Goal: Task Accomplishment & Management: Manage account settings

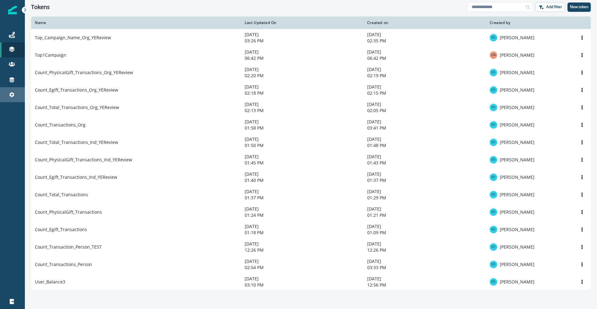
click at [13, 99] on link "Settings" at bounding box center [12, 94] width 25 height 15
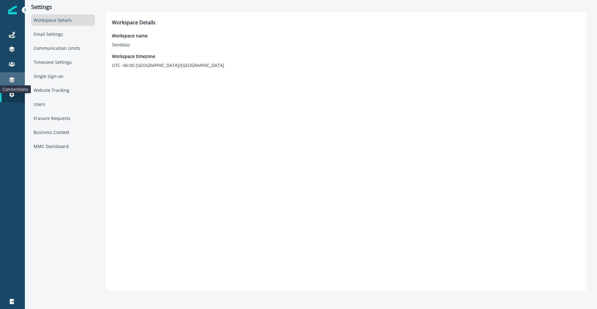
click at [12, 79] on icon at bounding box center [12, 79] width 5 height 5
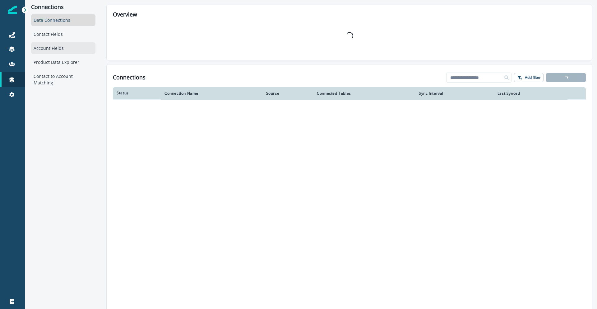
click at [63, 45] on div "Account Fields" at bounding box center [63, 48] width 64 height 12
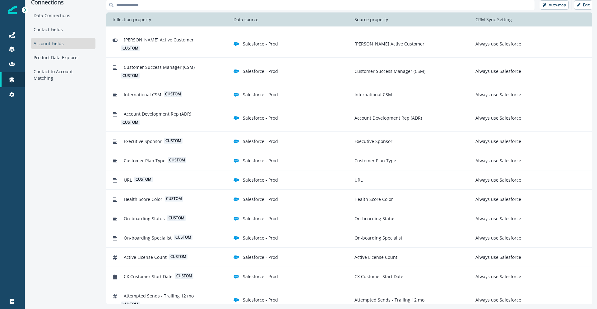
scroll to position [306, 0]
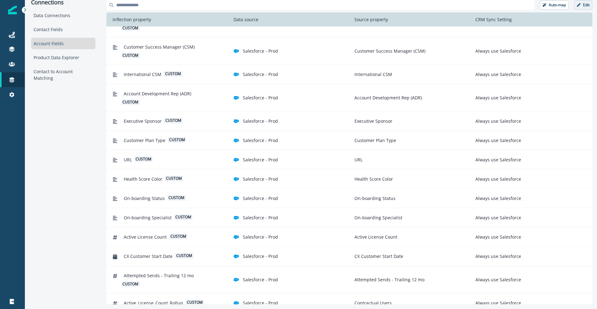
click at [588, 5] on p "Edit" at bounding box center [586, 5] width 7 height 4
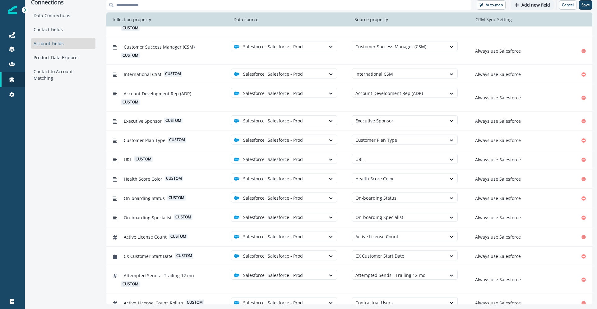
click at [524, 6] on p "Add new field" at bounding box center [536, 4] width 29 height 5
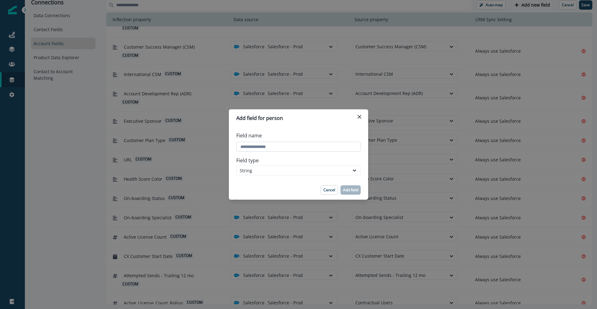
click at [294, 145] on input "Field name" at bounding box center [298, 147] width 124 height 10
type input "*********"
click at [277, 173] on div "String" at bounding box center [293, 170] width 106 height 7
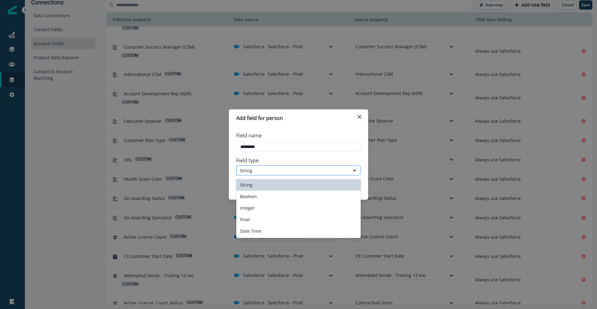
click at [276, 173] on div "String" at bounding box center [293, 170] width 106 height 7
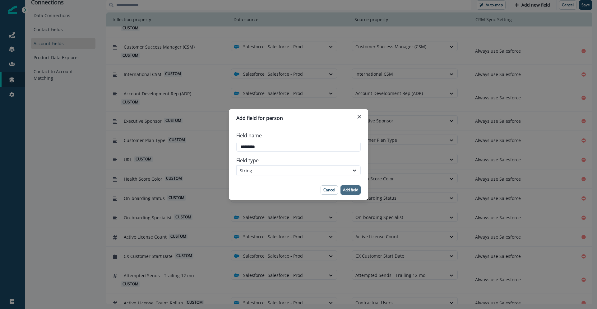
click at [344, 191] on p "Add field" at bounding box center [350, 190] width 15 height 4
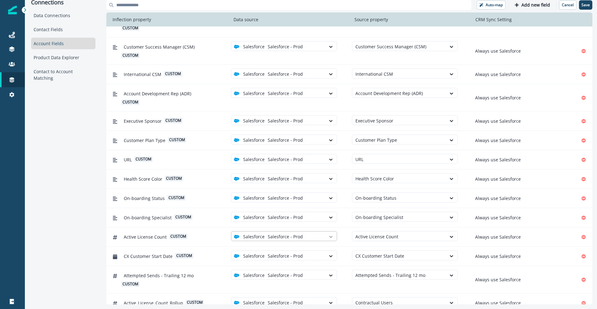
scroll to position [325, 0]
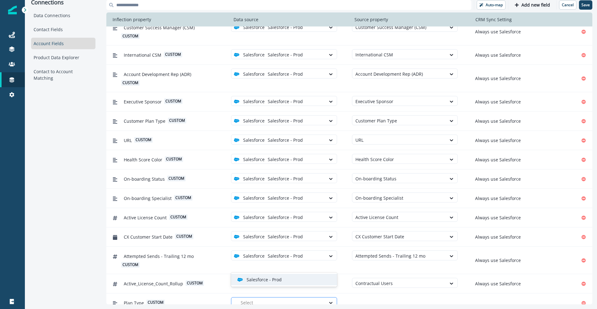
click at [298, 298] on div at bounding box center [282, 302] width 82 height 8
drag, startPoint x: 294, startPoint y: 281, endPoint x: 312, endPoint y: 283, distance: 18.2
click at [295, 281] on div "Salesforce - Prod" at bounding box center [286, 279] width 99 height 7
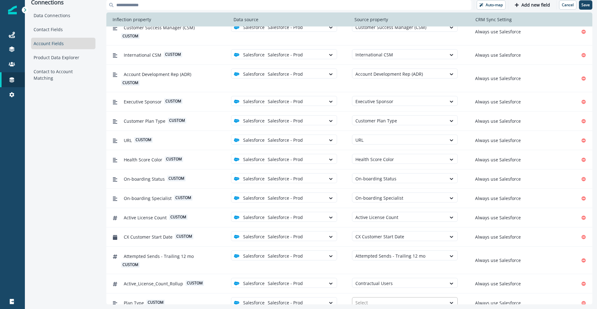
click at [382, 298] on div at bounding box center [400, 302] width 88 height 8
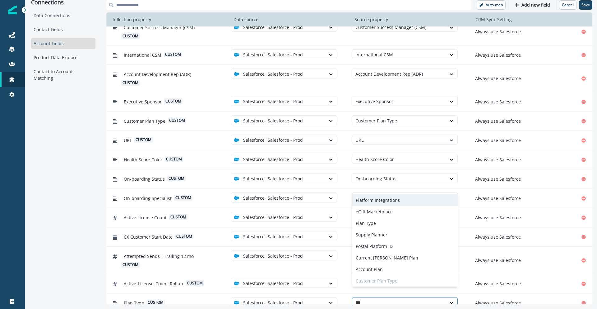
type input "****"
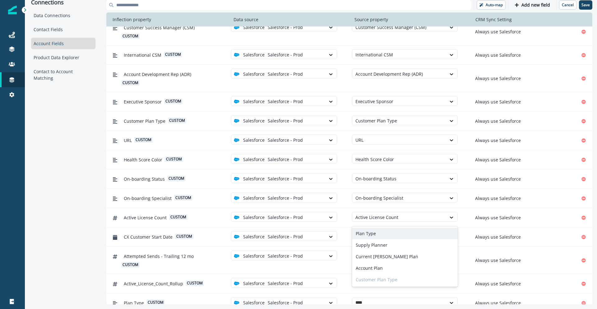
click at [386, 232] on div "Plan Type" at bounding box center [405, 233] width 106 height 12
click at [537, 6] on p "Add new field" at bounding box center [536, 4] width 29 height 5
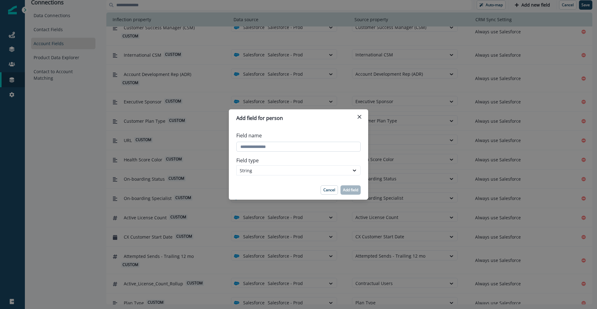
click at [302, 146] on input "Field name" at bounding box center [298, 147] width 124 height 10
type input "**********"
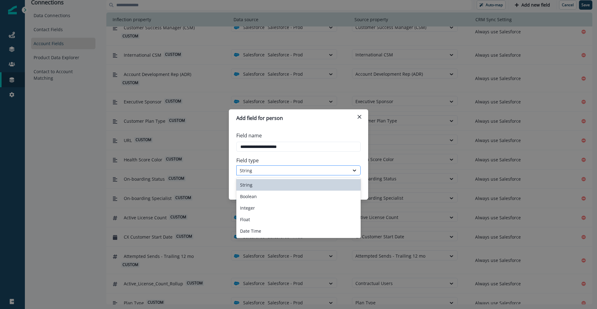
click at [300, 171] on div "String" at bounding box center [293, 170] width 106 height 7
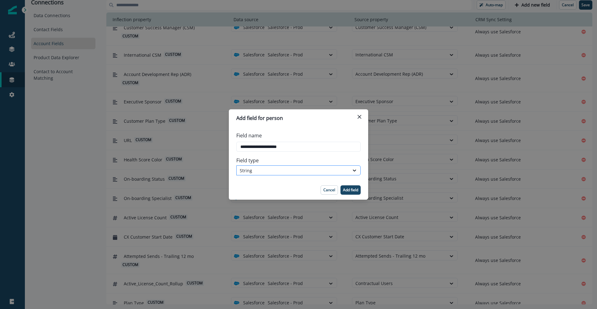
drag, startPoint x: 301, startPoint y: 171, endPoint x: 327, endPoint y: 174, distance: 26.3
click at [301, 171] on div "String" at bounding box center [293, 170] width 106 height 7
click at [343, 188] on p "Add field" at bounding box center [350, 190] width 15 height 4
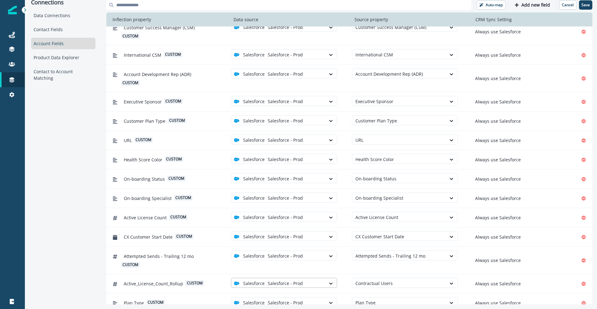
scroll to position [344, 0]
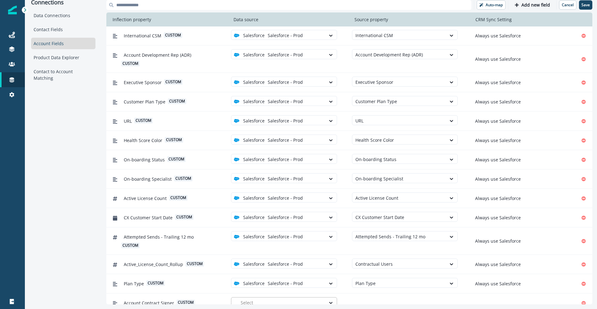
click at [291, 298] on div at bounding box center [282, 302] width 82 height 8
drag, startPoint x: 285, startPoint y: 282, endPoint x: 321, endPoint y: 283, distance: 36.1
click at [285, 282] on div "Salesforce - Prod" at bounding box center [286, 279] width 99 height 7
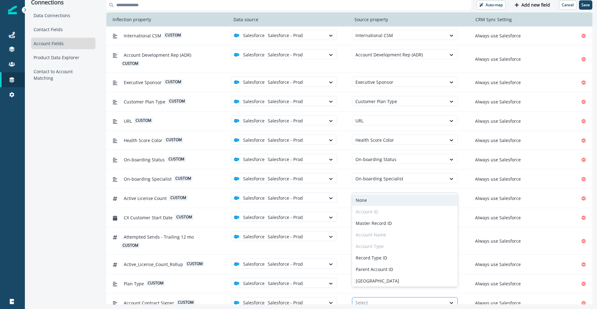
click at [382, 298] on div at bounding box center [400, 302] width 88 height 8
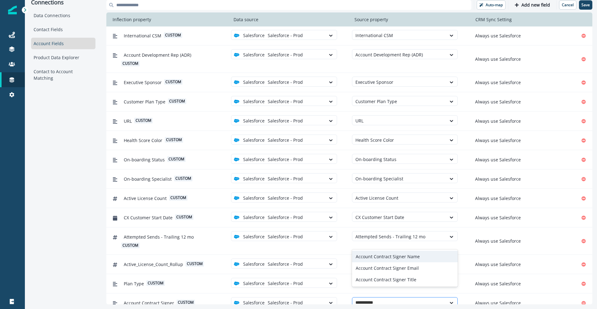
type input "**********"
click at [408, 257] on div "Account Contract Signer Name" at bounding box center [405, 256] width 106 height 12
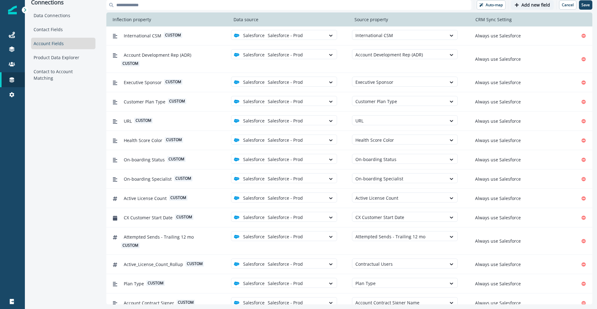
click at [530, 3] on p "Add new field" at bounding box center [536, 4] width 29 height 5
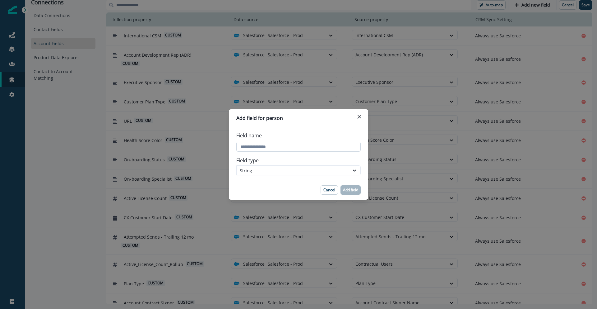
click at [249, 149] on input "Field name" at bounding box center [298, 147] width 124 height 10
type input "**********"
click at [349, 186] on button "Add field" at bounding box center [351, 189] width 20 height 9
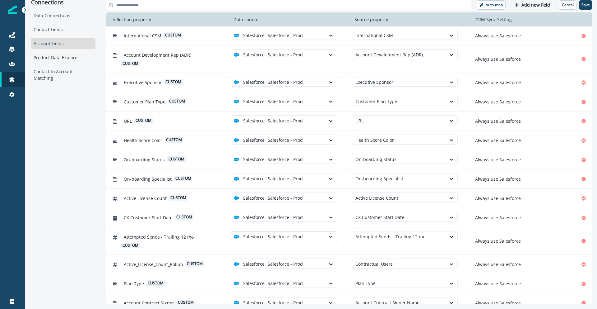
scroll to position [364, 0]
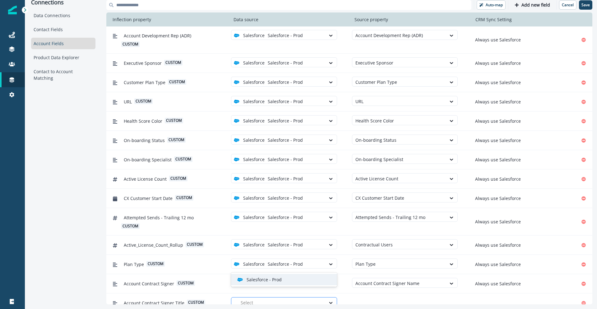
click at [270, 298] on div at bounding box center [282, 302] width 82 height 8
click at [269, 282] on p "Salesforce - Prod" at bounding box center [264, 279] width 35 height 7
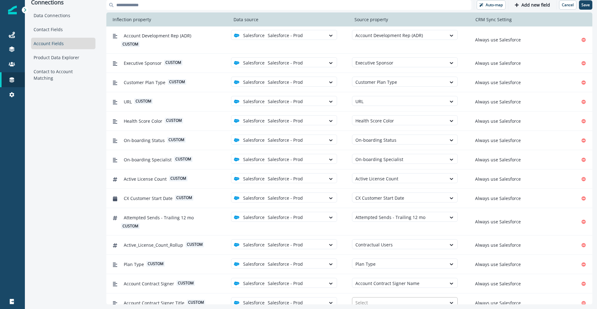
click at [362, 298] on div at bounding box center [400, 302] width 88 height 8
type input "**********"
click at [528, 3] on p "Add new field" at bounding box center [536, 4] width 29 height 5
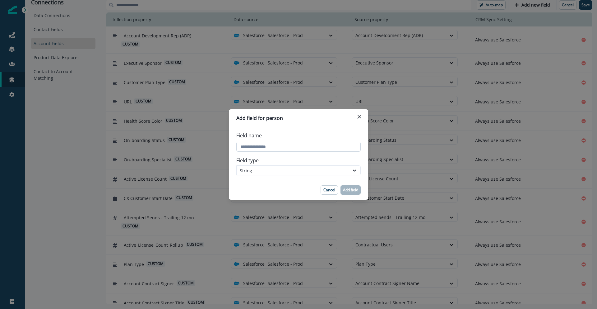
click at [278, 147] on input "Field name" at bounding box center [298, 147] width 124 height 10
type input "**********"
click at [352, 189] on p "Add field" at bounding box center [350, 190] width 15 height 4
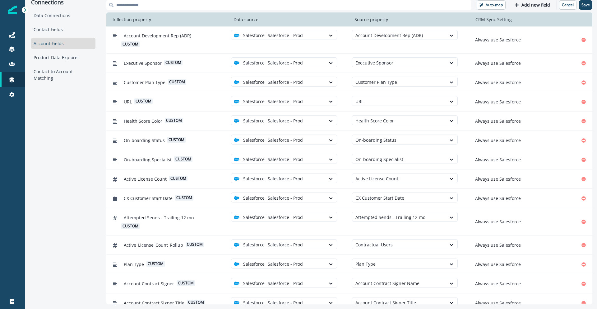
scroll to position [383, 0]
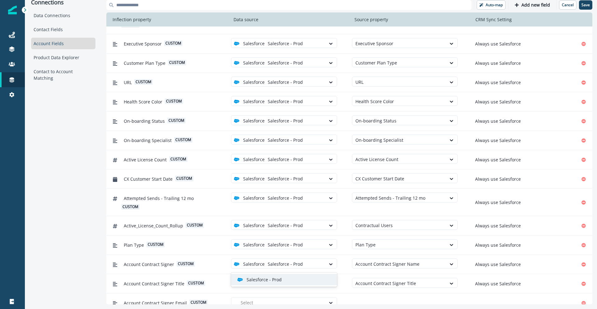
drag, startPoint x: 297, startPoint y: 291, endPoint x: 294, endPoint y: 286, distance: 6.5
click at [297, 298] on div at bounding box center [282, 302] width 82 height 8
drag, startPoint x: 290, startPoint y: 282, endPoint x: 318, endPoint y: 285, distance: 29.1
click at [290, 282] on div "Salesforce - Prod" at bounding box center [286, 279] width 99 height 7
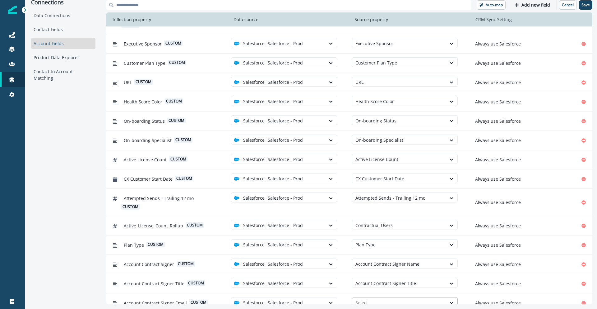
click at [376, 298] on div at bounding box center [400, 302] width 88 height 8
type input "**********"
click at [526, 6] on p "Add new field" at bounding box center [536, 4] width 29 height 5
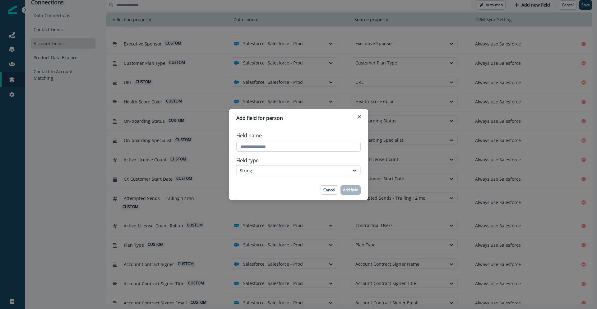
drag, startPoint x: 295, startPoint y: 154, endPoint x: 290, endPoint y: 151, distance: 6.0
click at [291, 152] on div "Field name Field type String" at bounding box center [298, 153] width 139 height 53
click at [282, 148] on input "Field name" at bounding box center [298, 147] width 124 height 10
type input "**********"
click at [343, 193] on button "Add field" at bounding box center [351, 189] width 20 height 9
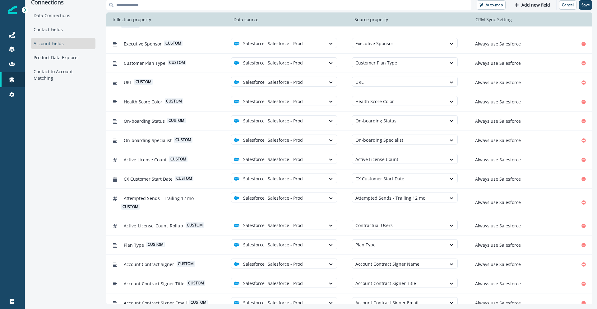
scroll to position [402, 0]
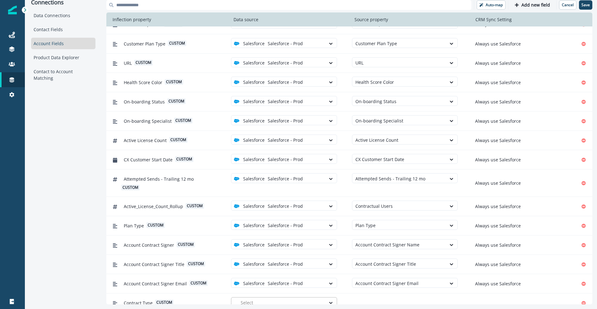
click at [267, 298] on div at bounding box center [282, 302] width 82 height 8
drag, startPoint x: 267, startPoint y: 282, endPoint x: 309, endPoint y: 286, distance: 41.6
click at [268, 282] on p "Salesforce - Prod" at bounding box center [264, 279] width 35 height 7
click at [359, 298] on div at bounding box center [400, 302] width 88 height 8
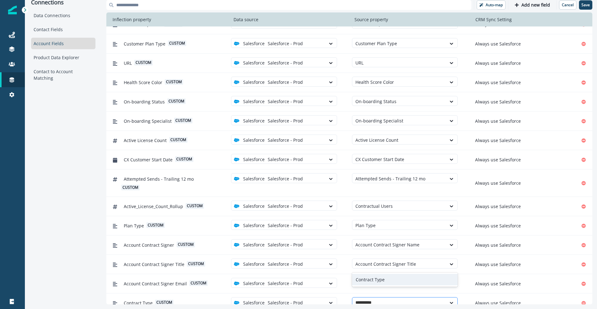
type input "********"
click at [410, 280] on div "Contract Type" at bounding box center [405, 279] width 106 height 12
click at [528, 6] on p "Add new field" at bounding box center [536, 4] width 29 height 5
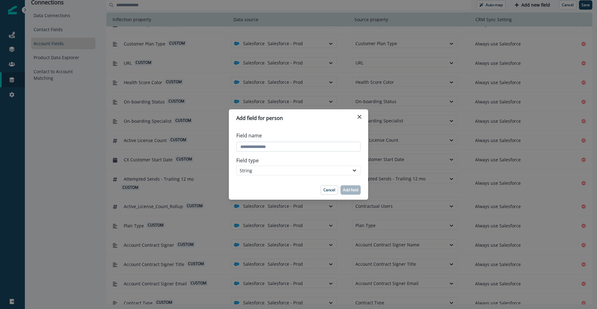
click at [299, 148] on input "Field name" at bounding box center [298, 147] width 124 height 10
type input "**********"
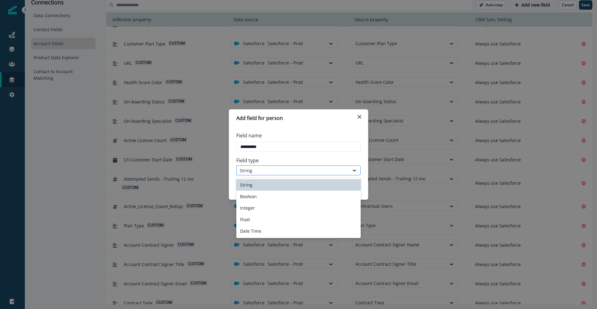
click at [284, 173] on div "String" at bounding box center [293, 170] width 106 height 7
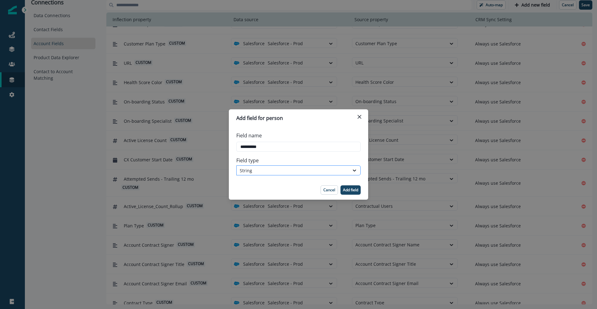
click at [280, 174] on div "String" at bounding box center [298, 170] width 124 height 10
click at [346, 189] on p "Add field" at bounding box center [350, 190] width 15 height 4
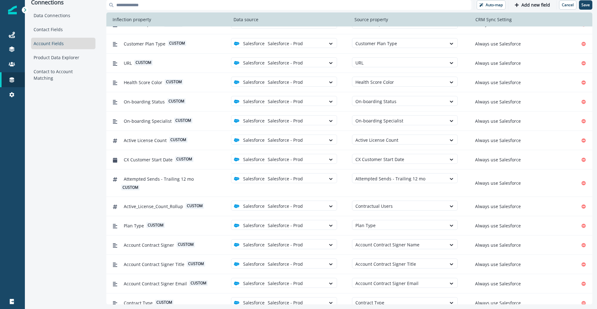
scroll to position [421, 0]
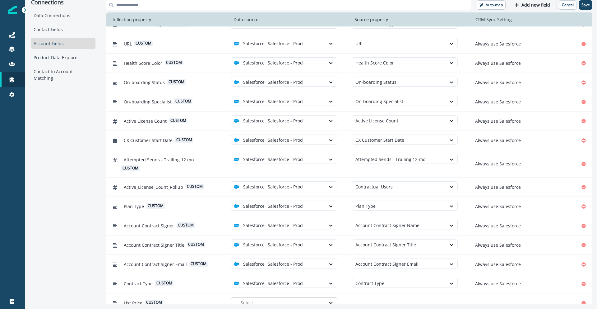
click at [316, 298] on div at bounding box center [282, 302] width 82 height 8
drag, startPoint x: 313, startPoint y: 281, endPoint x: 359, endPoint y: 283, distance: 45.8
click at [313, 281] on div "Salesforce - Prod" at bounding box center [286, 279] width 99 height 7
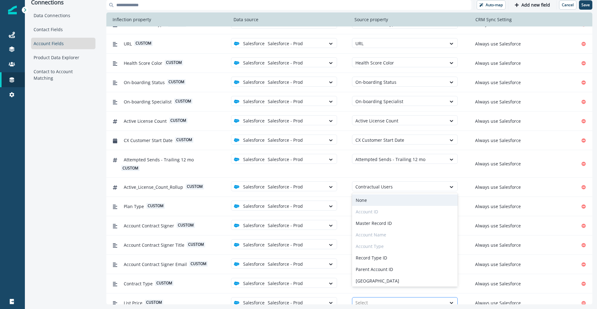
click at [384, 298] on div at bounding box center [400, 302] width 88 height 8
type input "*"
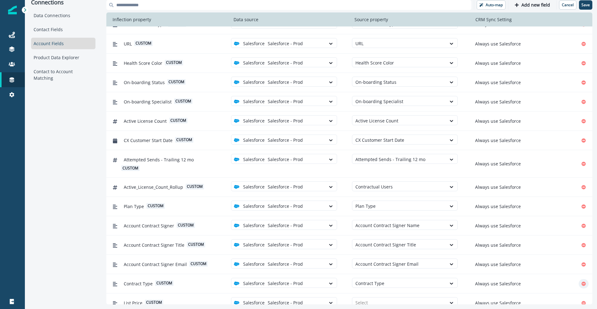
drag, startPoint x: 587, startPoint y: 295, endPoint x: 580, endPoint y: 293, distance: 6.7
click at [587, 298] on button "Remove" at bounding box center [584, 302] width 10 height 9
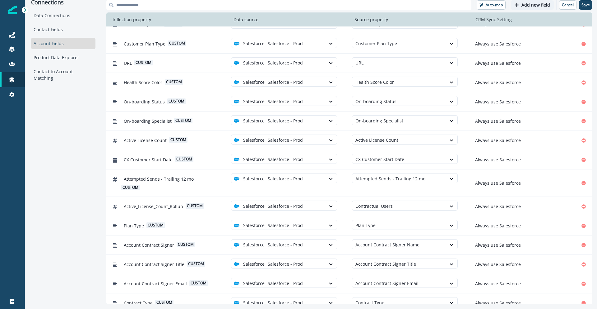
click at [526, 7] on p "Add new field" at bounding box center [536, 4] width 29 height 5
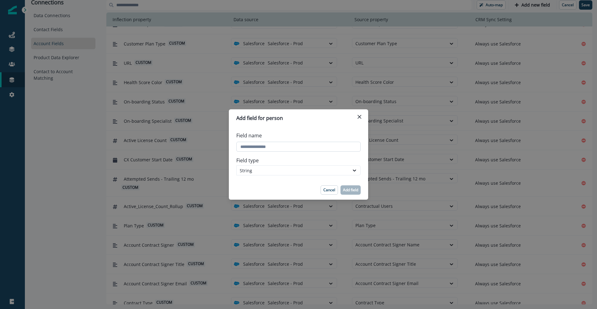
click at [282, 146] on input "Field name" at bounding box center [298, 147] width 124 height 10
type input "**********"
click at [252, 171] on div "String" at bounding box center [293, 170] width 106 height 7
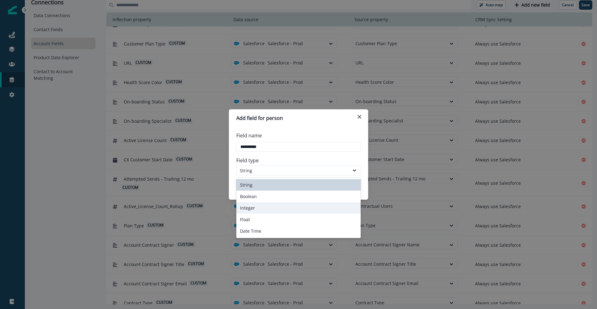
click at [262, 209] on div "Integer" at bounding box center [298, 208] width 124 height 12
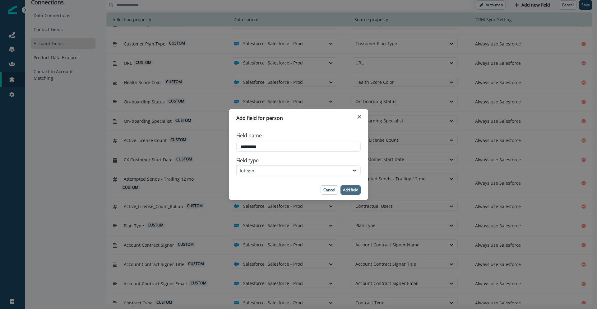
click at [350, 189] on p "Add field" at bounding box center [350, 190] width 15 height 4
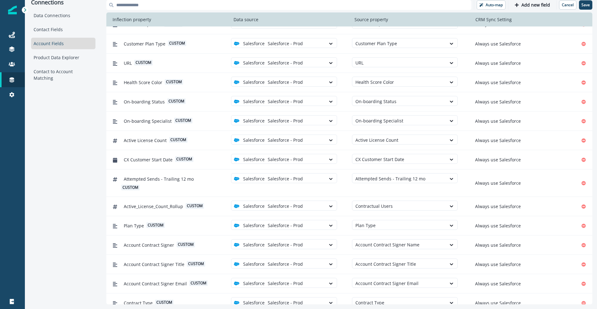
scroll to position [421, 0]
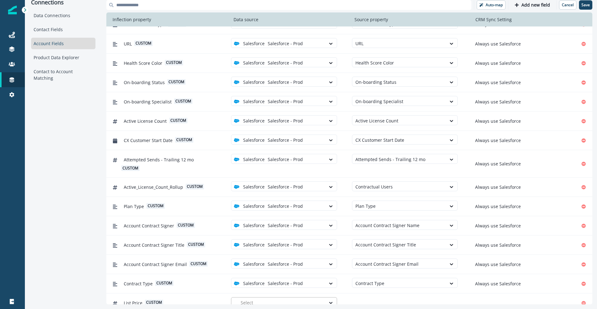
click at [296, 298] on div at bounding box center [282, 302] width 82 height 8
drag, startPoint x: 297, startPoint y: 279, endPoint x: 344, endPoint y: 294, distance: 49.7
click at [298, 280] on div "Salesforce - Prod" at bounding box center [286, 279] width 99 height 7
click at [369, 298] on div at bounding box center [400, 302] width 88 height 8
type input "****"
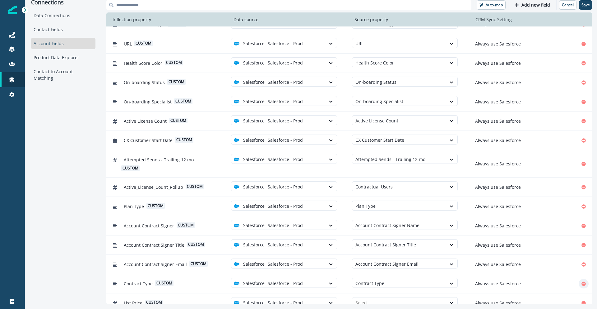
drag, startPoint x: 588, startPoint y: 295, endPoint x: 584, endPoint y: 295, distance: 3.4
click at [588, 298] on button "Remove" at bounding box center [584, 302] width 10 height 9
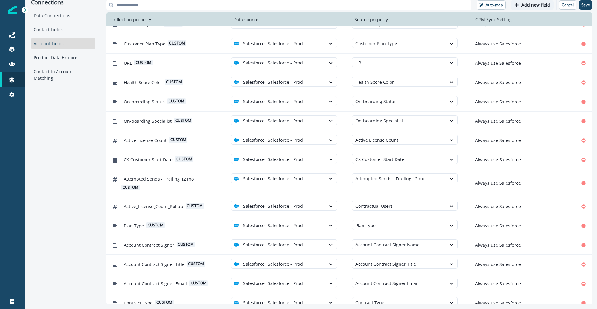
click at [536, 5] on p "Add new field" at bounding box center [536, 4] width 29 height 5
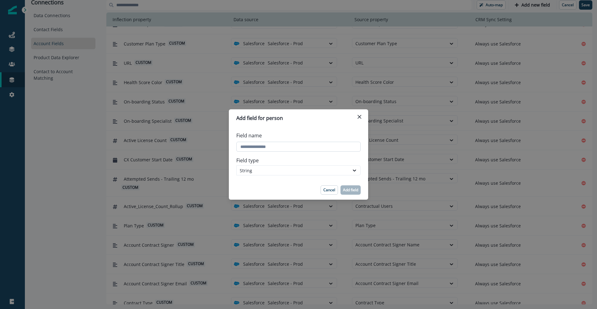
click at [256, 146] on input "Field name" at bounding box center [298, 147] width 124 height 10
type input "**********"
click at [248, 169] on div "String" at bounding box center [293, 170] width 106 height 7
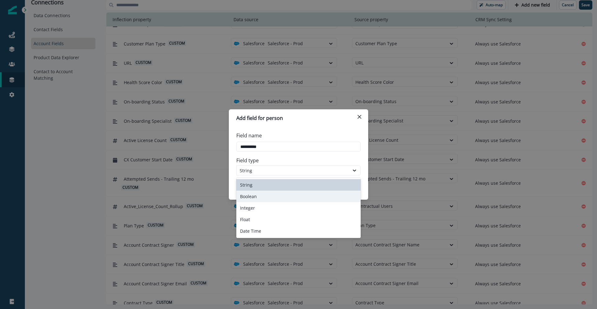
drag, startPoint x: 256, startPoint y: 199, endPoint x: 270, endPoint y: 184, distance: 20.7
click at [256, 199] on div "Boolean" at bounding box center [298, 196] width 124 height 12
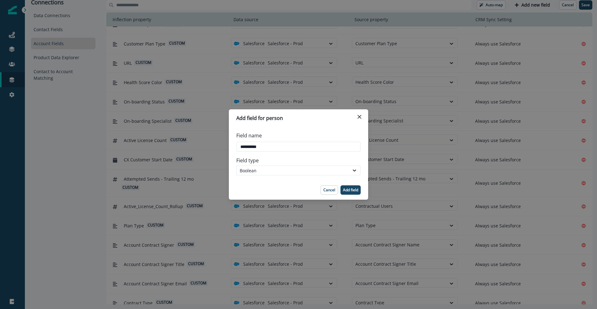
click at [357, 189] on p "Add field" at bounding box center [350, 190] width 15 height 4
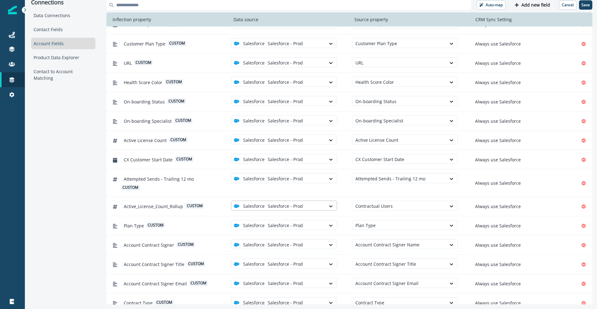
scroll to position [421, 0]
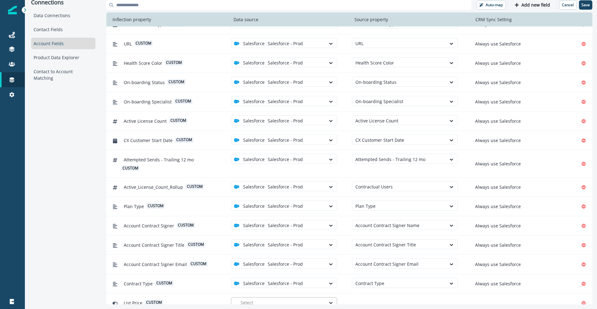
click at [317, 298] on div at bounding box center [282, 302] width 82 height 8
drag, startPoint x: 315, startPoint y: 281, endPoint x: 332, endPoint y: 286, distance: 17.4
click at [315, 281] on div "Salesforce - Prod" at bounding box center [286, 279] width 99 height 7
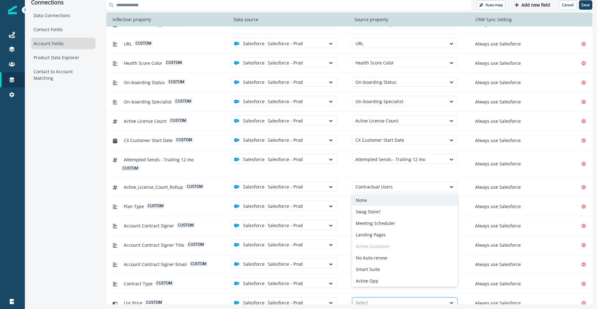
click at [362, 298] on div at bounding box center [400, 302] width 88 height 8
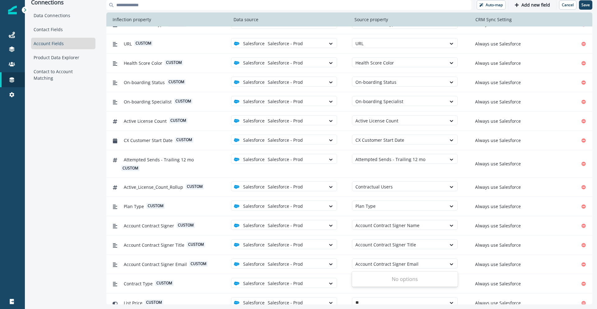
type input "*"
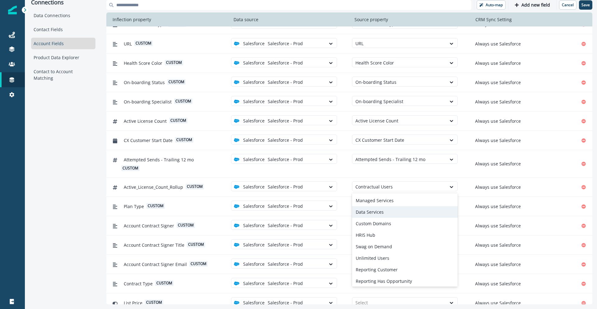
scroll to position [322, 0]
click at [585, 300] on icon "Remove" at bounding box center [584, 302] width 4 height 4
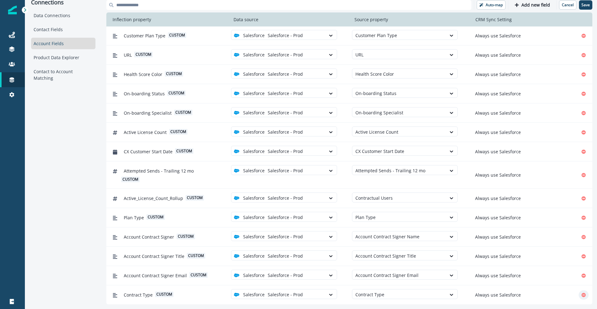
scroll to position [402, 0]
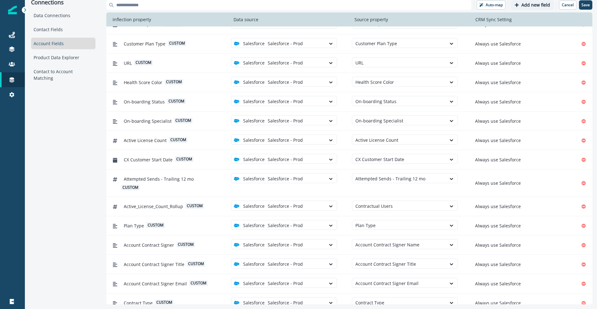
click at [530, 5] on p "Add new field" at bounding box center [536, 4] width 29 height 5
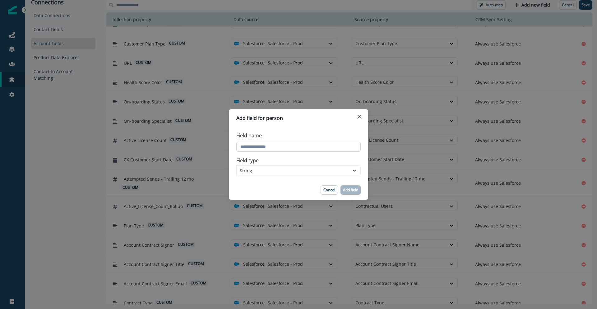
click at [262, 146] on input "Field name" at bounding box center [298, 147] width 124 height 10
type input "**********"
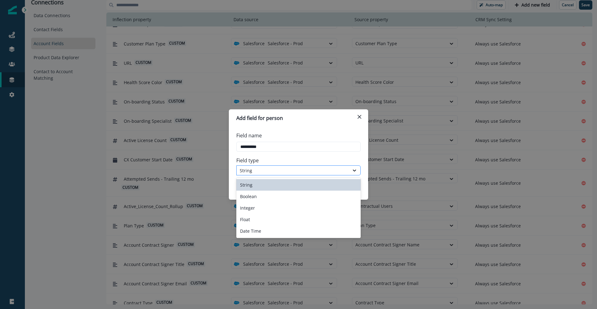
click at [242, 173] on div "String" at bounding box center [293, 170] width 106 height 7
click at [259, 219] on div "Float" at bounding box center [298, 219] width 124 height 12
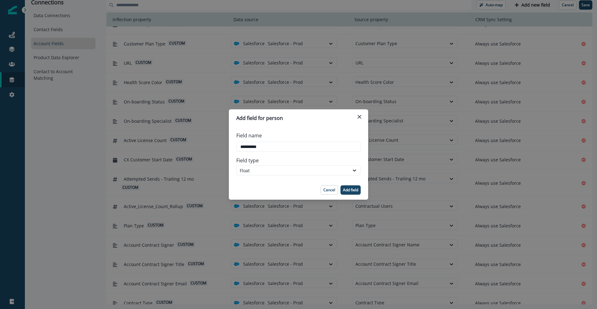
drag, startPoint x: 350, startPoint y: 189, endPoint x: 344, endPoint y: 234, distance: 44.6
click at [350, 189] on p "Add field" at bounding box center [350, 190] width 15 height 4
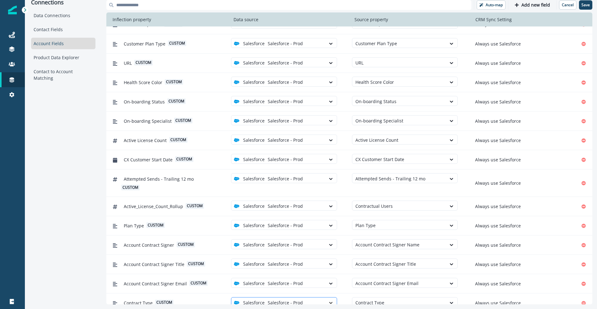
scroll to position [421, 0]
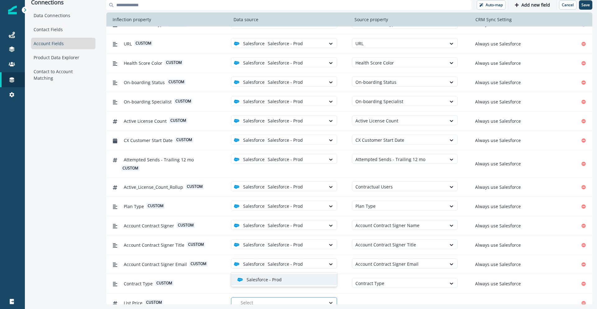
click at [329, 299] on icon at bounding box center [331, 302] width 6 height 6
click at [328, 280] on div "Salesforce - Prod" at bounding box center [286, 279] width 99 height 7
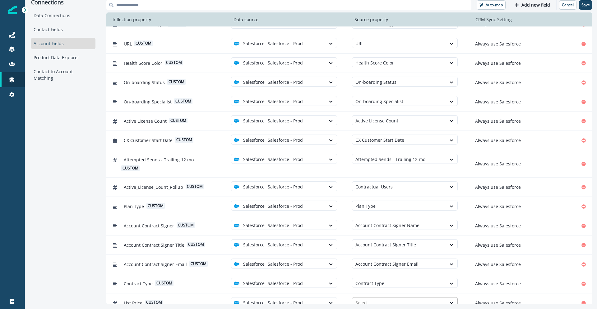
click at [365, 298] on div at bounding box center [400, 302] width 88 height 8
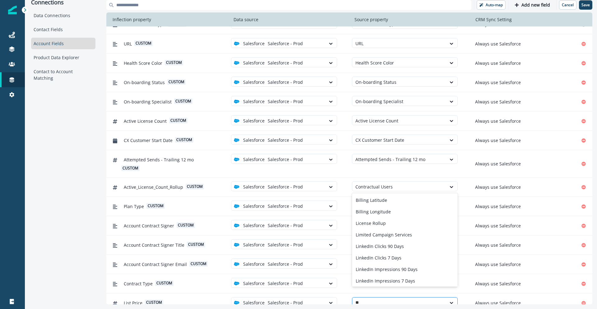
type input "***"
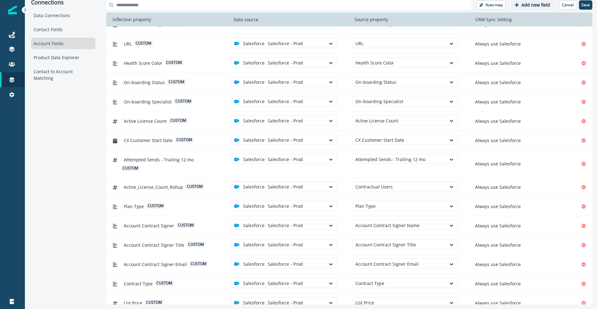
click at [528, 7] on p "Add new field" at bounding box center [536, 4] width 29 height 5
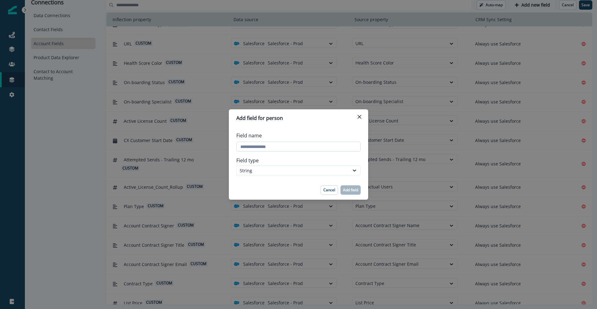
click at [256, 148] on input "Field name" at bounding box center [298, 147] width 124 height 10
click at [255, 147] on input "Field name" at bounding box center [298, 147] width 124 height 10
type input "**********"
click at [243, 170] on div "String" at bounding box center [293, 170] width 106 height 7
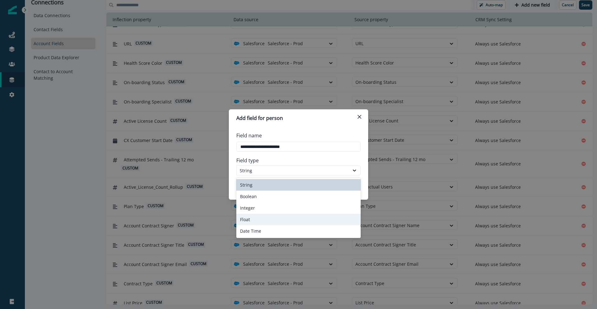
drag, startPoint x: 251, startPoint y: 217, endPoint x: 253, endPoint y: 207, distance: 10.0
click at [251, 217] on div "Float" at bounding box center [298, 219] width 124 height 12
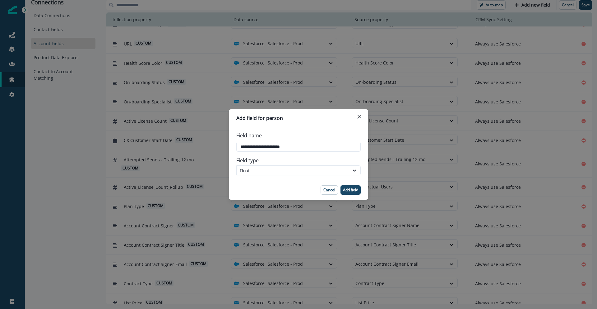
click at [355, 189] on p "Add field" at bounding box center [350, 190] width 15 height 4
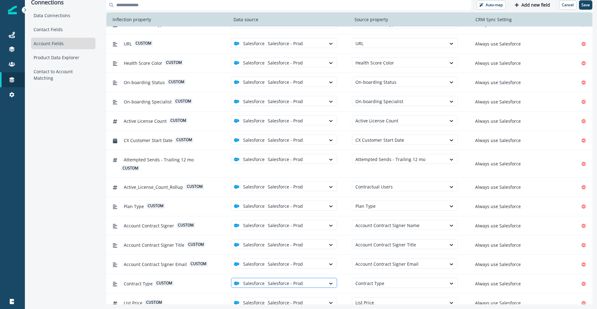
scroll to position [441, 0]
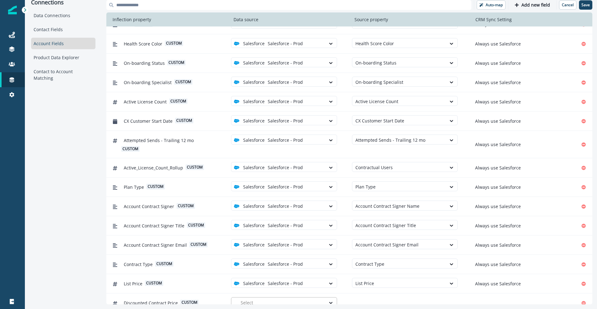
click at [276, 298] on div at bounding box center [282, 302] width 82 height 8
click at [280, 279] on p "Salesforce - Prod" at bounding box center [264, 279] width 35 height 7
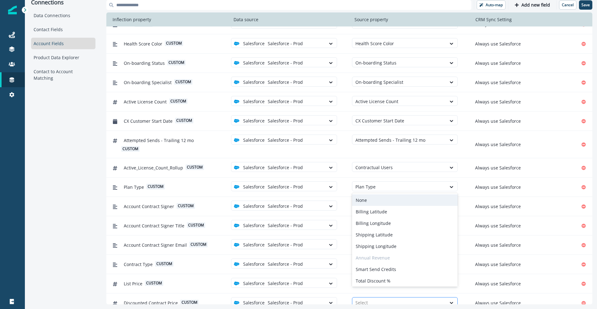
click at [361, 298] on div at bounding box center [400, 302] width 88 height 8
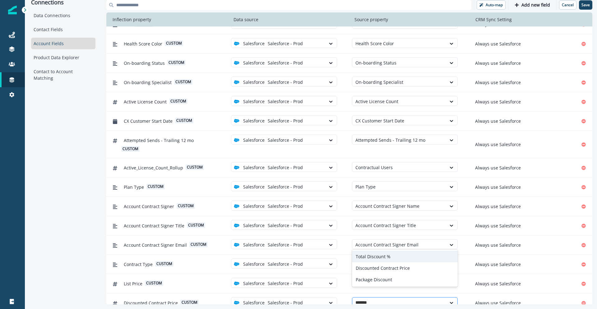
type input "********"
drag, startPoint x: 370, startPoint y: 273, endPoint x: 370, endPoint y: 268, distance: 4.7
click at [370, 268] on div "Total Discount % Discounted Contract Price Package Discount" at bounding box center [405, 267] width 106 height 37
click at [370, 268] on div "Discounted Contract Price" at bounding box center [405, 268] width 106 height 12
click at [536, 6] on p "Add new field" at bounding box center [536, 4] width 29 height 5
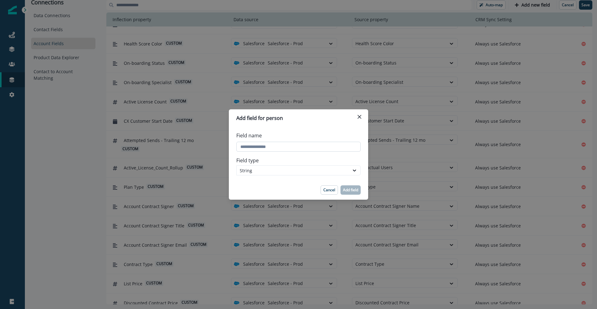
click at [263, 147] on input "Field name" at bounding box center [298, 147] width 124 height 10
type input "**********"
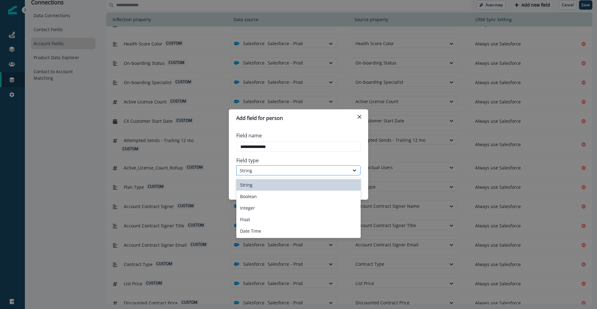
click at [346, 172] on div "String" at bounding box center [293, 170] width 113 height 8
click at [335, 204] on div "Integer" at bounding box center [298, 208] width 124 height 12
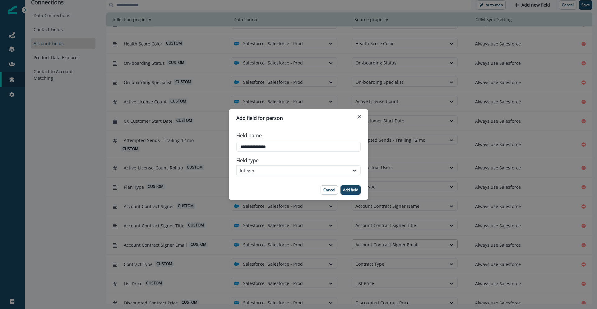
drag, startPoint x: 351, startPoint y: 194, endPoint x: 356, endPoint y: 237, distance: 43.8
click at [351, 194] on button "Add field" at bounding box center [351, 189] width 20 height 9
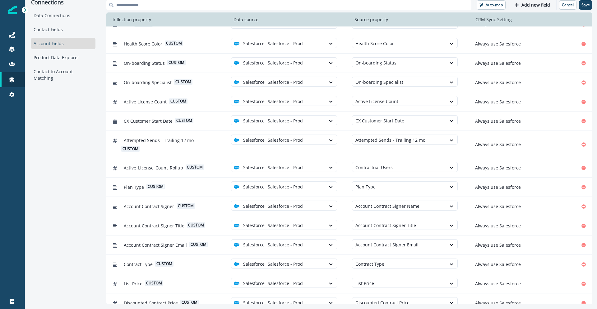
scroll to position [460, 0]
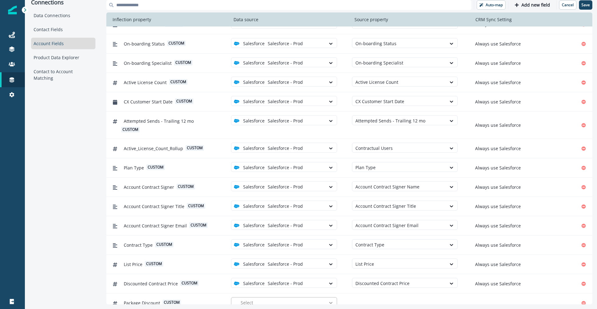
click at [332, 299] on icon at bounding box center [331, 302] width 6 height 6
drag, startPoint x: 327, startPoint y: 283, endPoint x: 354, endPoint y: 286, distance: 27.6
click at [327, 283] on div "Salesforce - Prod" at bounding box center [284, 279] width 106 height 12
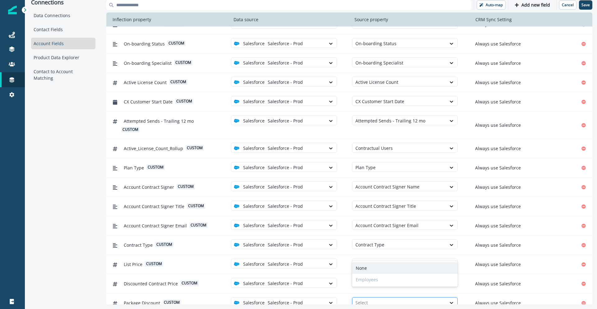
click at [369, 298] on div at bounding box center [400, 302] width 88 height 8
drag, startPoint x: 585, startPoint y: 294, endPoint x: 571, endPoint y: 150, distance: 144.0
click at [584, 300] on icon "Remove" at bounding box center [584, 302] width 4 height 4
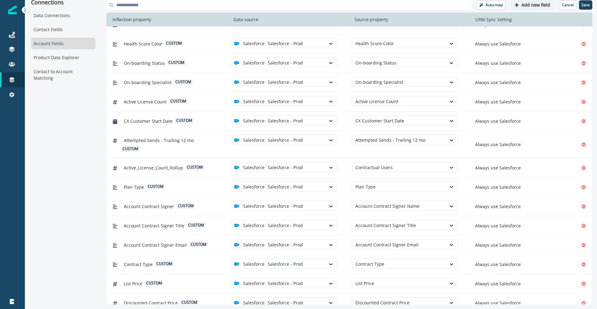
click at [542, 8] on button "Add new field" at bounding box center [532, 4] width 43 height 9
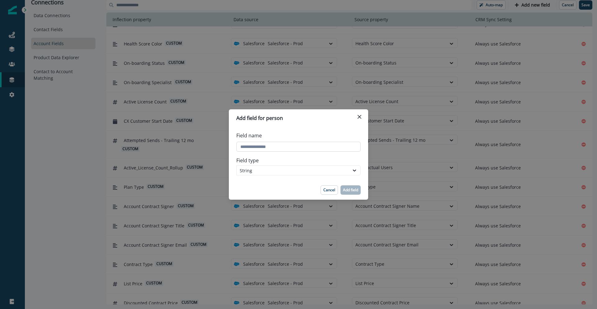
click at [262, 147] on input "Field name" at bounding box center [298, 147] width 124 height 10
click at [272, 148] on input "Field name" at bounding box center [298, 147] width 124 height 10
drag, startPoint x: 272, startPoint y: 148, endPoint x: 285, endPoint y: 149, distance: 12.8
click at [272, 148] on input "Field name" at bounding box center [298, 147] width 124 height 10
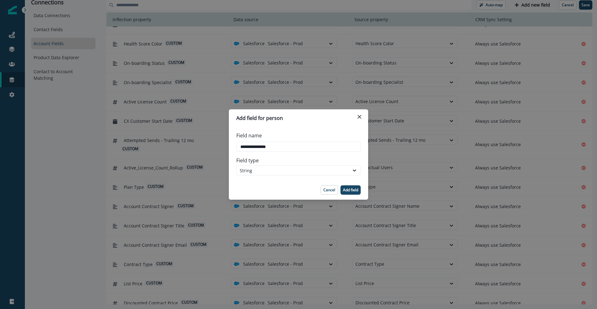
drag, startPoint x: 298, startPoint y: 149, endPoint x: 312, endPoint y: 151, distance: 13.7
click at [299, 149] on input "Field name" at bounding box center [298, 147] width 124 height 10
click at [292, 147] on input "Field name" at bounding box center [298, 147] width 124 height 10
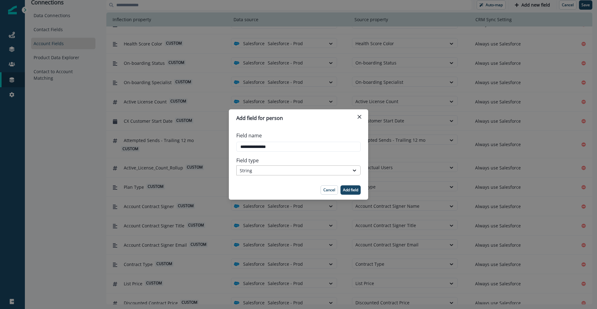
type input "**********"
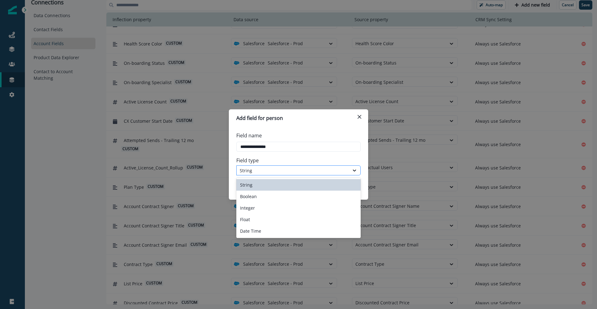
click at [290, 165] on div "String" at bounding box center [298, 170] width 124 height 10
click at [283, 183] on div "String" at bounding box center [298, 185] width 124 height 12
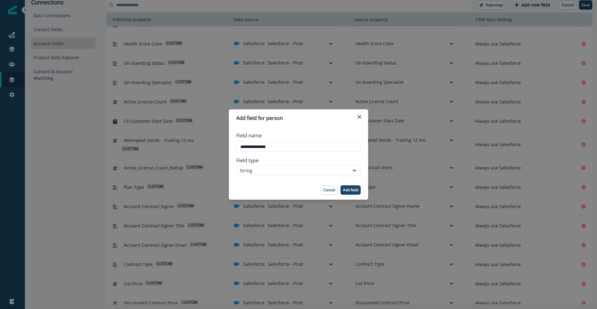
click at [346, 189] on p "Add field" at bounding box center [350, 190] width 15 height 4
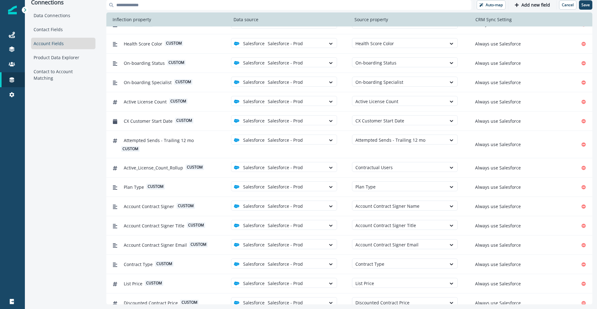
scroll to position [460, 0]
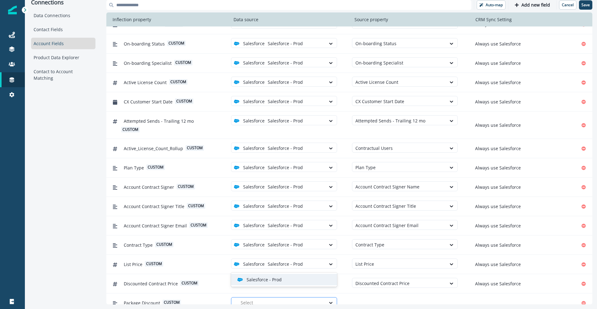
click at [311, 298] on div at bounding box center [282, 302] width 82 height 8
drag, startPoint x: 307, startPoint y: 282, endPoint x: 351, endPoint y: 290, distance: 44.4
click at [307, 282] on div "Salesforce - Prod" at bounding box center [284, 279] width 106 height 12
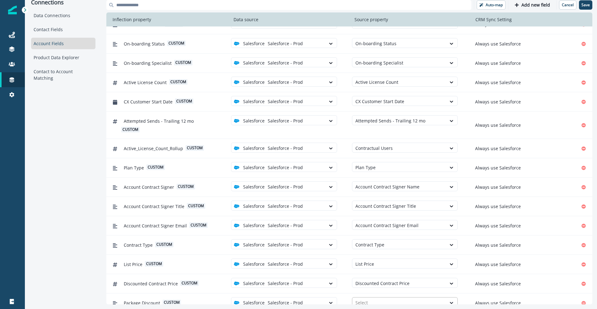
click at [372, 298] on div at bounding box center [400, 302] width 88 height 8
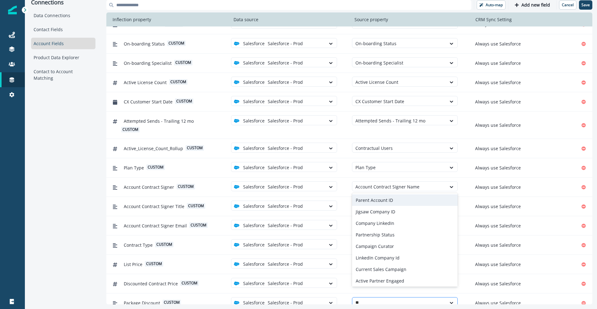
type input "*"
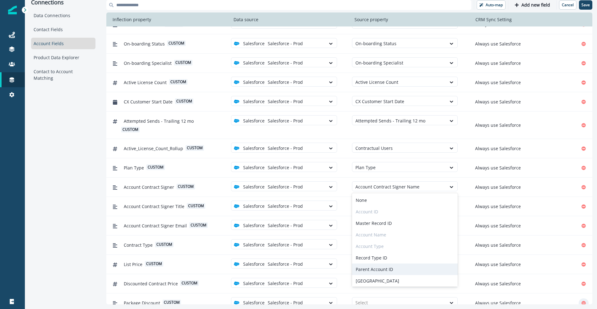
click at [586, 300] on icon "Remove" at bounding box center [584, 302] width 4 height 4
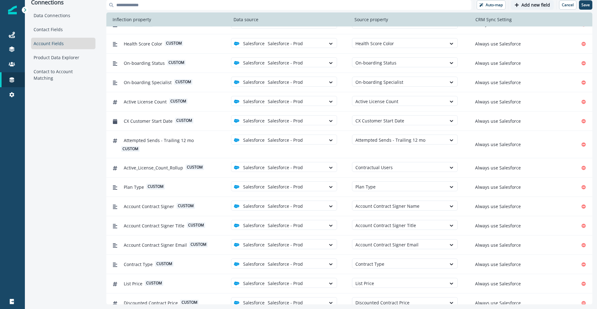
click at [537, 7] on p "Add new field" at bounding box center [536, 4] width 29 height 5
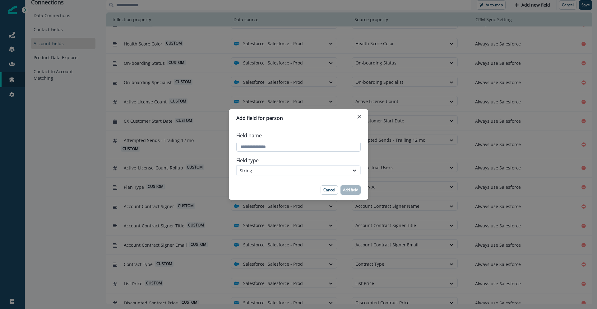
click at [265, 147] on input "Field name" at bounding box center [298, 147] width 124 height 10
paste input "**********"
type input "**********"
click at [257, 167] on div "String" at bounding box center [298, 170] width 124 height 10
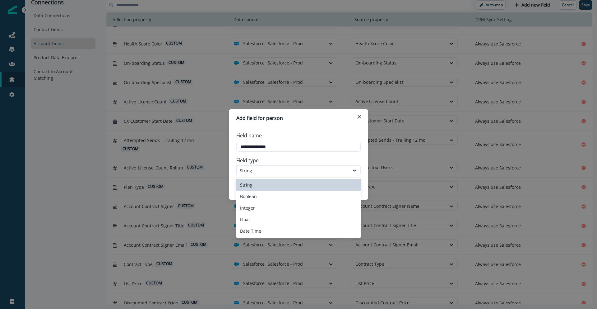
click at [253, 185] on div "String" at bounding box center [298, 185] width 124 height 12
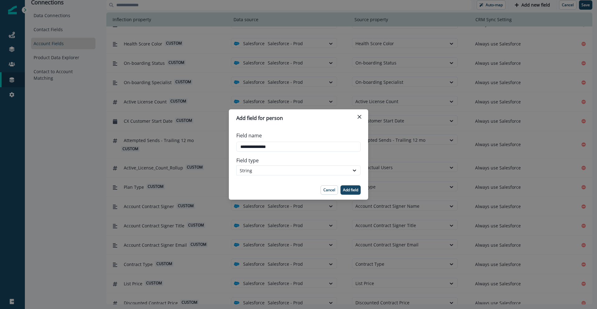
drag, startPoint x: 353, startPoint y: 186, endPoint x: 343, endPoint y: 220, distance: 34.6
click at [352, 186] on button "Add field" at bounding box center [351, 189] width 20 height 9
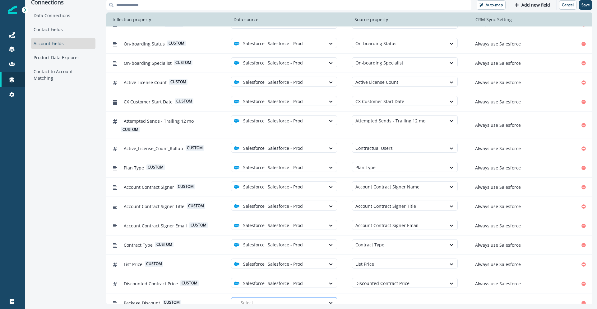
click at [313, 298] on div at bounding box center [282, 302] width 82 height 8
drag, startPoint x: 316, startPoint y: 280, endPoint x: 351, endPoint y: 290, distance: 36.8
click at [316, 280] on div "Salesforce - Prod" at bounding box center [286, 279] width 99 height 7
click at [365, 298] on div at bounding box center [400, 302] width 88 height 8
type input "*******"
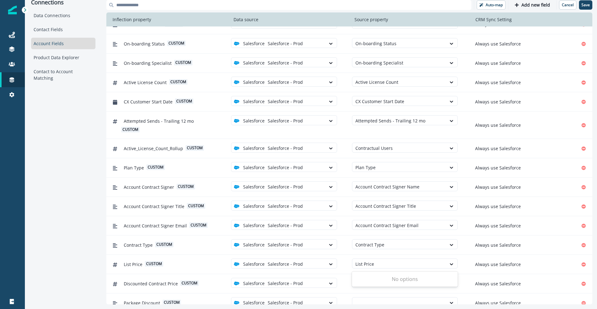
drag, startPoint x: 583, startPoint y: 295, endPoint x: 567, endPoint y: 261, distance: 37.6
click at [583, 300] on icon "Remove" at bounding box center [584, 302] width 4 height 4
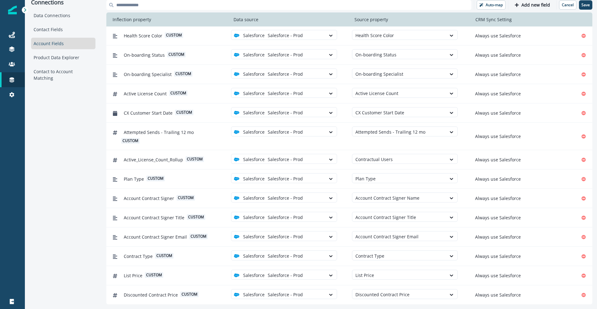
scroll to position [441, 0]
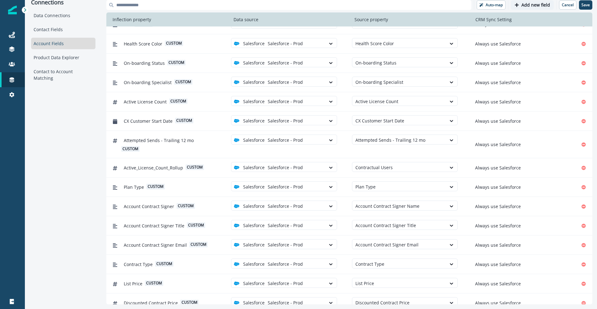
click at [534, 5] on p "Add new field" at bounding box center [536, 4] width 29 height 5
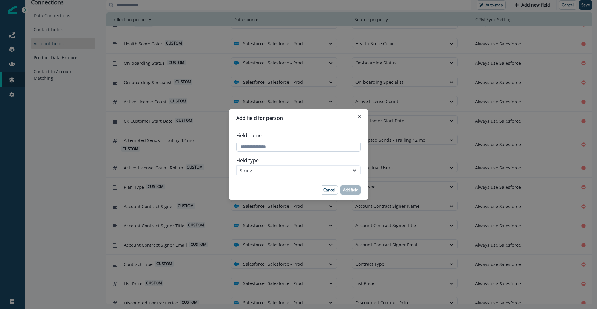
drag, startPoint x: 285, startPoint y: 152, endPoint x: 283, endPoint y: 148, distance: 4.3
click at [284, 151] on div "Field name" at bounding box center [298, 141] width 124 height 25
click at [283, 148] on input "Field name" at bounding box center [298, 147] width 124 height 10
paste input "**********"
type input "**********"
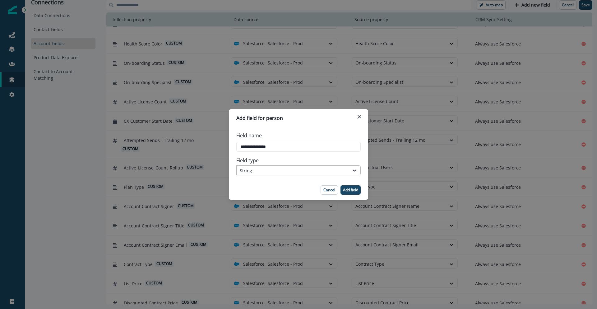
click at [275, 176] on div "Field type String" at bounding box center [298, 166] width 124 height 24
click at [275, 173] on div "String" at bounding box center [293, 170] width 106 height 7
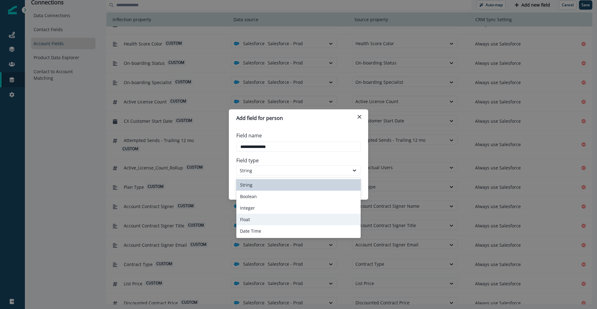
drag, startPoint x: 267, startPoint y: 218, endPoint x: 269, endPoint y: 213, distance: 5.3
click at [267, 218] on div "Float" at bounding box center [298, 219] width 124 height 12
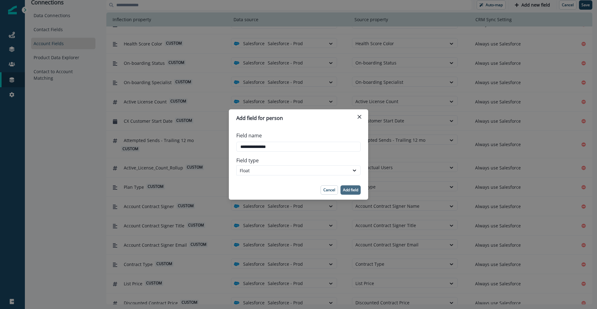
click at [346, 184] on footer "Cancel Add field" at bounding box center [298, 189] width 139 height 19
click at [347, 188] on p "Add field" at bounding box center [350, 190] width 15 height 4
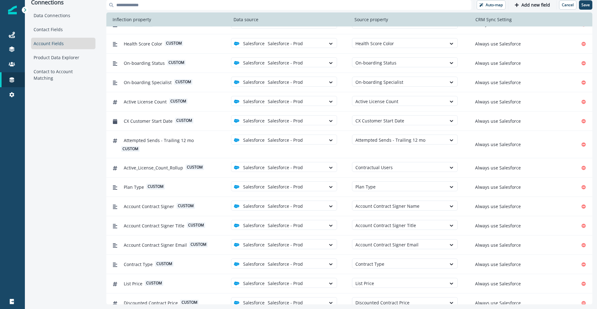
scroll to position [460, 0]
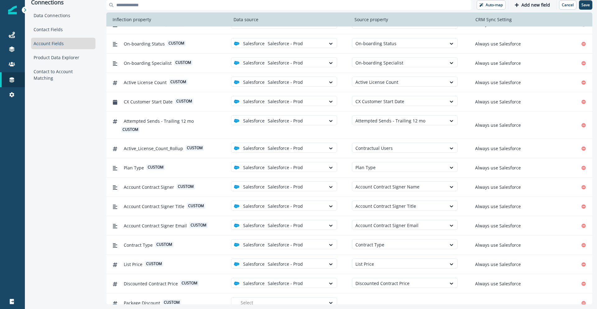
drag, startPoint x: 319, startPoint y: 295, endPoint x: 315, endPoint y: 287, distance: 9.1
click at [319, 298] on div at bounding box center [282, 302] width 82 height 8
drag, startPoint x: 315, startPoint y: 277, endPoint x: 354, endPoint y: 288, distance: 41.0
click at [315, 277] on div "Salesforce - Prod" at bounding box center [286, 279] width 99 height 7
click at [359, 297] on div "Select" at bounding box center [399, 302] width 94 height 10
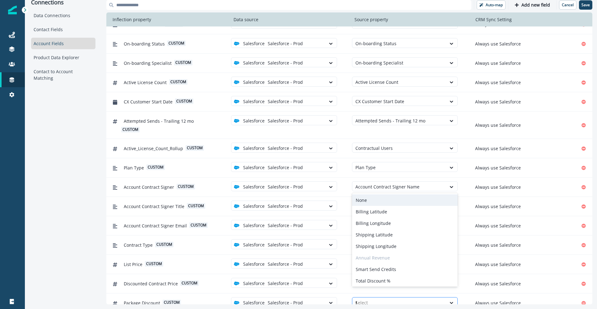
type input "***"
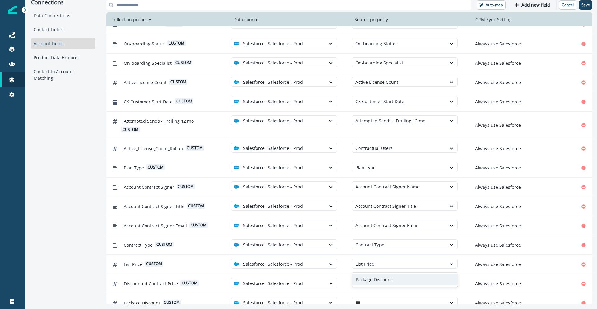
click at [365, 281] on div "Package Discount" at bounding box center [405, 279] width 106 height 12
click at [530, 6] on p "Add new field" at bounding box center [536, 4] width 29 height 5
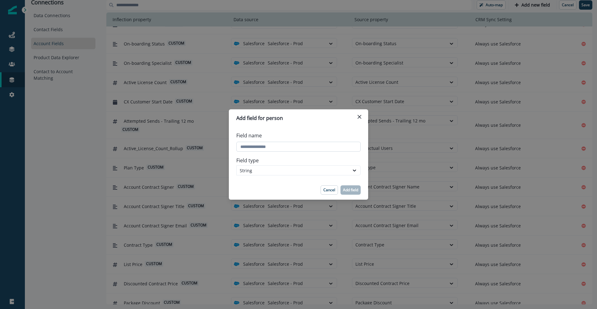
click at [301, 145] on input "Field name" at bounding box center [298, 147] width 124 height 10
type input "**********"
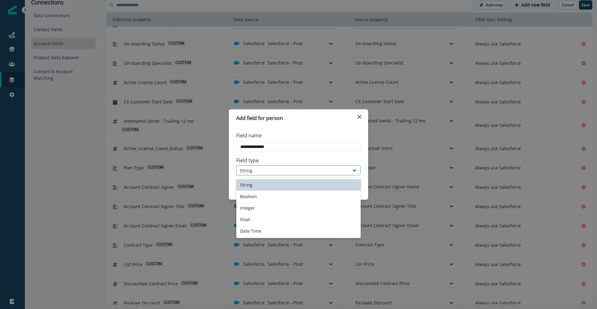
click at [303, 171] on div "String" at bounding box center [293, 170] width 106 height 7
click at [293, 199] on div "Boolean" at bounding box center [298, 196] width 124 height 12
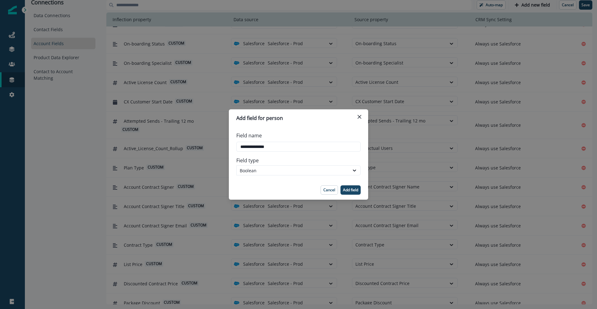
click at [347, 190] on p "Add field" at bounding box center [350, 190] width 15 height 4
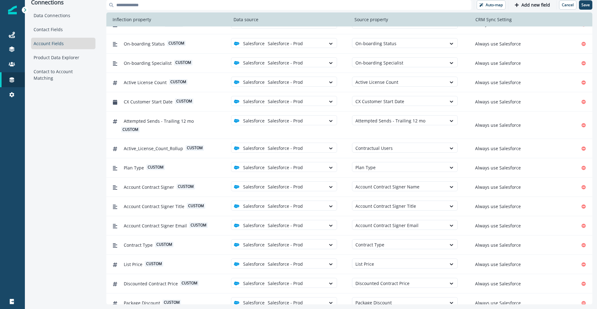
scroll to position [479, 0]
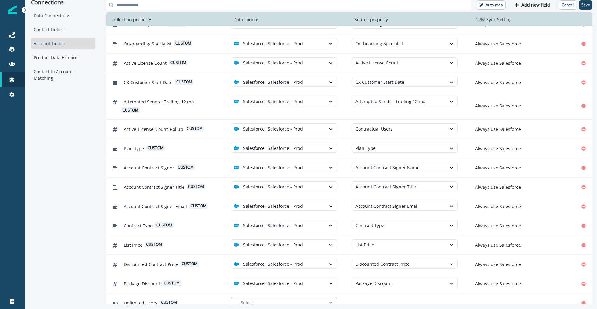
drag, startPoint x: 326, startPoint y: 295, endPoint x: 326, endPoint y: 291, distance: 5.0
click at [326, 299] on div at bounding box center [331, 302] width 11 height 6
drag, startPoint x: 325, startPoint y: 280, endPoint x: 356, endPoint y: 286, distance: 31.9
click at [325, 280] on div "Salesforce - Prod" at bounding box center [286, 279] width 99 height 7
click at [365, 298] on div at bounding box center [400, 302] width 88 height 8
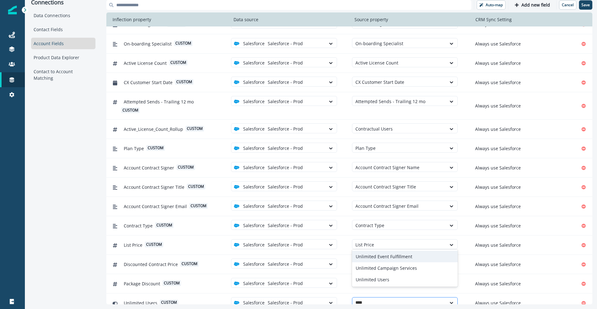
type input "*****"
click at [370, 282] on div "Unlimited Users" at bounding box center [405, 279] width 106 height 12
click at [543, 7] on p "Add new field" at bounding box center [536, 4] width 29 height 5
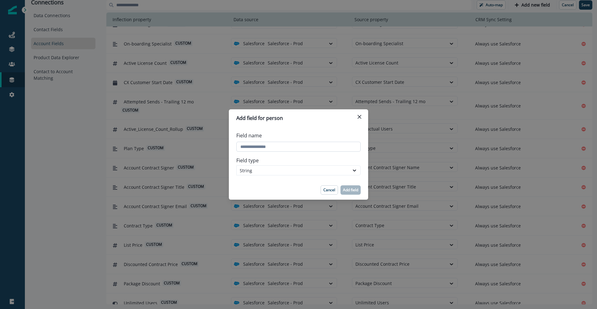
click at [253, 149] on input "Field name" at bounding box center [298, 147] width 124 height 10
type input "**********"
click at [249, 169] on div "String" at bounding box center [293, 170] width 106 height 7
click at [351, 189] on p "Add field" at bounding box center [350, 190] width 15 height 4
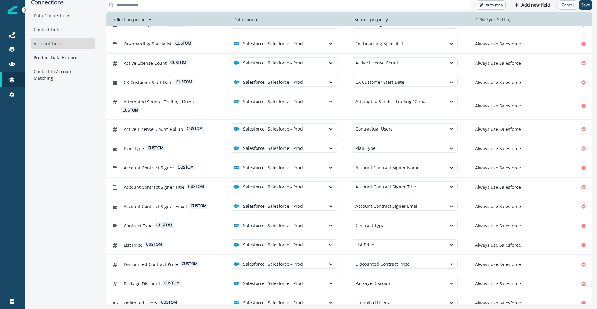
scroll to position [499, 0]
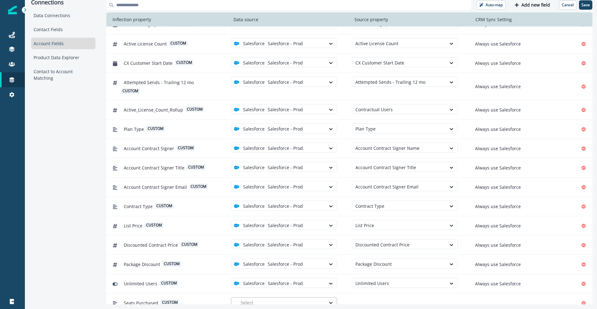
click at [318, 298] on div at bounding box center [282, 302] width 82 height 8
drag, startPoint x: 312, startPoint y: 282, endPoint x: 343, endPoint y: 285, distance: 31.2
click at [312, 282] on div "Salesforce - Prod" at bounding box center [284, 279] width 106 height 12
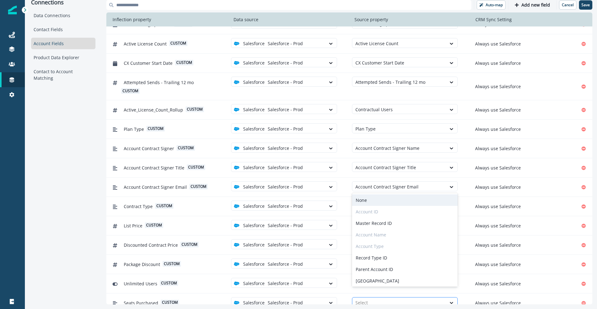
click at [378, 298] on div at bounding box center [400, 302] width 88 height 8
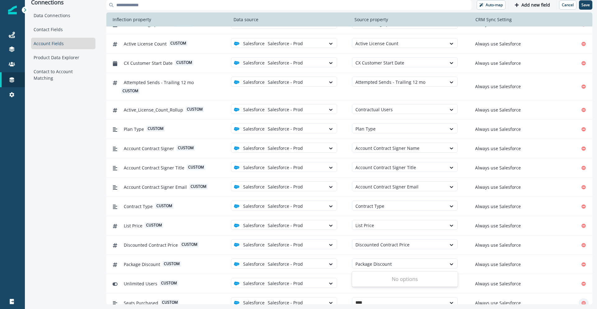
type input "****"
drag, startPoint x: 583, startPoint y: 294, endPoint x: 576, endPoint y: 295, distance: 6.9
click at [583, 300] on icon "Remove" at bounding box center [584, 302] width 4 height 4
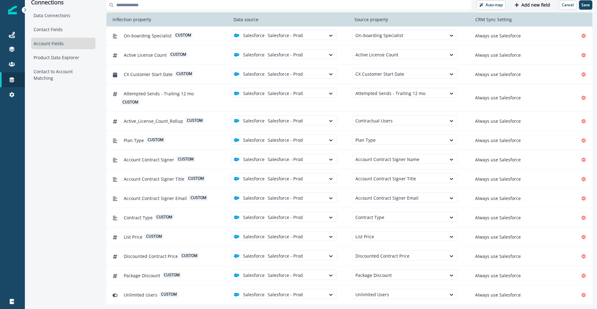
scroll to position [479, 0]
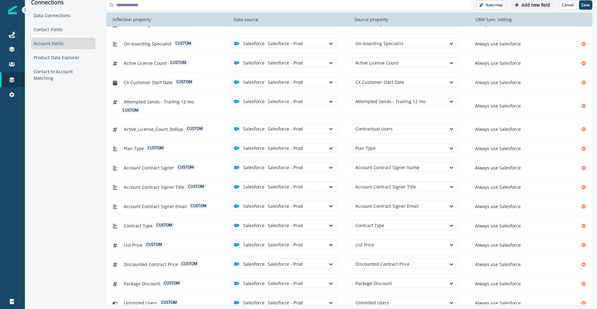
click at [529, 6] on p "Add new field" at bounding box center [536, 4] width 29 height 5
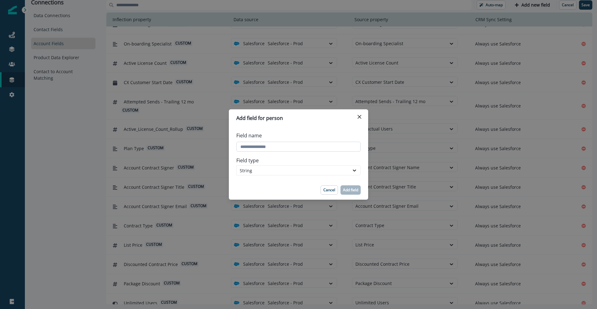
click at [270, 143] on input "Field name" at bounding box center [298, 147] width 124 height 10
type input "**********"
click at [318, 171] on div "String" at bounding box center [293, 170] width 106 height 7
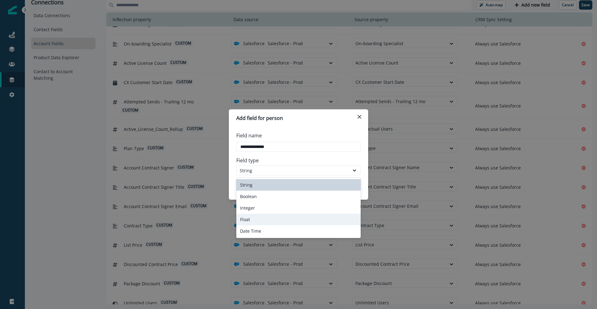
click at [295, 218] on div "Float" at bounding box center [298, 219] width 124 height 12
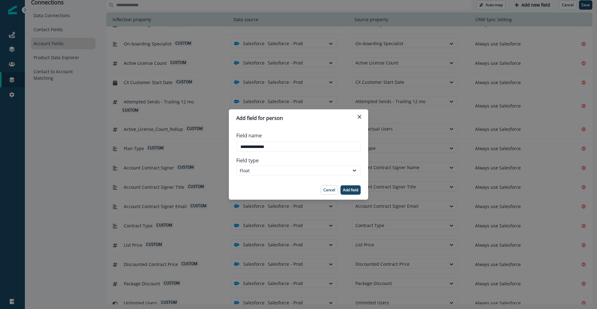
drag, startPoint x: 349, startPoint y: 192, endPoint x: 333, endPoint y: 228, distance: 39.4
click at [349, 192] on p "Add field" at bounding box center [350, 190] width 15 height 4
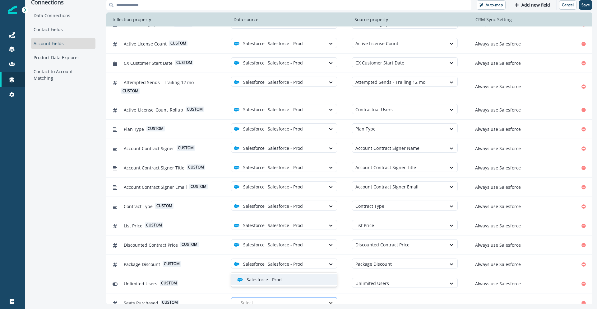
click at [329, 299] on icon at bounding box center [331, 302] width 6 height 6
drag, startPoint x: 321, startPoint y: 283, endPoint x: 325, endPoint y: 283, distance: 4.7
click at [321, 283] on div "Salesforce - Prod" at bounding box center [284, 279] width 106 height 12
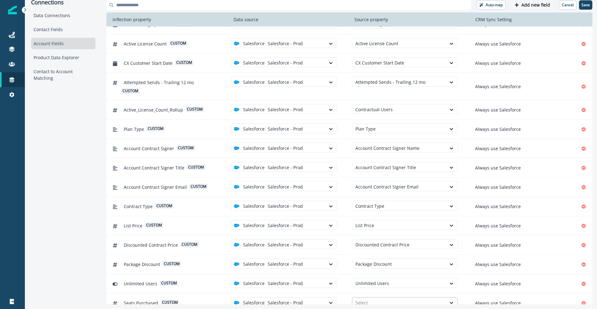
click at [367, 298] on div at bounding box center [400, 302] width 88 height 8
type input "****"
drag, startPoint x: 382, startPoint y: 268, endPoint x: 424, endPoint y: 286, distance: 45.6
click at [382, 268] on div "Seats Purchased" at bounding box center [405, 268] width 106 height 12
click at [526, 4] on p "Add new field" at bounding box center [536, 4] width 29 height 5
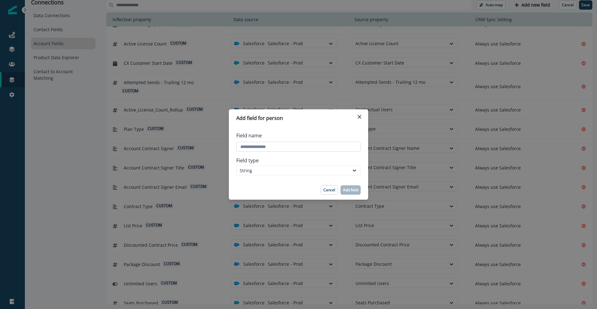
click at [252, 146] on input "Field name" at bounding box center [298, 147] width 124 height 10
type input "**********"
click at [332, 172] on div "String" at bounding box center [293, 170] width 106 height 7
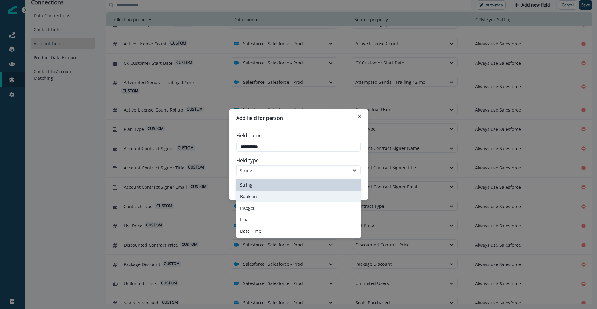
drag, startPoint x: 327, startPoint y: 195, endPoint x: 359, endPoint y: 190, distance: 33.1
click at [327, 195] on div "Boolean" at bounding box center [298, 196] width 124 height 12
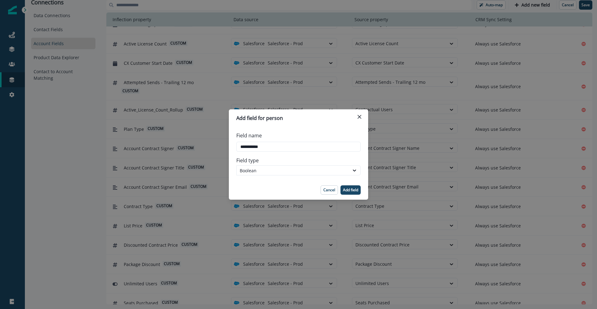
click at [363, 188] on footer "Cancel Add field" at bounding box center [298, 189] width 139 height 19
drag, startPoint x: 358, startPoint y: 188, endPoint x: 305, endPoint y: 308, distance: 131.3
click at [358, 188] on button "Add field" at bounding box center [351, 189] width 20 height 9
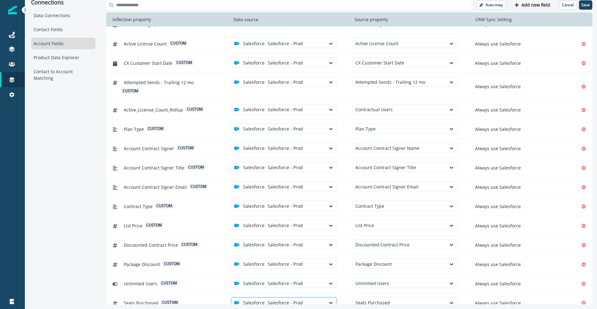
scroll to position [518, 0]
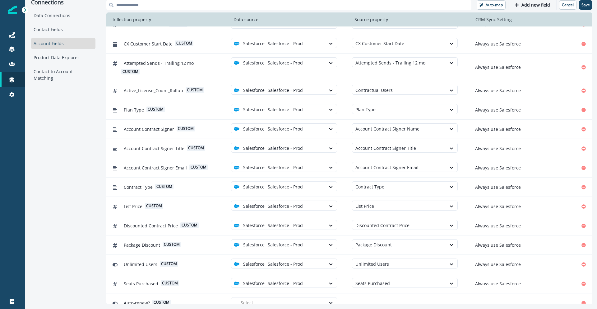
drag, startPoint x: 292, startPoint y: 295, endPoint x: 292, endPoint y: 286, distance: 8.1
click at [292, 298] on div at bounding box center [282, 302] width 82 height 8
drag, startPoint x: 292, startPoint y: 279, endPoint x: 333, endPoint y: 288, distance: 42.6
click at [292, 279] on div "Salesforce - Prod" at bounding box center [286, 279] width 99 height 7
click at [379, 298] on div at bounding box center [400, 302] width 88 height 8
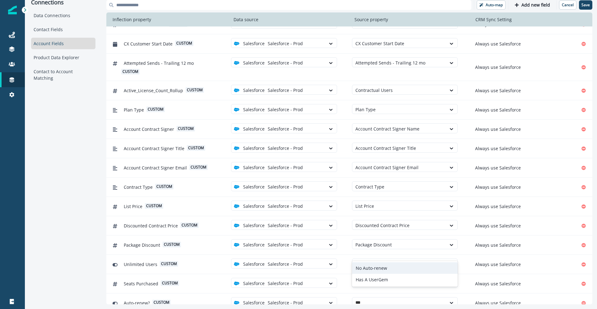
type input "****"
click at [382, 282] on div "No Auto-renew" at bounding box center [405, 279] width 106 height 12
click at [524, 7] on p "Add new field" at bounding box center [536, 4] width 29 height 5
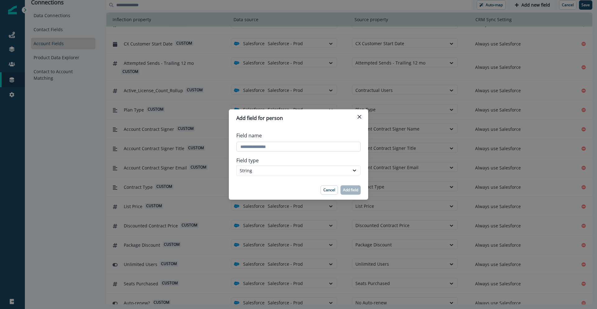
click at [251, 146] on input "Field name" at bounding box center [298, 147] width 124 height 10
type input "**********"
click at [249, 172] on div "String" at bounding box center [293, 170] width 106 height 7
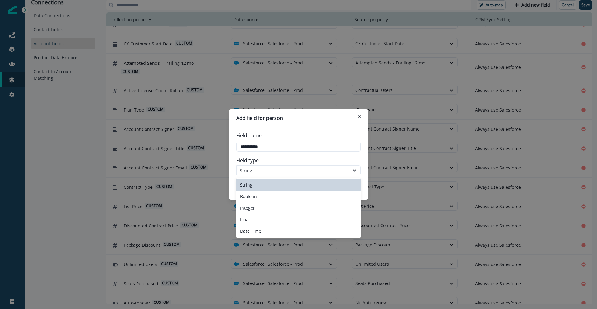
click at [261, 186] on div "String" at bounding box center [298, 185] width 124 height 12
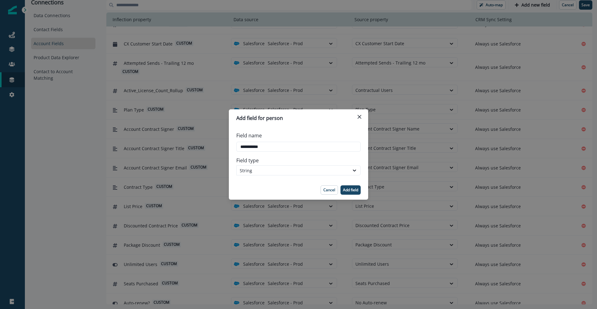
drag, startPoint x: 351, startPoint y: 185, endPoint x: 342, endPoint y: 207, distance: 23.7
click at [351, 185] on button "Add field" at bounding box center [351, 189] width 20 height 9
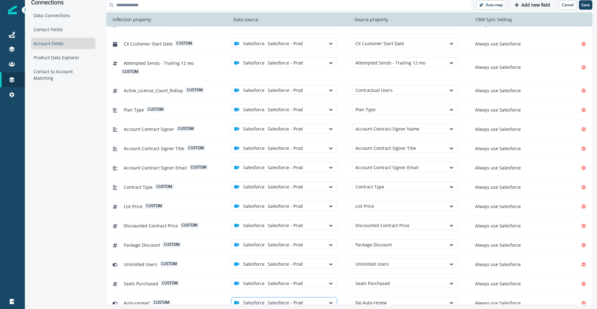
scroll to position [537, 0]
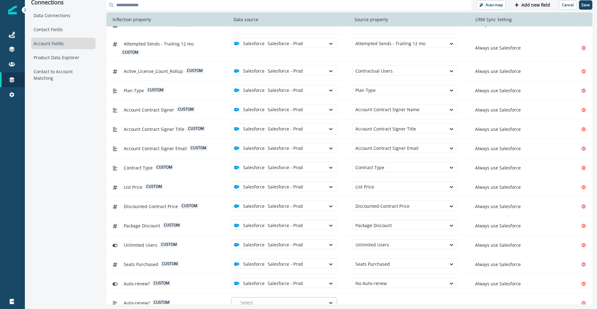
click at [291, 298] on div at bounding box center [282, 302] width 82 height 8
click at [291, 282] on div "Salesforce - Prod" at bounding box center [284, 279] width 106 height 12
click at [358, 298] on div at bounding box center [400, 302] width 88 height 8
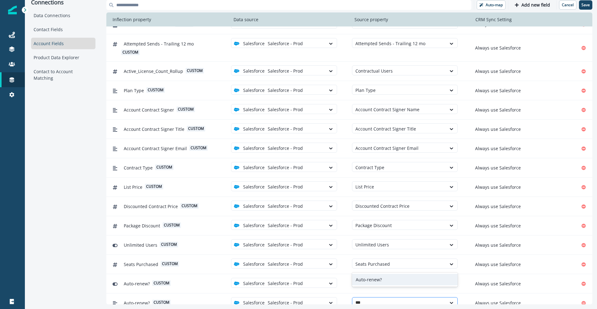
type input "****"
click at [588, 279] on button "Remove" at bounding box center [584, 283] width 10 height 9
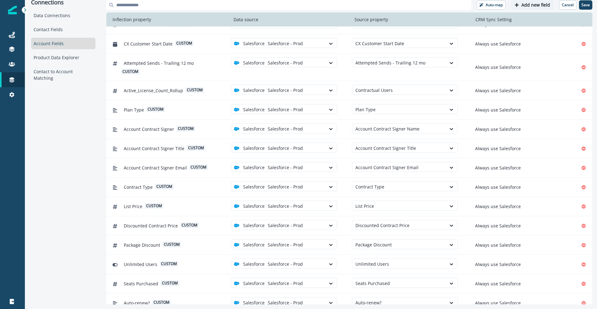
click at [530, 6] on p "Add new field" at bounding box center [536, 4] width 29 height 5
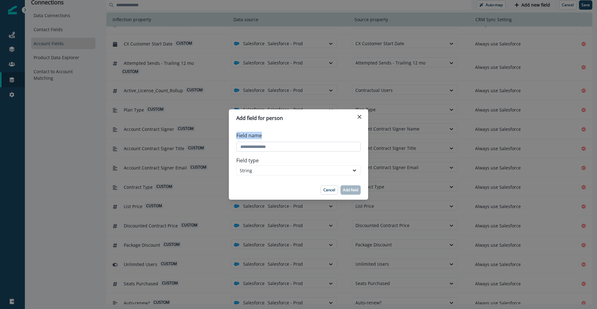
drag, startPoint x: 283, startPoint y: 152, endPoint x: 280, endPoint y: 146, distance: 6.3
click at [280, 146] on div "Field name" at bounding box center [298, 141] width 124 height 25
click at [280, 146] on input "Field name" at bounding box center [298, 147] width 124 height 10
type input "**********"
click at [305, 170] on div "String" at bounding box center [293, 170] width 106 height 7
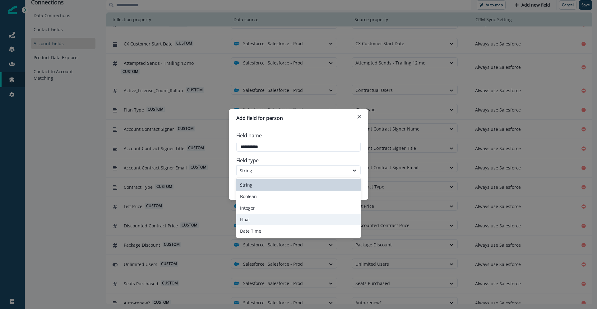
click at [273, 216] on div "Float" at bounding box center [298, 219] width 124 height 12
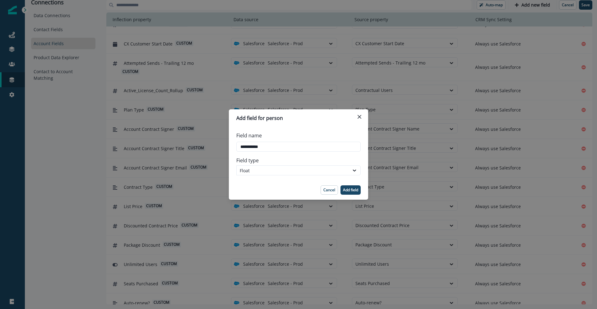
drag, startPoint x: 356, startPoint y: 189, endPoint x: 355, endPoint y: 203, distance: 14.0
click at [356, 189] on p "Add field" at bounding box center [350, 190] width 15 height 4
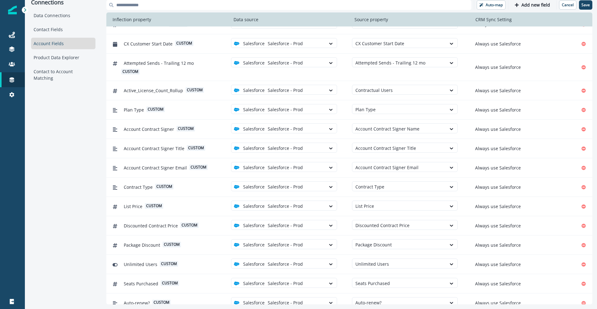
scroll to position [537, 0]
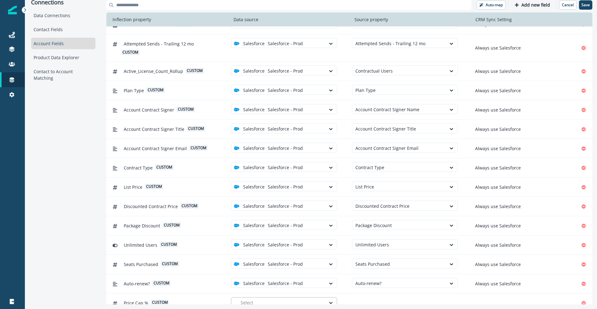
drag, startPoint x: 306, startPoint y: 295, endPoint x: 306, endPoint y: 290, distance: 5.3
click at [306, 298] on div at bounding box center [282, 302] width 82 height 8
drag, startPoint x: 308, startPoint y: 281, endPoint x: 345, endPoint y: 291, distance: 37.9
click at [309, 281] on div "Salesforce - Prod" at bounding box center [286, 279] width 99 height 7
click at [369, 298] on div at bounding box center [400, 302] width 88 height 8
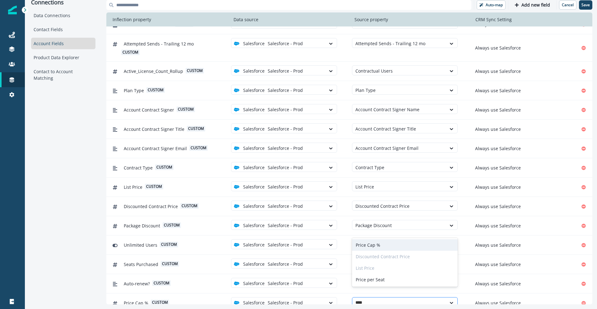
type input "*****"
click at [382, 246] on div "Price Cap %" at bounding box center [405, 245] width 106 height 12
click at [545, 8] on button "Add new field" at bounding box center [532, 4] width 43 height 9
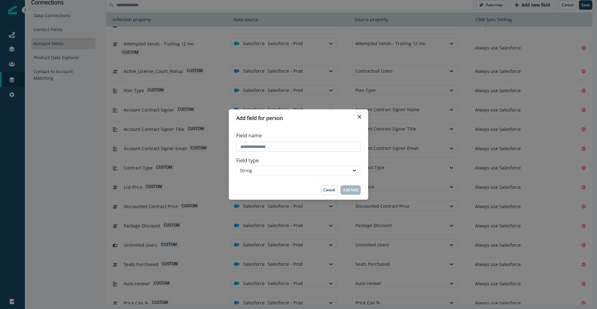
drag, startPoint x: 262, startPoint y: 154, endPoint x: 263, endPoint y: 150, distance: 3.6
click at [262, 153] on div "Field name Field type String" at bounding box center [298, 153] width 139 height 53
click at [263, 150] on input "Field name" at bounding box center [298, 147] width 124 height 10
type input "**********"
click at [261, 172] on div "String" at bounding box center [293, 170] width 106 height 7
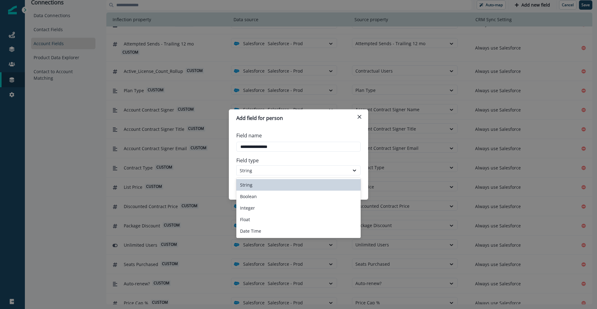
drag, startPoint x: 260, startPoint y: 183, endPoint x: 298, endPoint y: 179, distance: 38.4
click at [260, 183] on div "String" at bounding box center [298, 185] width 124 height 12
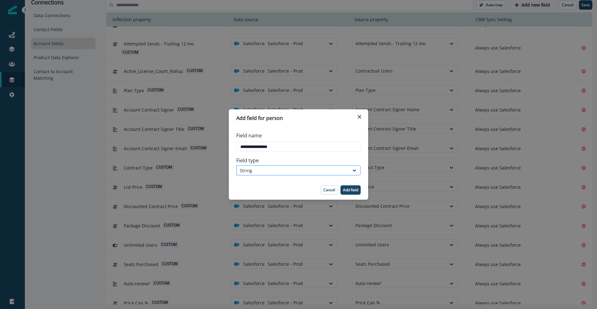
click at [303, 173] on div "String" at bounding box center [293, 170] width 106 height 7
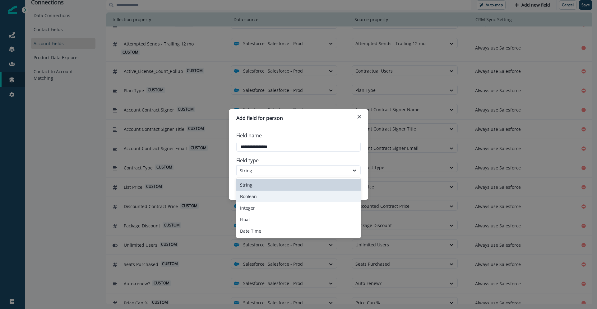
drag, startPoint x: 295, startPoint y: 197, endPoint x: 308, endPoint y: 193, distance: 13.3
click at [295, 197] on div "Boolean" at bounding box center [298, 196] width 124 height 12
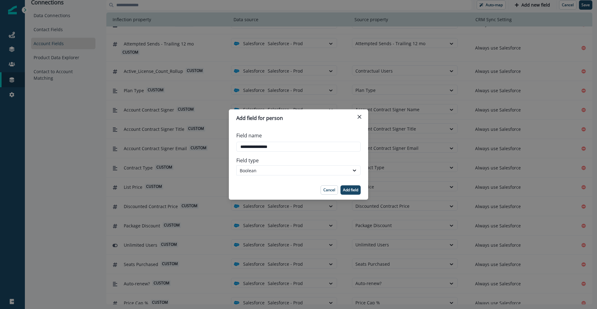
drag, startPoint x: 351, startPoint y: 190, endPoint x: 338, endPoint y: 191, distance: 13.1
click at [351, 190] on p "Add field" at bounding box center [350, 190] width 15 height 4
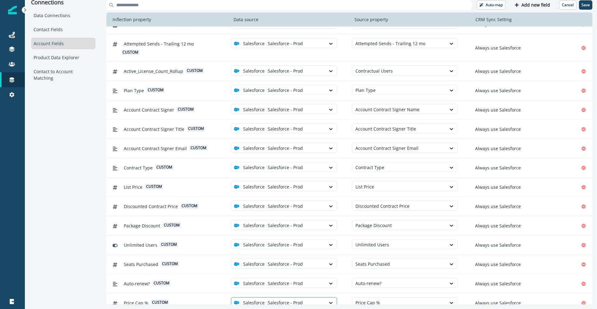
scroll to position [556, 0]
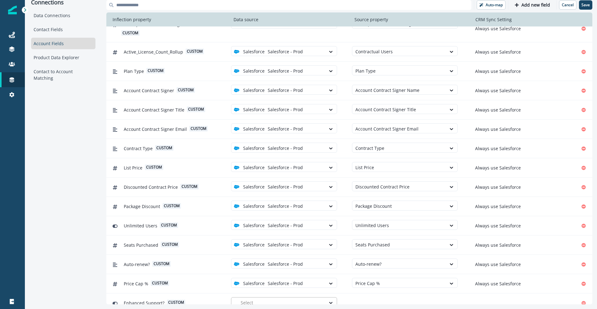
click at [312, 298] on div at bounding box center [282, 302] width 82 height 8
drag, startPoint x: 310, startPoint y: 281, endPoint x: 345, endPoint y: 286, distance: 35.3
click at [310, 281] on div "Salesforce - Prod" at bounding box center [286, 279] width 99 height 7
click at [361, 298] on div at bounding box center [400, 302] width 88 height 8
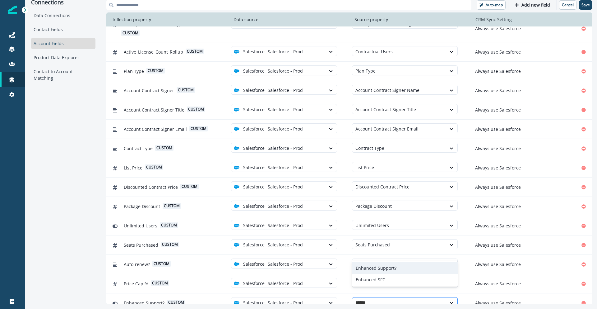
type input "*******"
click at [378, 271] on div "Enhanced Support?" at bounding box center [405, 268] width 106 height 12
click at [523, 2] on p "Add new field" at bounding box center [536, 4] width 29 height 5
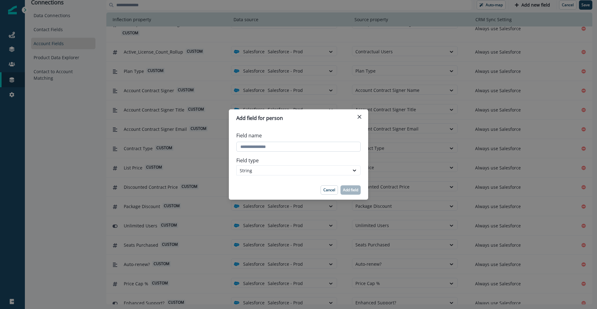
click at [270, 147] on input "Field name" at bounding box center [298, 147] width 124 height 10
type input "**********"
click at [355, 191] on p "Add field" at bounding box center [350, 190] width 15 height 4
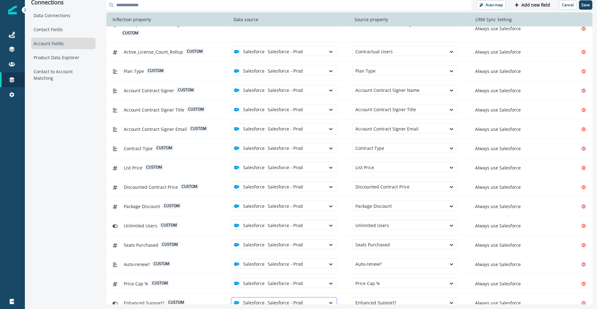
scroll to position [576, 0]
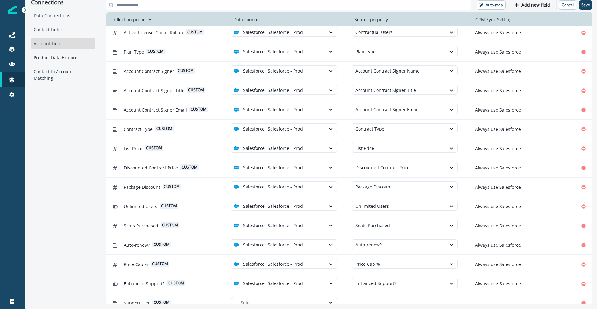
click at [303, 298] on div at bounding box center [282, 302] width 82 height 8
drag, startPoint x: 291, startPoint y: 279, endPoint x: 360, endPoint y: 288, distance: 69.6
click at [292, 279] on div "Salesforce - Prod" at bounding box center [286, 279] width 99 height 7
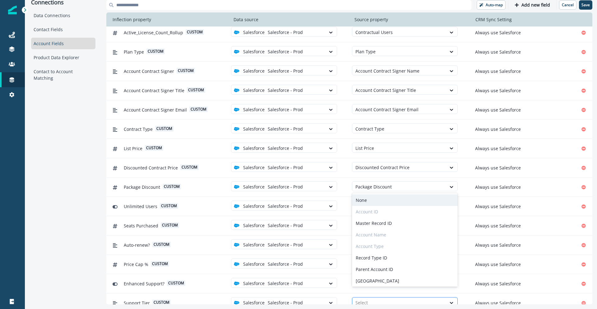
click at [365, 298] on div at bounding box center [400, 302] width 88 height 8
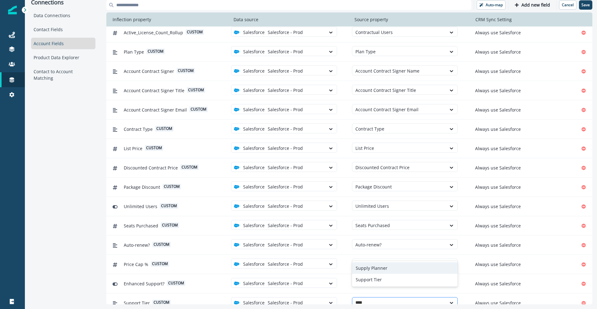
type input "*****"
click at [392, 282] on div "Support Tier" at bounding box center [405, 279] width 106 height 12
click at [547, 8] on button "Add new field" at bounding box center [532, 4] width 43 height 9
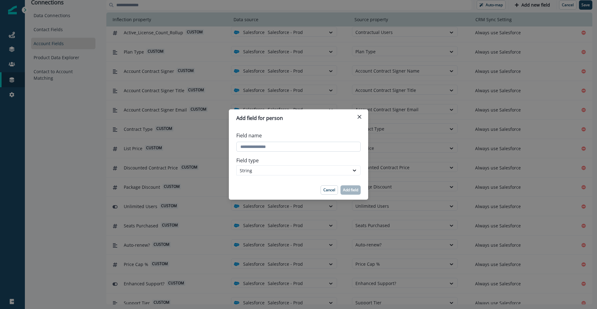
click at [260, 148] on input "Field name" at bounding box center [298, 147] width 124 height 10
type input "**********"
click at [286, 169] on div "String" at bounding box center [293, 170] width 106 height 7
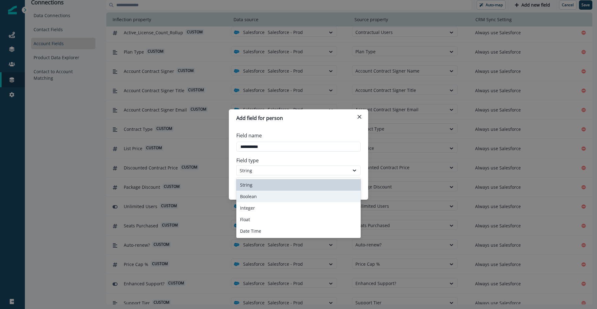
click at [280, 197] on div "Boolean" at bounding box center [298, 196] width 124 height 12
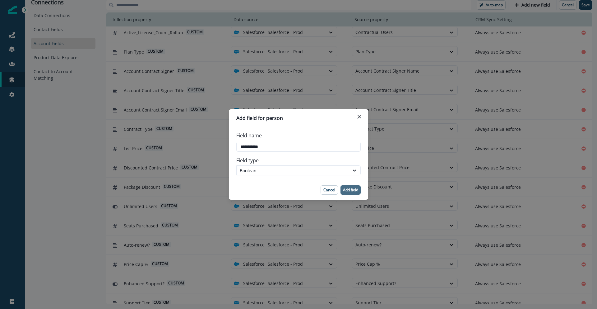
click at [355, 189] on p "Add field" at bounding box center [350, 190] width 15 height 4
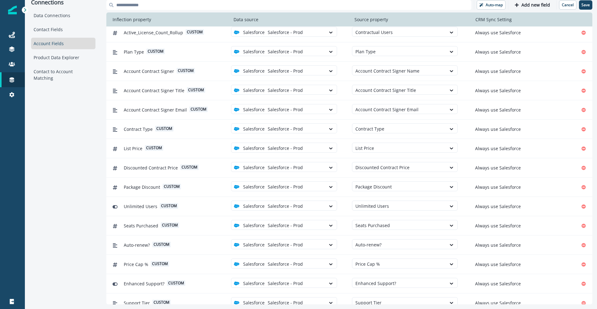
scroll to position [595, 0]
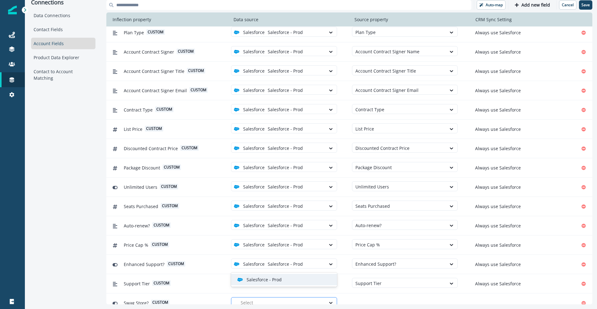
click at [285, 298] on div "Select" at bounding box center [282, 302] width 88 height 10
drag, startPoint x: 286, startPoint y: 279, endPoint x: 316, endPoint y: 283, distance: 30.7
click at [286, 280] on div "Salesforce - Prod" at bounding box center [286, 279] width 99 height 7
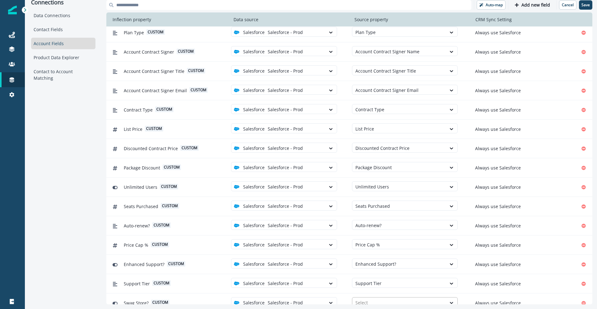
click at [362, 298] on div at bounding box center [400, 302] width 88 height 8
type input "***"
drag, startPoint x: 374, startPoint y: 269, endPoint x: 385, endPoint y: 272, distance: 11.0
click at [374, 269] on div "Swag Store?" at bounding box center [405, 268] width 106 height 12
click at [538, 5] on p "Add new field" at bounding box center [536, 4] width 29 height 5
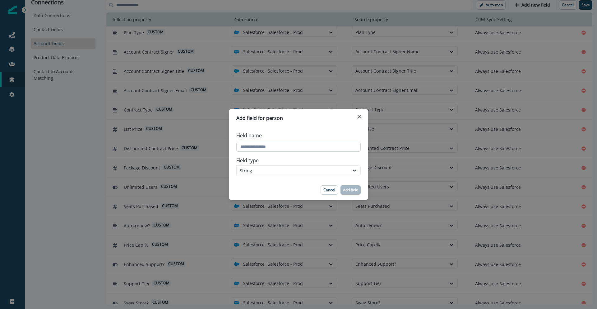
click at [251, 150] on input "Field name" at bounding box center [298, 147] width 124 height 10
type input "**********"
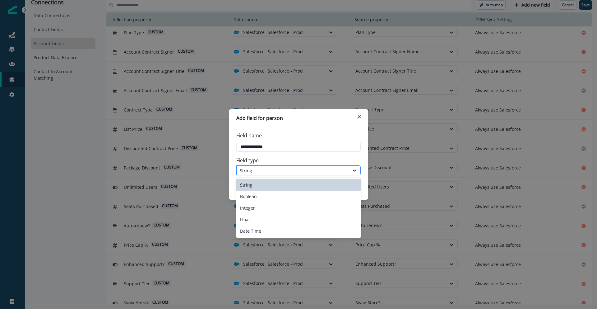
click at [268, 168] on div "String" at bounding box center [293, 170] width 106 height 7
drag, startPoint x: 262, startPoint y: 195, endPoint x: 337, endPoint y: 188, distance: 75.3
click at [262, 195] on div "Boolean" at bounding box center [298, 196] width 124 height 12
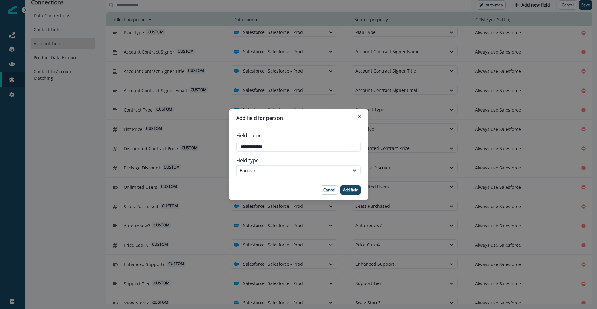
drag, startPoint x: 355, startPoint y: 188, endPoint x: 323, endPoint y: 267, distance: 85.3
click at [355, 188] on p "Add field" at bounding box center [350, 190] width 15 height 4
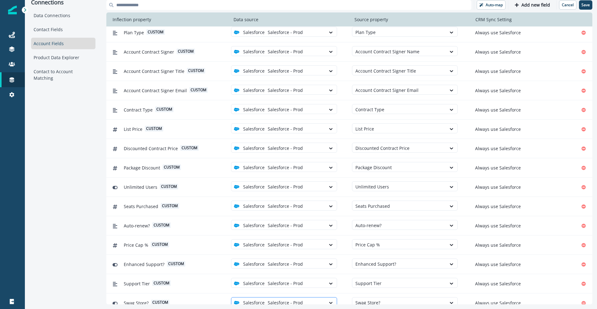
scroll to position [614, 0]
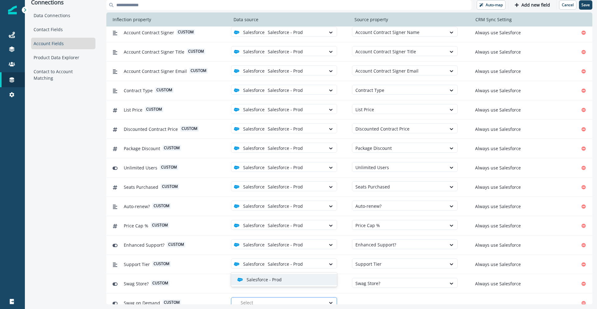
click at [319, 298] on div at bounding box center [282, 302] width 82 height 8
drag, startPoint x: 322, startPoint y: 283, endPoint x: 342, endPoint y: 288, distance: 20.4
click at [323, 283] on div "Salesforce - Prod" at bounding box center [284, 279] width 106 height 12
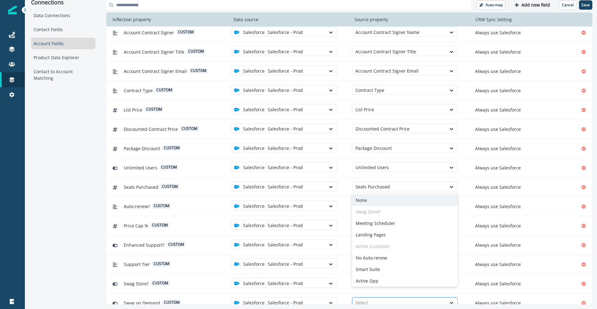
click at [372, 298] on div at bounding box center [400, 302] width 88 height 8
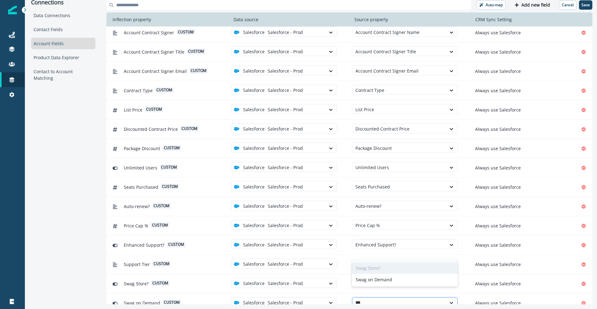
type input "****"
click at [373, 285] on div "Swag Store? Swag on Demand" at bounding box center [405, 274] width 106 height 26
click at [374, 282] on div "Swag on Demand" at bounding box center [405, 279] width 106 height 12
click at [534, 8] on button "Add new field" at bounding box center [532, 4] width 43 height 9
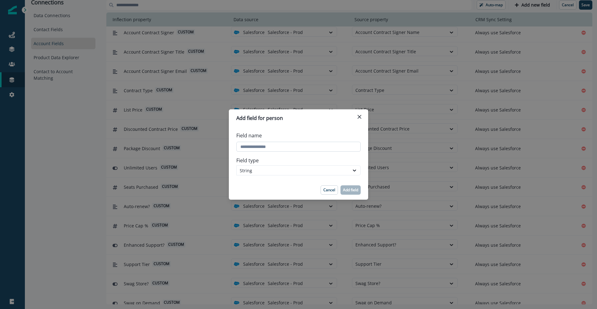
click at [258, 147] on input "Field name" at bounding box center [298, 147] width 124 height 10
type input "**********"
click at [253, 171] on div "String" at bounding box center [293, 170] width 106 height 7
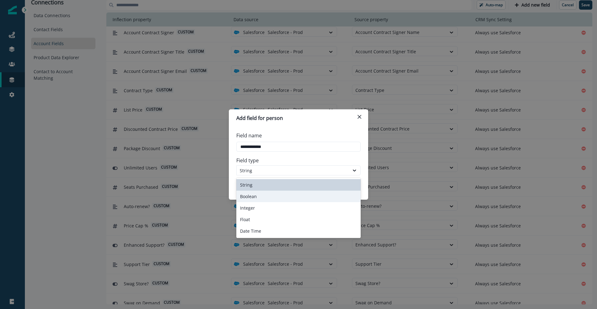
drag, startPoint x: 258, startPoint y: 197, endPoint x: 282, endPoint y: 193, distance: 25.0
click at [258, 197] on div "Boolean" at bounding box center [298, 196] width 124 height 12
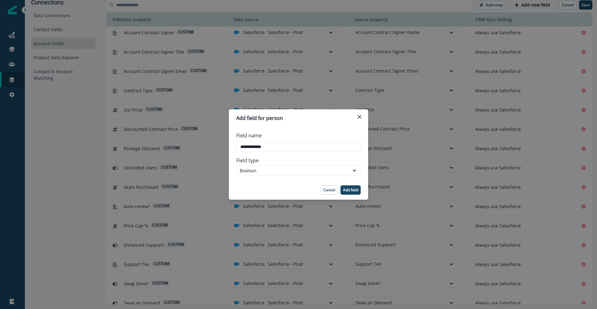
drag, startPoint x: 351, startPoint y: 189, endPoint x: 346, endPoint y: 188, distance: 4.4
click at [351, 189] on p "Add field" at bounding box center [350, 190] width 15 height 4
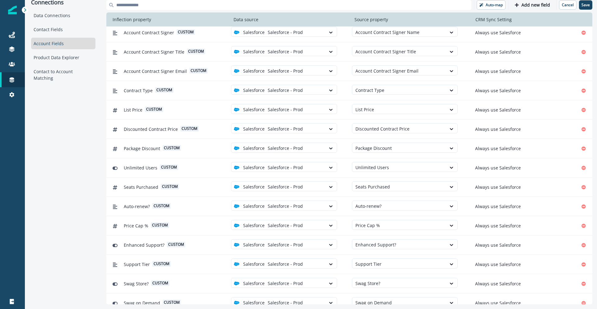
scroll to position [634, 0]
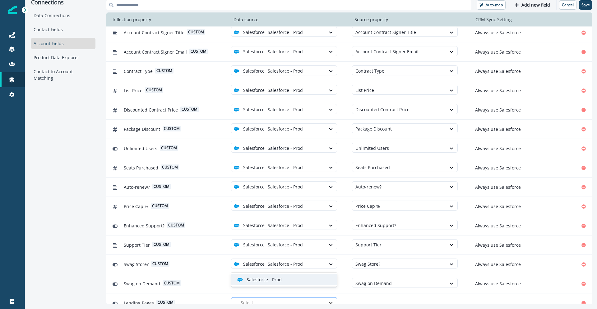
click at [327, 299] on div at bounding box center [331, 302] width 11 height 6
drag, startPoint x: 329, startPoint y: 281, endPoint x: 340, endPoint y: 284, distance: 11.9
click at [329, 281] on div "Salesforce - Prod" at bounding box center [286, 279] width 99 height 7
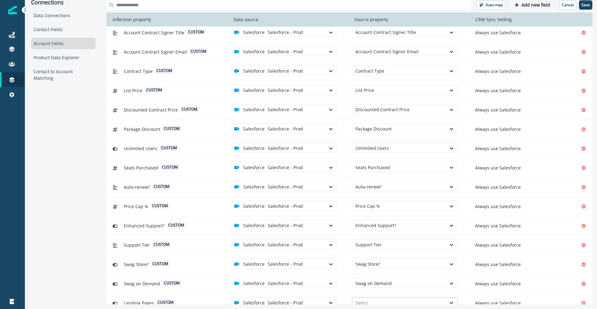
click at [364, 298] on div at bounding box center [400, 302] width 88 height 8
type input "*******"
click at [372, 282] on div "Landing Pages" at bounding box center [405, 279] width 106 height 12
click at [535, 4] on p "Add new field" at bounding box center [536, 4] width 29 height 5
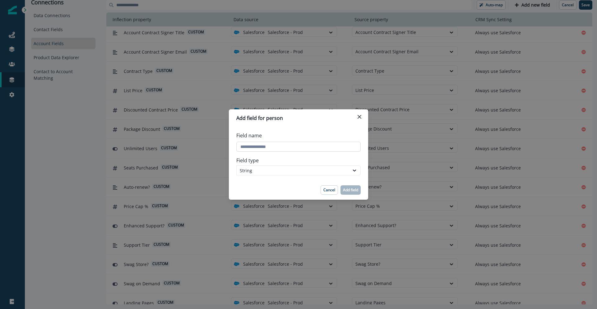
click at [298, 145] on input "Field name" at bounding box center [298, 147] width 124 height 10
type input "**********"
click at [300, 175] on div "String" at bounding box center [298, 170] width 124 height 10
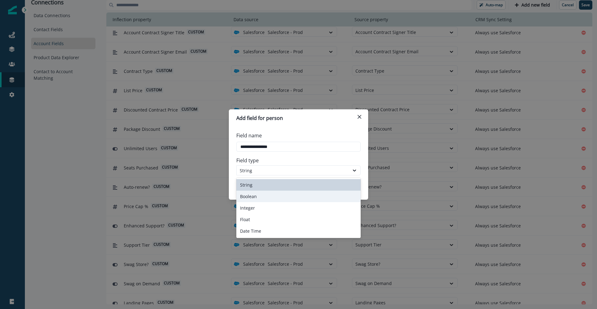
drag, startPoint x: 295, startPoint y: 194, endPoint x: 315, endPoint y: 193, distance: 20.5
click at [295, 194] on div "Boolean" at bounding box center [298, 196] width 124 height 12
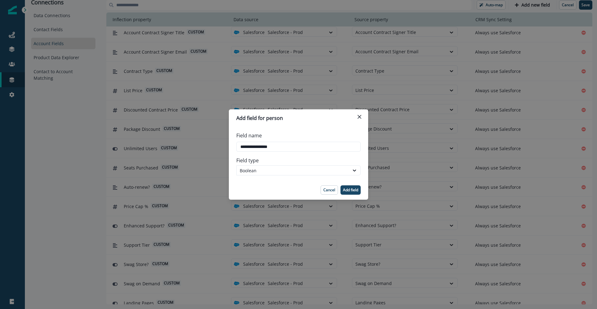
click at [355, 190] on p "Add field" at bounding box center [350, 190] width 15 height 4
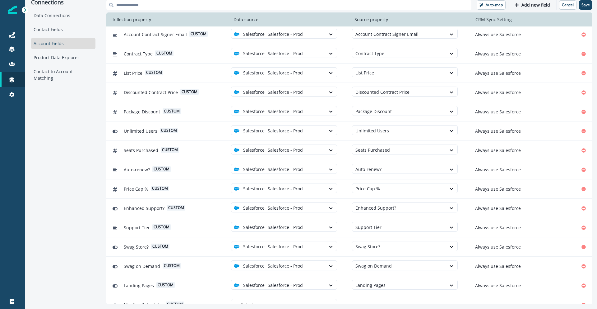
scroll to position [653, 0]
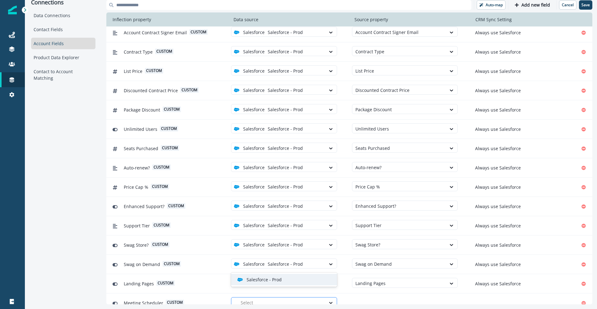
click at [311, 298] on div at bounding box center [282, 302] width 82 height 8
click at [313, 281] on div "Salesforce - Prod" at bounding box center [286, 279] width 99 height 7
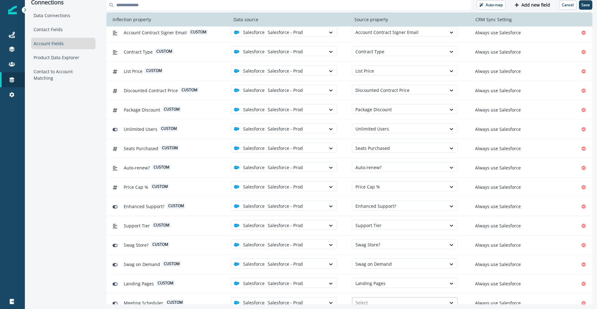
click at [368, 298] on div at bounding box center [400, 302] width 88 height 8
type input "*******"
click at [379, 276] on div "Meeting Scheduler" at bounding box center [405, 279] width 106 height 12
click at [536, 4] on p "Add new field" at bounding box center [536, 4] width 29 height 5
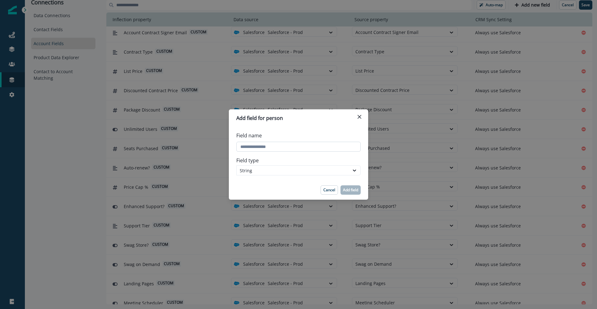
click at [274, 148] on input "Field name" at bounding box center [298, 147] width 124 height 10
type input "**********"
click at [280, 168] on div "String" at bounding box center [293, 170] width 106 height 7
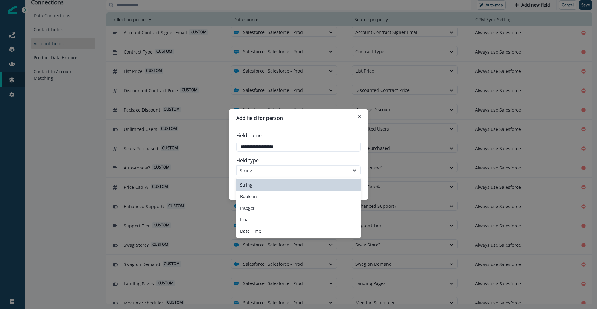
drag, startPoint x: 276, startPoint y: 182, endPoint x: 284, endPoint y: 183, distance: 8.4
click at [276, 182] on div "String" at bounding box center [298, 185] width 124 height 12
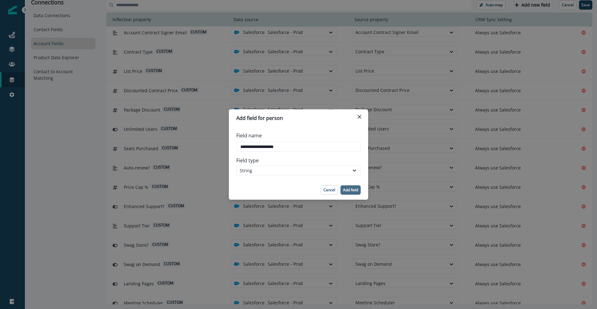
drag, startPoint x: 343, startPoint y: 190, endPoint x: 354, endPoint y: 193, distance: 11.3
click at [343, 190] on p "Add field" at bounding box center [350, 190] width 15 height 4
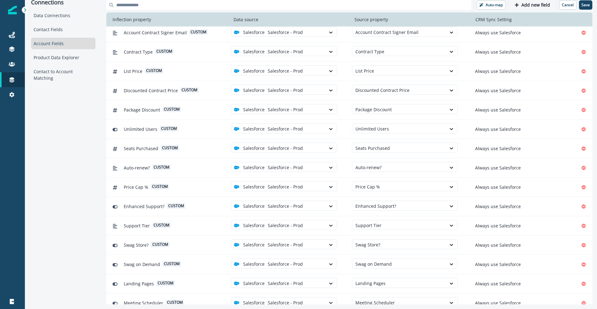
scroll to position [672, 0]
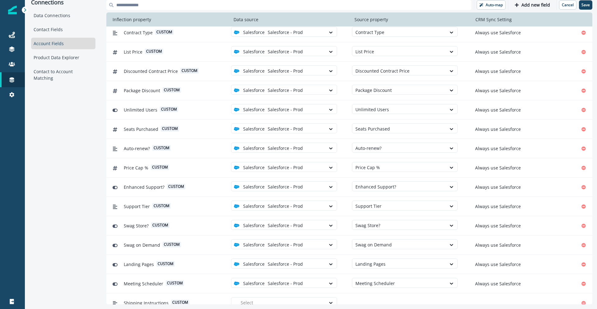
drag, startPoint x: 319, startPoint y: 296, endPoint x: 318, endPoint y: 287, distance: 9.8
click at [319, 298] on div at bounding box center [282, 302] width 82 height 8
drag, startPoint x: 318, startPoint y: 281, endPoint x: 345, endPoint y: 285, distance: 27.3
click at [318, 281] on div "Salesforce - Prod" at bounding box center [286, 279] width 99 height 7
click at [359, 298] on div at bounding box center [400, 302] width 88 height 8
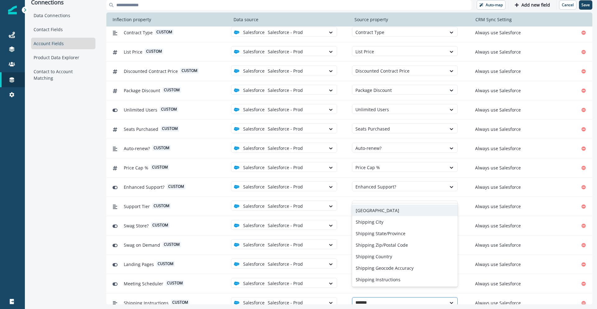
type input "********"
click at [364, 280] on div "Shipping Instructions" at bounding box center [405, 279] width 106 height 12
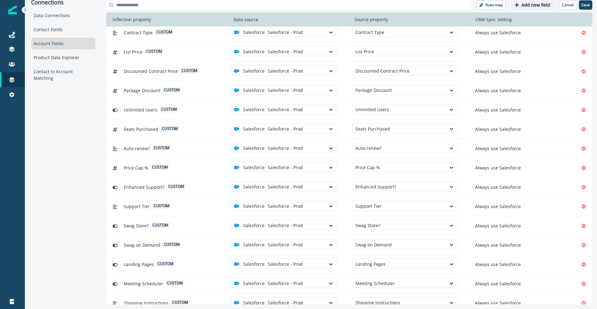
click at [538, 6] on p "Add new field" at bounding box center [536, 4] width 29 height 5
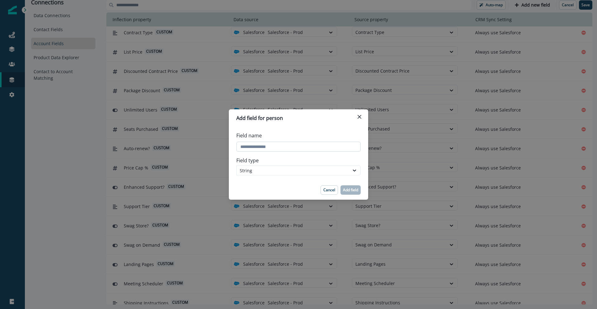
click at [282, 148] on input "Field name" at bounding box center [298, 147] width 124 height 10
type input "**********"
click at [272, 169] on div "String" at bounding box center [293, 170] width 106 height 7
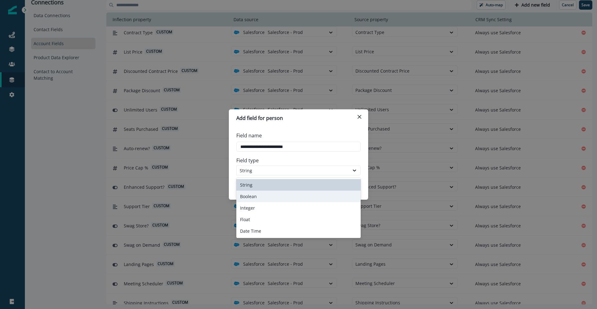
click at [261, 193] on div "Boolean" at bounding box center [298, 196] width 124 height 12
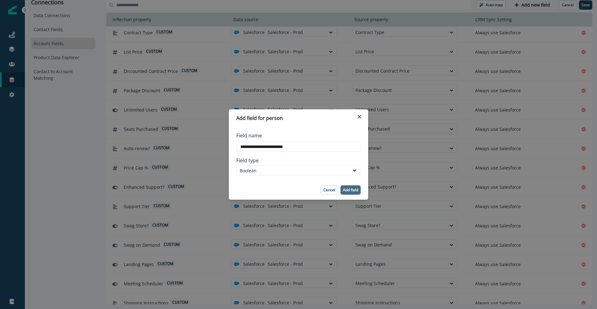
click at [346, 191] on p "Add field" at bounding box center [350, 190] width 15 height 4
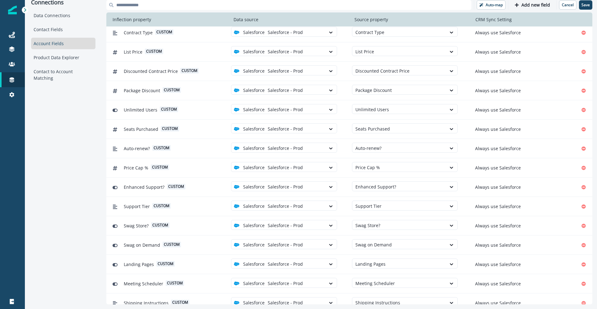
scroll to position [691, 0]
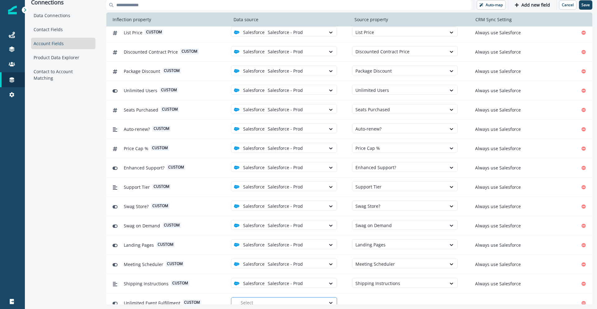
drag, startPoint x: 318, startPoint y: 291, endPoint x: 319, endPoint y: 288, distance: 3.2
click at [319, 298] on div at bounding box center [282, 302] width 82 height 8
click at [321, 281] on div "Salesforce - Prod" at bounding box center [286, 279] width 99 height 7
click at [361, 298] on div at bounding box center [400, 302] width 88 height 8
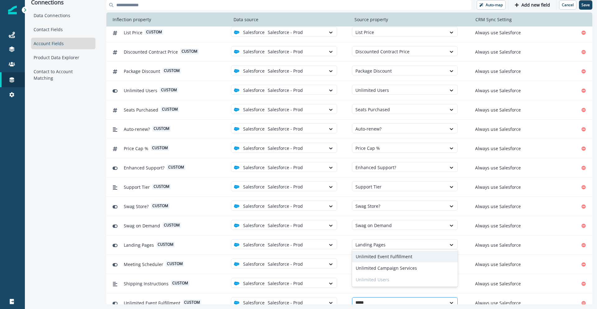
type input "******"
drag, startPoint x: 370, startPoint y: 259, endPoint x: 365, endPoint y: 259, distance: 5.0
click at [370, 259] on div "Unlimited Event Fulfillment" at bounding box center [405, 256] width 106 height 12
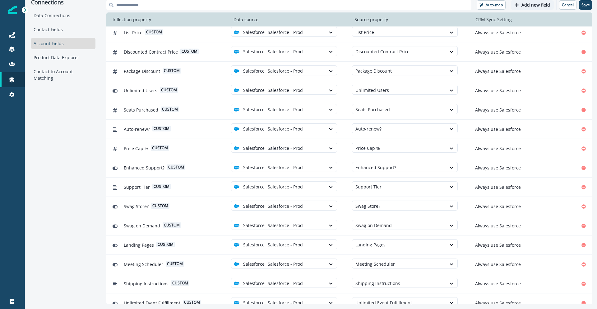
click at [536, 4] on p "Add new field" at bounding box center [536, 4] width 29 height 5
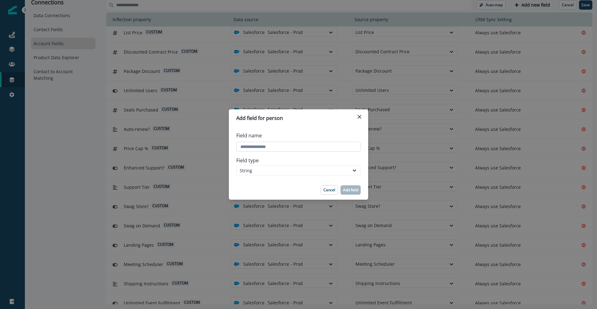
click at [309, 145] on input "Field name" at bounding box center [298, 147] width 124 height 10
type input "**********"
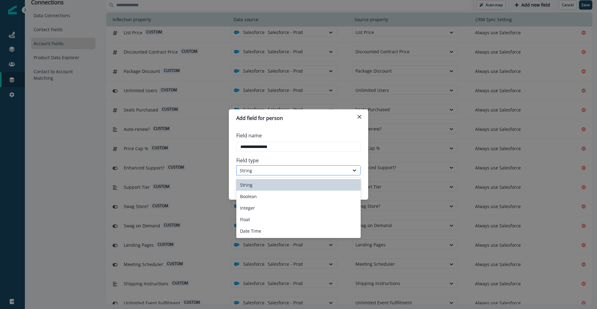
click at [309, 171] on div "String" at bounding box center [293, 170] width 106 height 7
drag, startPoint x: 277, startPoint y: 218, endPoint x: 289, endPoint y: 211, distance: 13.6
click at [277, 218] on div "Float" at bounding box center [298, 219] width 124 height 12
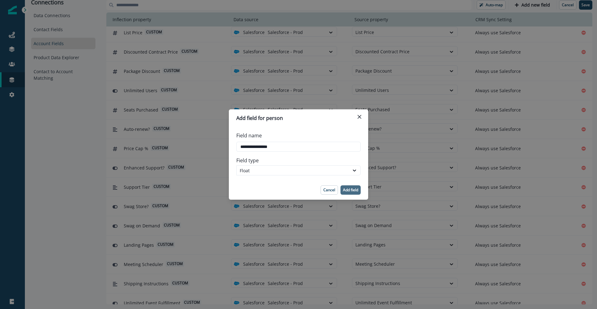
click at [355, 190] on p "Add field" at bounding box center [350, 190] width 15 height 4
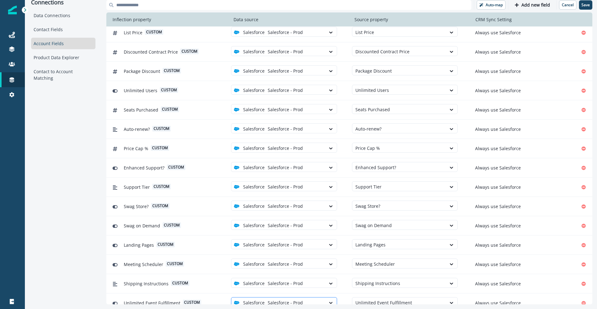
scroll to position [711, 0]
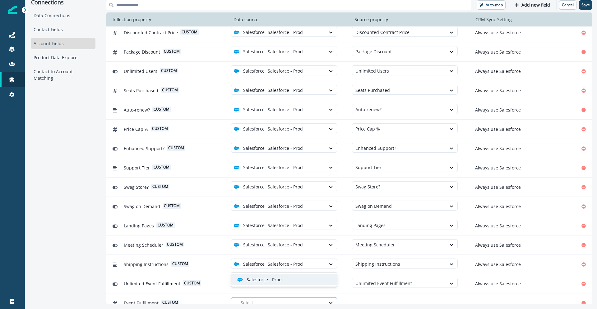
click at [318, 298] on div at bounding box center [282, 302] width 82 height 8
drag, startPoint x: 316, startPoint y: 280, endPoint x: 336, endPoint y: 283, distance: 20.9
click at [317, 280] on div "Salesforce - Prod" at bounding box center [286, 279] width 99 height 7
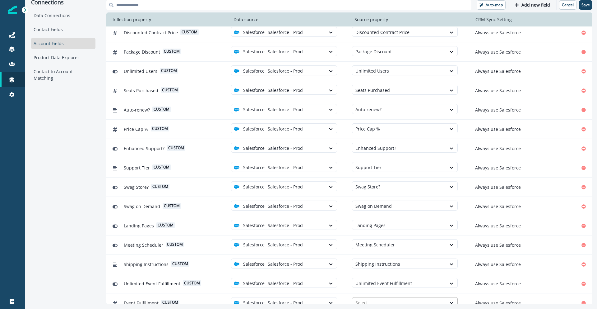
click at [361, 298] on div at bounding box center [400, 302] width 88 height 8
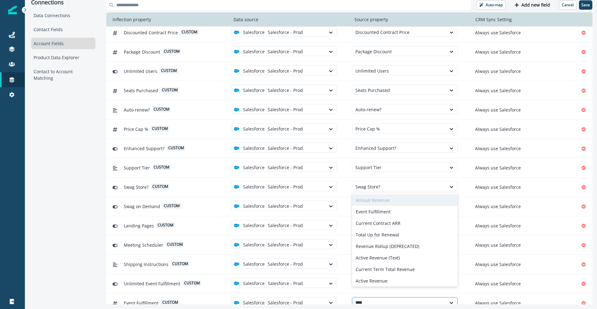
type input "*****"
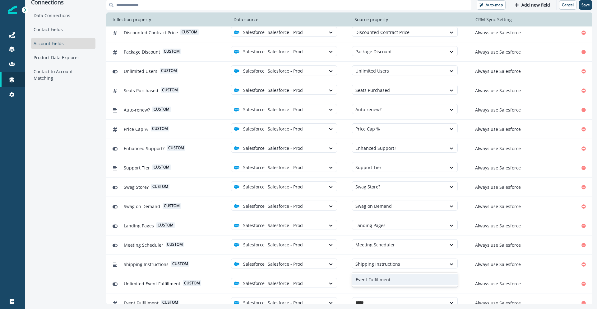
click at [372, 281] on div "Event Fulfillment" at bounding box center [405, 279] width 106 height 12
click at [528, 6] on p "Add new field" at bounding box center [536, 4] width 29 height 5
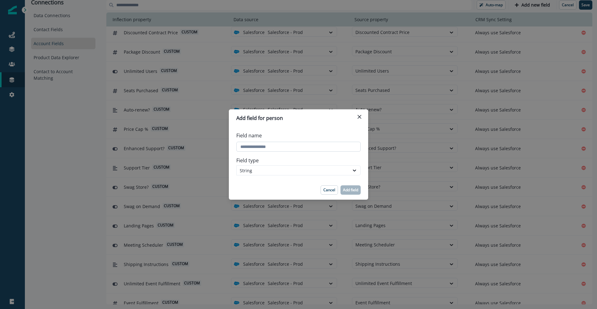
click at [261, 150] on input "Field name" at bounding box center [298, 147] width 124 height 10
type input "**********"
click at [261, 169] on div "String" at bounding box center [293, 170] width 106 height 7
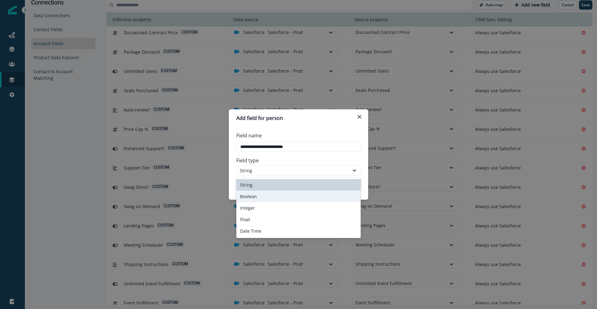
drag, startPoint x: 257, startPoint y: 196, endPoint x: 312, endPoint y: 190, distance: 55.1
click at [257, 196] on div "Boolean" at bounding box center [298, 196] width 124 height 12
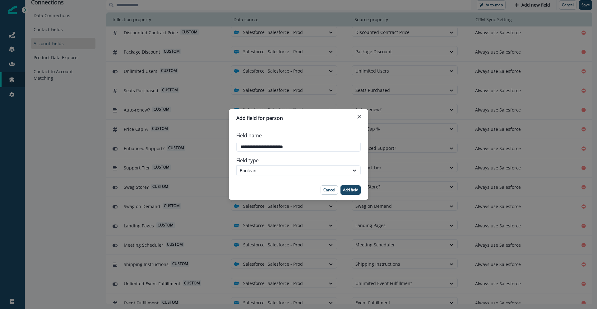
drag, startPoint x: 354, startPoint y: 190, endPoint x: 349, endPoint y: 190, distance: 4.4
click at [353, 190] on p "Add field" at bounding box center [350, 190] width 15 height 4
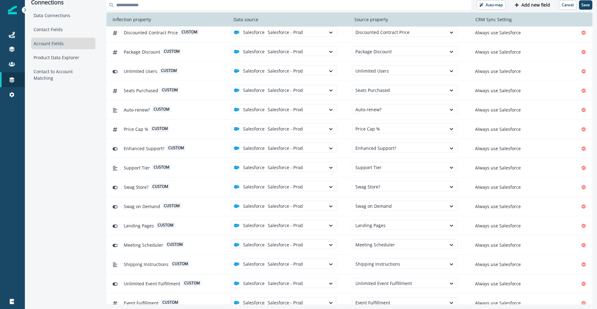
scroll to position [730, 0]
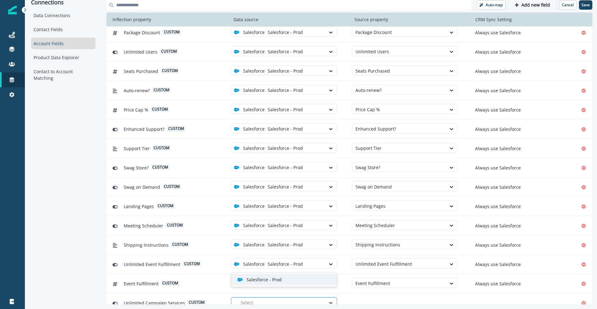
click at [329, 299] on icon at bounding box center [331, 302] width 6 height 6
click at [329, 280] on div "Salesforce - Prod" at bounding box center [286, 279] width 99 height 7
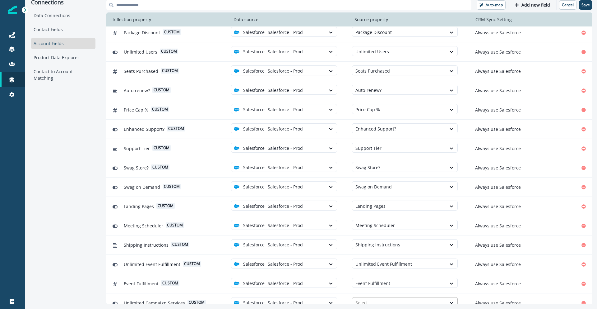
click at [368, 298] on div at bounding box center [400, 302] width 88 height 8
type input "******"
click at [389, 269] on div "Unlimited Campaign Services" at bounding box center [405, 268] width 106 height 12
click at [539, 6] on p "Add new field" at bounding box center [536, 4] width 29 height 5
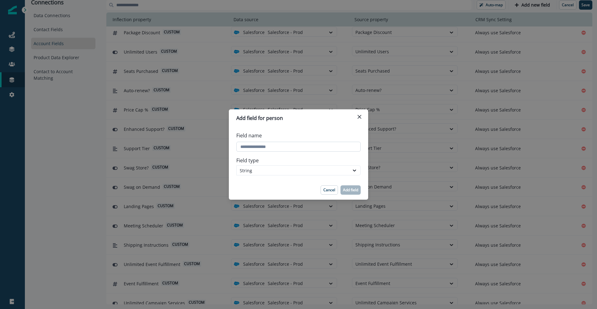
click at [302, 149] on input "Field name" at bounding box center [298, 147] width 124 height 10
type input "**********"
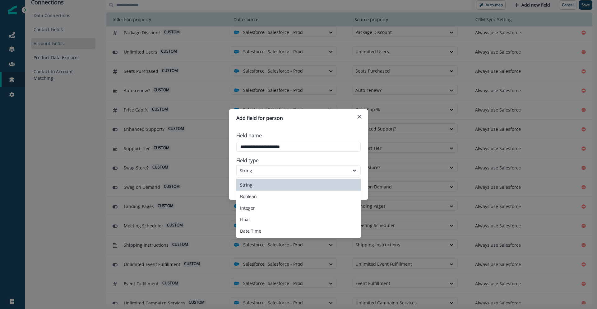
drag, startPoint x: 298, startPoint y: 171, endPoint x: 296, endPoint y: 182, distance: 10.4
click at [298, 171] on div "String" at bounding box center [293, 170] width 106 height 7
click at [286, 221] on div "Float" at bounding box center [298, 219] width 124 height 12
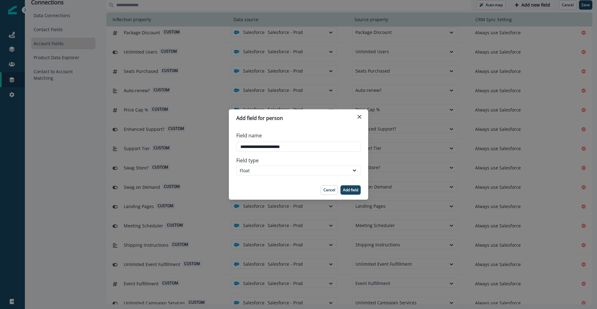
drag, startPoint x: 351, startPoint y: 190, endPoint x: 346, endPoint y: 189, distance: 4.4
click at [351, 190] on p "Add field" at bounding box center [350, 190] width 15 height 4
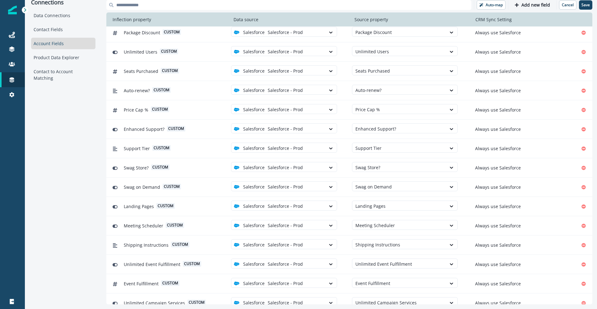
scroll to position [749, 0]
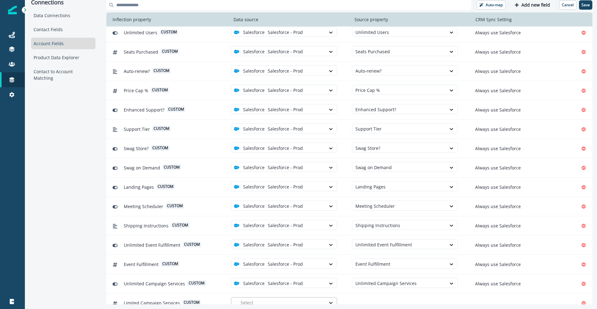
drag, startPoint x: 322, startPoint y: 297, endPoint x: 321, endPoint y: 294, distance: 3.2
click at [321, 298] on div at bounding box center [282, 302] width 82 height 8
drag, startPoint x: 321, startPoint y: 283, endPoint x: 339, endPoint y: 286, distance: 17.6
click at [322, 283] on div "Salesforce - Prod" at bounding box center [284, 279] width 106 height 12
click at [370, 298] on div at bounding box center [400, 302] width 88 height 8
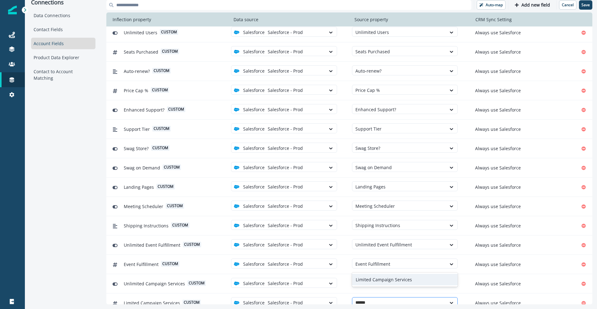
type input "*******"
click at [524, 7] on p "Add new field" at bounding box center [536, 4] width 29 height 5
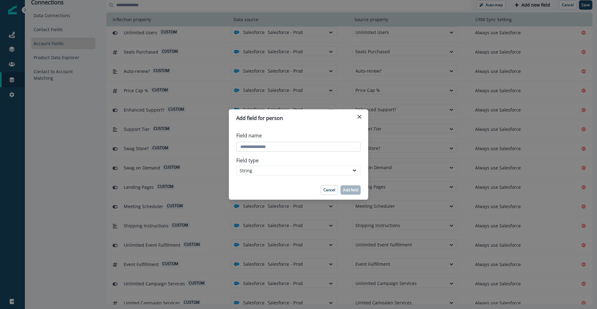
click at [270, 150] on input "Field name" at bounding box center [298, 147] width 124 height 10
type input "**********"
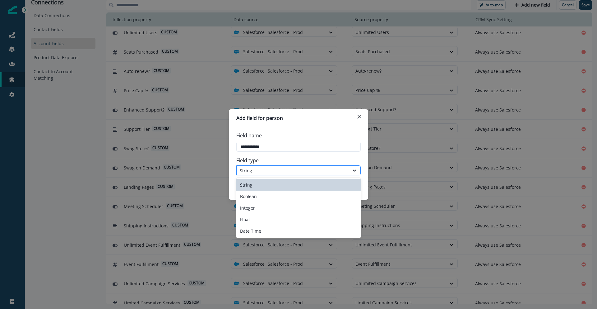
click at [269, 170] on div "String" at bounding box center [293, 170] width 106 height 7
click at [264, 192] on div "Boolean" at bounding box center [298, 196] width 124 height 12
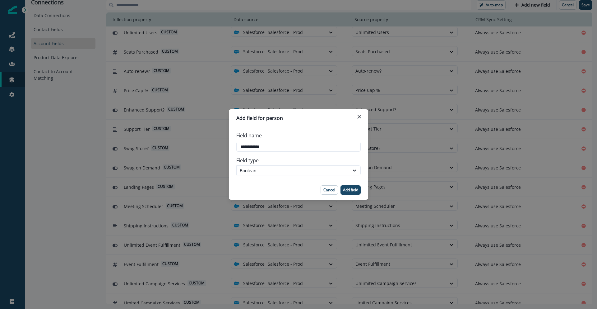
drag, startPoint x: 347, startPoint y: 190, endPoint x: 343, endPoint y: 188, distance: 4.6
click at [347, 190] on p "Add field" at bounding box center [350, 190] width 15 height 4
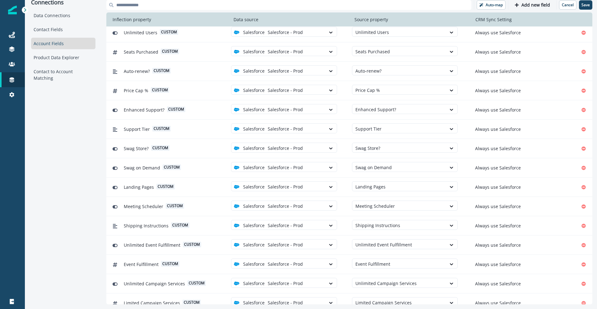
scroll to position [769, 0]
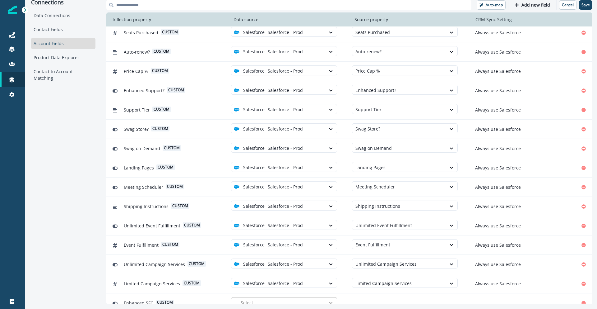
click at [327, 299] on div at bounding box center [331, 302] width 11 height 6
drag, startPoint x: 321, startPoint y: 280, endPoint x: 338, endPoint y: 283, distance: 17.1
click at [322, 281] on div "Salesforce - Prod" at bounding box center [286, 279] width 99 height 7
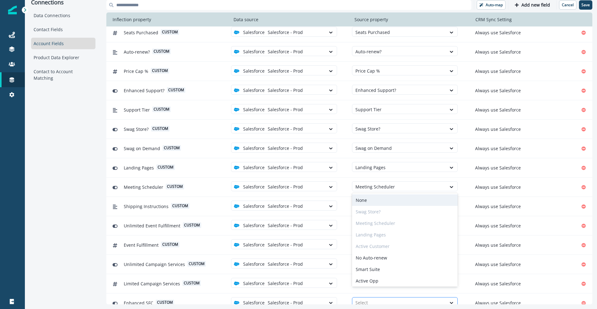
click at [372, 298] on div at bounding box center [400, 302] width 88 height 8
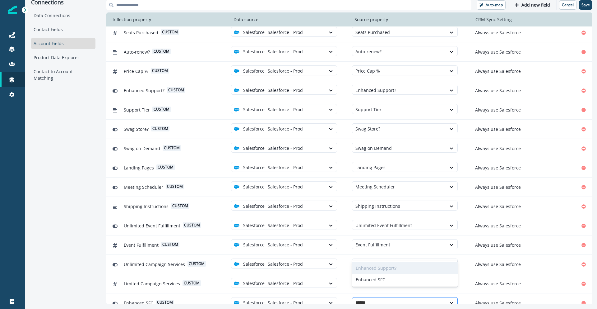
type input "*******"
click at [375, 281] on div "Enhanced SFC" at bounding box center [405, 279] width 106 height 12
click at [539, 5] on p "Add new field" at bounding box center [536, 4] width 29 height 5
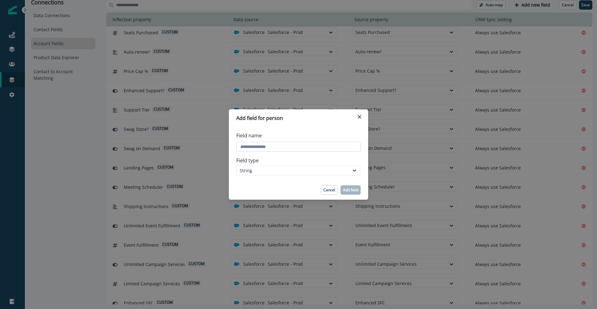
click at [262, 144] on input "Field name" at bounding box center [298, 147] width 124 height 10
type input "**********"
drag, startPoint x: 260, startPoint y: 172, endPoint x: 260, endPoint y: 176, distance: 4.4
click at [260, 172] on div "String" at bounding box center [293, 170] width 106 height 7
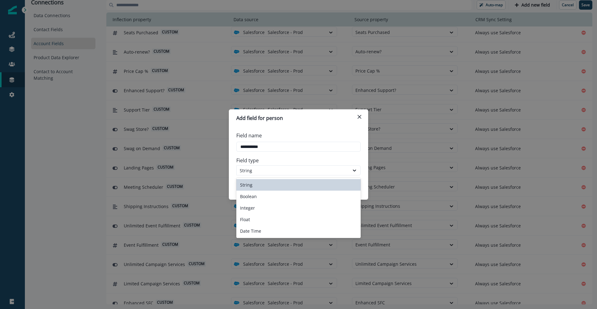
click at [260, 183] on div "String" at bounding box center [298, 185] width 124 height 12
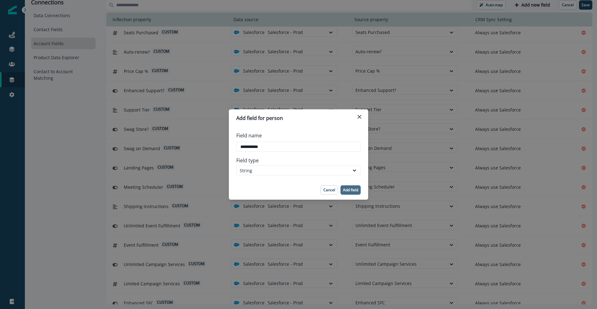
click at [351, 188] on p "Add field" at bounding box center [350, 190] width 15 height 4
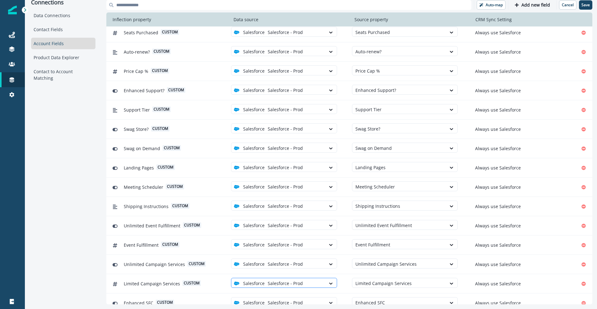
scroll to position [788, 0]
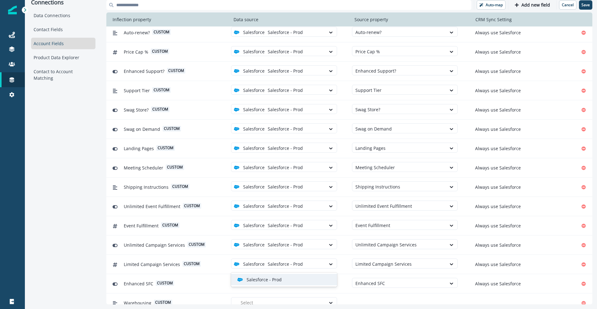
drag, startPoint x: 302, startPoint y: 291, endPoint x: 302, endPoint y: 285, distance: 6.2
click at [302, 298] on div at bounding box center [282, 302] width 82 height 8
drag, startPoint x: 302, startPoint y: 280, endPoint x: 361, endPoint y: 288, distance: 59.7
click at [304, 280] on div "Salesforce - Prod" at bounding box center [286, 279] width 99 height 7
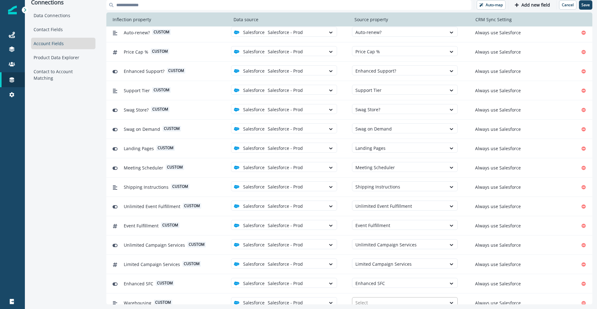
click at [365, 298] on div at bounding box center [400, 302] width 88 height 8
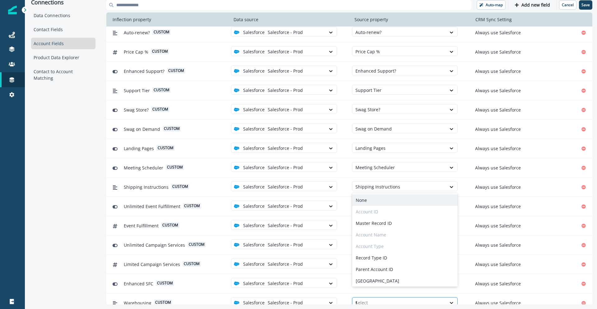
type input "**"
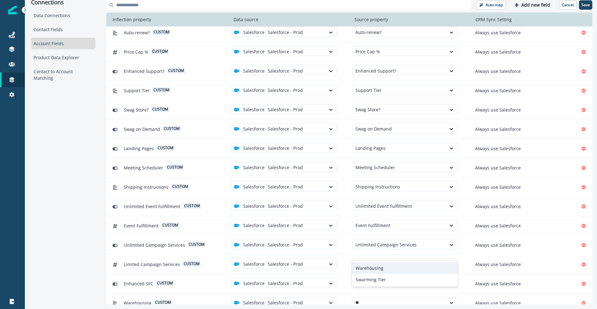
click at [371, 269] on div "Warehousing" at bounding box center [405, 268] width 106 height 12
click at [532, 5] on p "Add new field" at bounding box center [536, 4] width 29 height 5
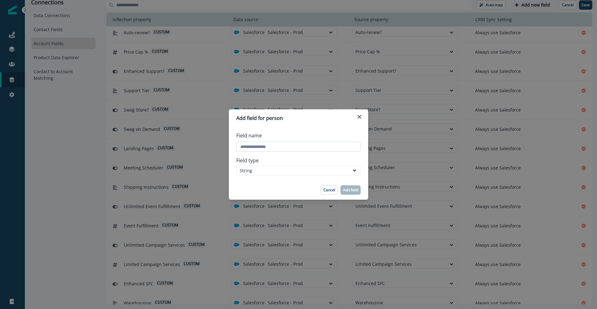
click at [271, 145] on input "Field name" at bounding box center [298, 147] width 124 height 10
type input "**********"
click at [349, 188] on p "Add field" at bounding box center [350, 190] width 15 height 4
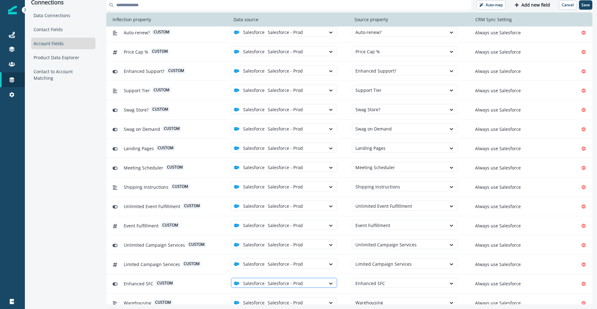
scroll to position [807, 0]
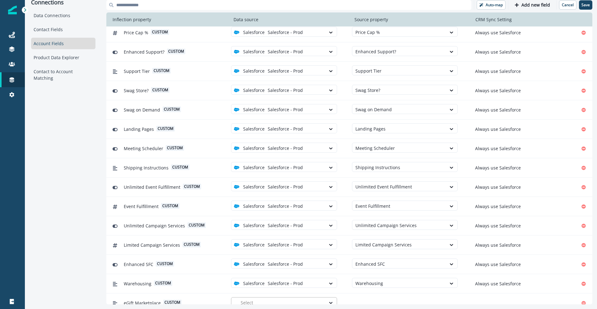
click at [287, 298] on div at bounding box center [282, 302] width 82 height 8
drag, startPoint x: 286, startPoint y: 282, endPoint x: 296, endPoint y: 284, distance: 10.4
click at [286, 282] on div "Salesforce - Prod" at bounding box center [286, 279] width 99 height 7
click at [370, 298] on div at bounding box center [400, 302] width 88 height 8
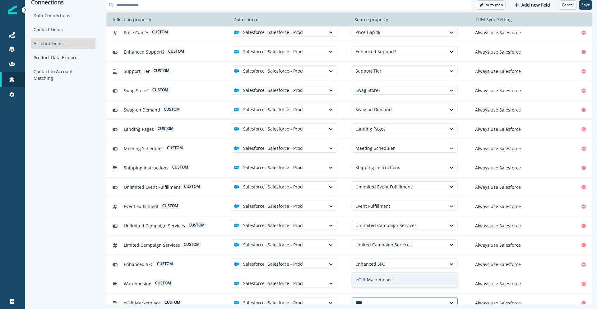
type input "*****"
drag, startPoint x: 374, startPoint y: 281, endPoint x: 371, endPoint y: 280, distance: 3.4
click at [374, 280] on div "eGift Marketplace" at bounding box center [405, 279] width 106 height 12
click at [532, 7] on p "Add new field" at bounding box center [536, 4] width 29 height 5
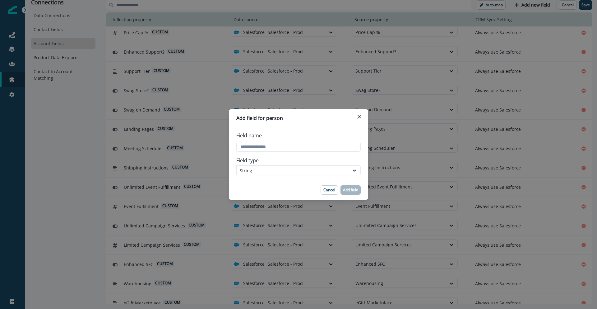
click at [326, 151] on div "Field name" at bounding box center [298, 141] width 124 height 25
click at [325, 150] on input "Field name" at bounding box center [298, 147] width 124 height 10
type input "*"
type input "**********"
drag, startPoint x: 328, startPoint y: 169, endPoint x: 322, endPoint y: 175, distance: 9.5
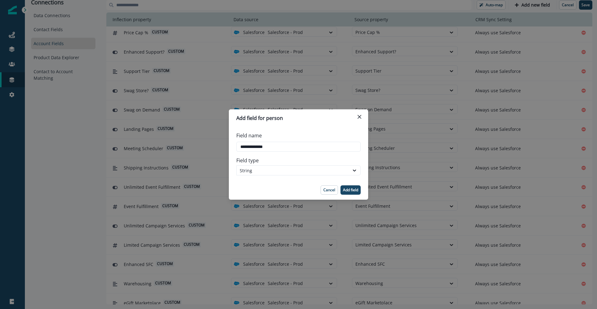
click at [328, 169] on div "String" at bounding box center [293, 170] width 106 height 7
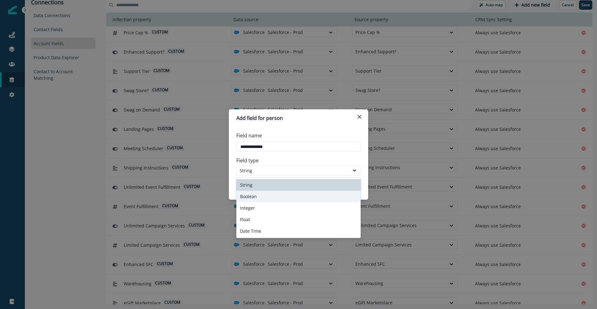
drag, startPoint x: 313, startPoint y: 192, endPoint x: 341, endPoint y: 191, distance: 27.7
click at [313, 192] on div "Boolean" at bounding box center [298, 196] width 124 height 12
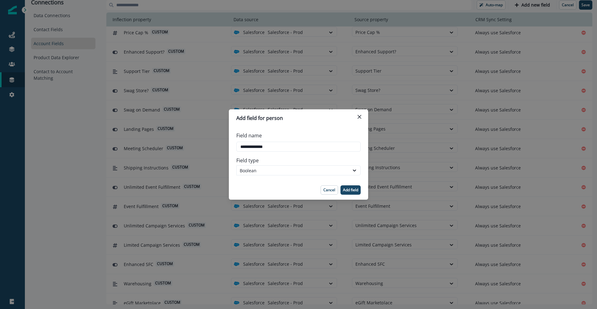
click at [353, 191] on p "Add field" at bounding box center [350, 190] width 15 height 4
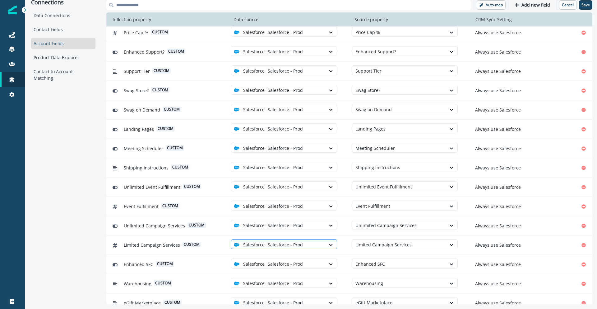
scroll to position [826, 0]
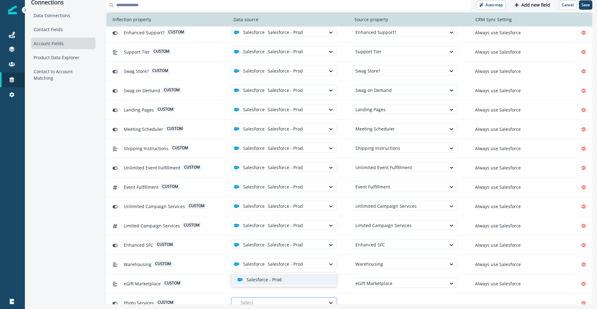
drag, startPoint x: 307, startPoint y: 292, endPoint x: 303, endPoint y: 290, distance: 4.9
click at [307, 298] on div at bounding box center [282, 302] width 82 height 8
drag, startPoint x: 303, startPoint y: 281, endPoint x: 334, endPoint y: 286, distance: 32.1
click at [304, 281] on div "Salesforce - Prod" at bounding box center [286, 279] width 99 height 7
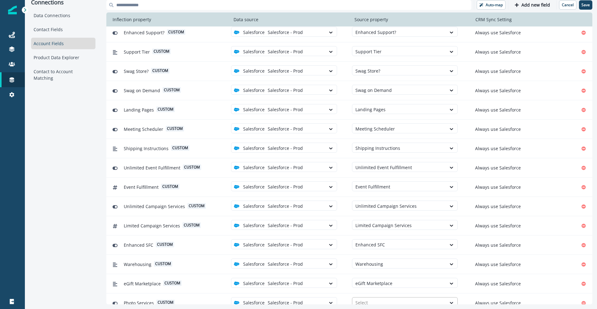
click at [366, 298] on div at bounding box center [400, 302] width 88 height 8
type input "****"
click at [383, 281] on div "Photo Services" at bounding box center [405, 279] width 106 height 12
click at [524, 8] on button "Add new field" at bounding box center [532, 4] width 43 height 9
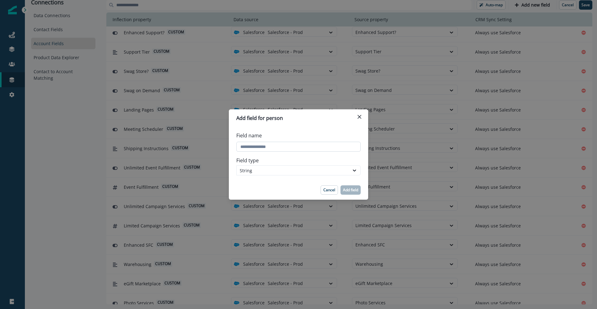
click at [254, 148] on input "Field name" at bounding box center [298, 147] width 124 height 10
type input "**********"
click at [261, 169] on div "String" at bounding box center [293, 170] width 106 height 7
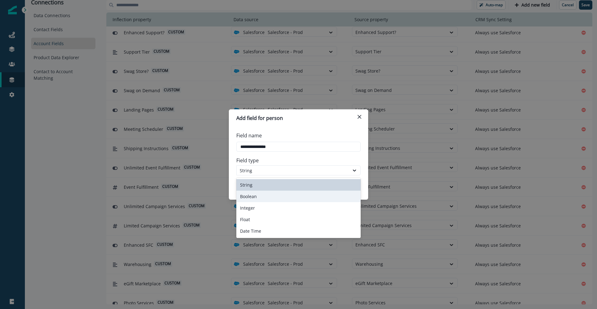
drag, startPoint x: 261, startPoint y: 194, endPoint x: 300, endPoint y: 195, distance: 39.2
click at [261, 194] on div "Boolean" at bounding box center [298, 196] width 124 height 12
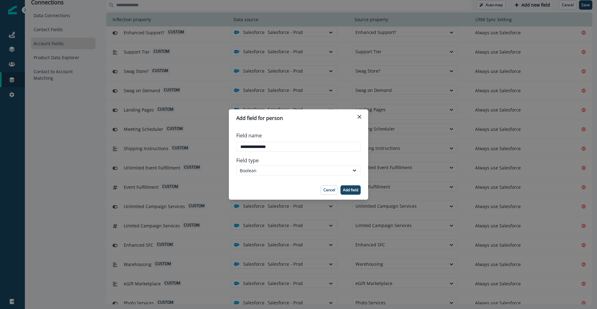
click at [349, 193] on button "Add field" at bounding box center [351, 189] width 20 height 9
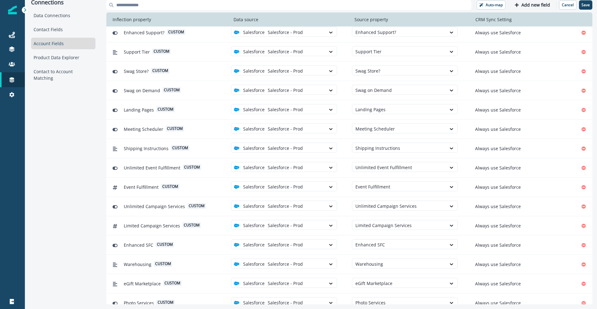
scroll to position [846, 0]
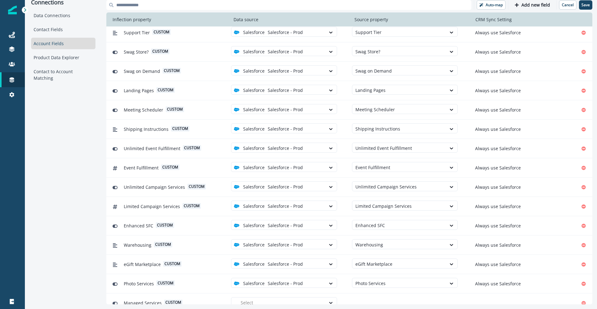
drag, startPoint x: 303, startPoint y: 294, endPoint x: 304, endPoint y: 286, distance: 7.8
click at [303, 298] on div at bounding box center [282, 302] width 82 height 8
drag, startPoint x: 305, startPoint y: 281, endPoint x: 341, endPoint y: 289, distance: 37.0
click at [306, 281] on div "Salesforce - Prod" at bounding box center [286, 279] width 99 height 7
click at [359, 298] on div at bounding box center [400, 302] width 88 height 8
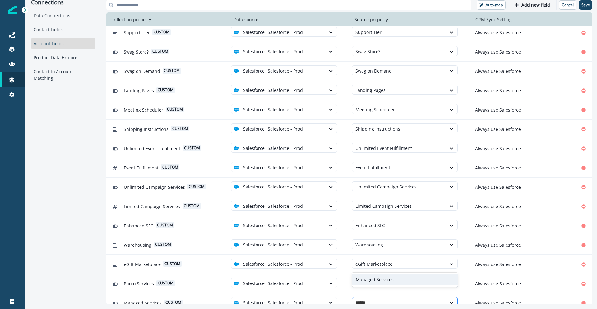
type input "*******"
click at [545, 4] on p "Add new field" at bounding box center [536, 4] width 29 height 5
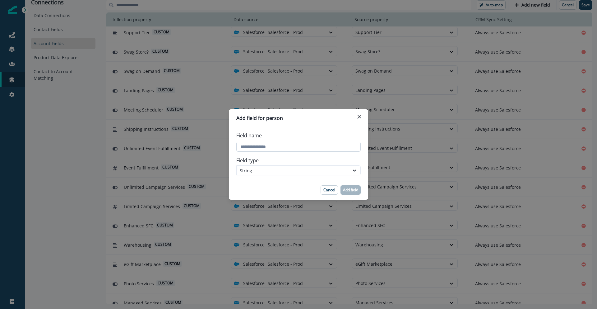
click at [255, 148] on input "Field name" at bounding box center [298, 147] width 124 height 10
type input "**********"
click at [264, 172] on div "String" at bounding box center [293, 170] width 106 height 7
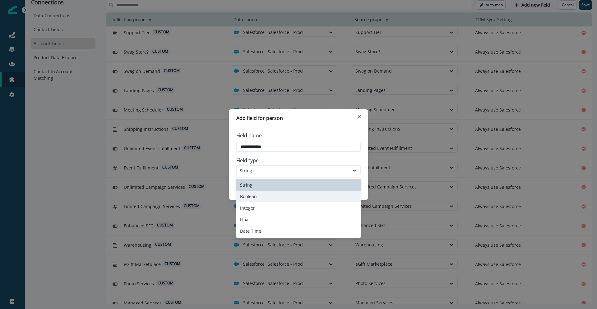
drag, startPoint x: 265, startPoint y: 196, endPoint x: 310, endPoint y: 193, distance: 45.3
click at [265, 196] on div "Boolean" at bounding box center [298, 196] width 124 height 12
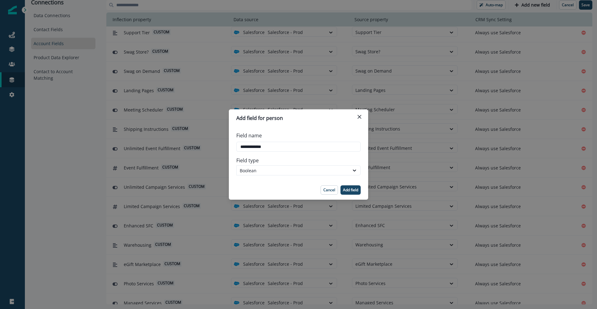
click at [345, 192] on p "Add field" at bounding box center [350, 190] width 15 height 4
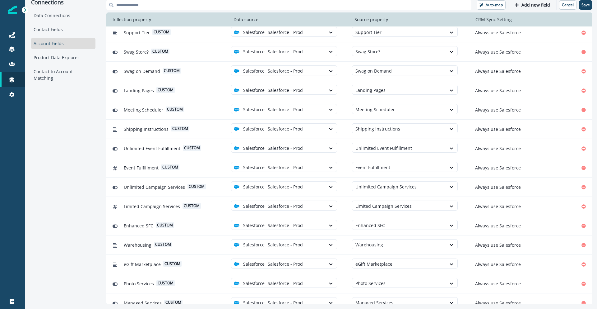
scroll to position [865, 0]
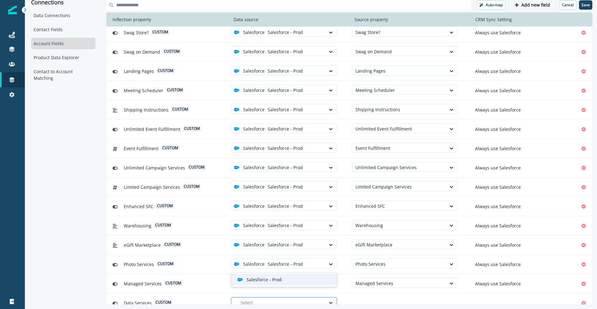
click at [324, 297] on div "Select" at bounding box center [282, 302] width 88 height 10
click at [326, 281] on div "Salesforce - Prod" at bounding box center [286, 279] width 99 height 7
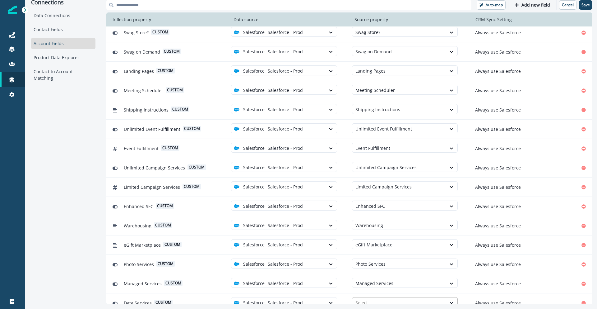
click at [373, 298] on div at bounding box center [400, 302] width 88 height 8
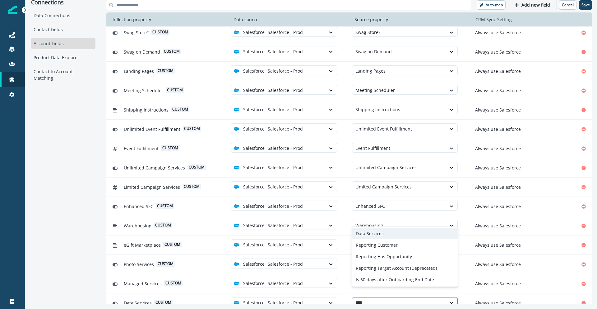
type input "****"
click at [375, 249] on div "Data Services" at bounding box center [405, 245] width 106 height 12
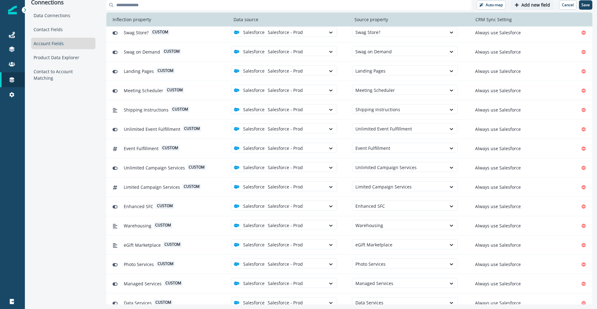
click at [519, 4] on icon "button" at bounding box center [517, 5] width 4 height 4
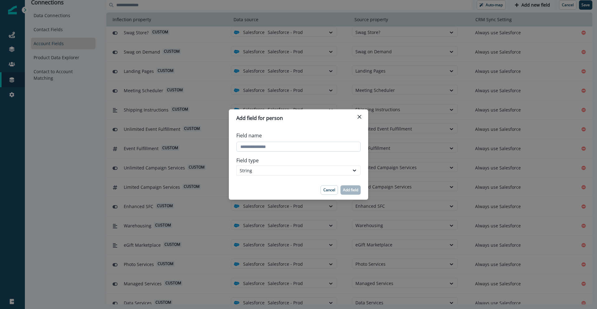
click at [305, 143] on input "Field name" at bounding box center [298, 147] width 124 height 10
type input "**********"
click at [304, 174] on div "String" at bounding box center [298, 170] width 124 height 10
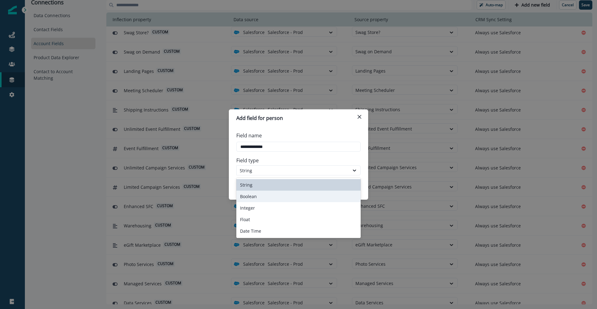
drag, startPoint x: 294, startPoint y: 196, endPoint x: 332, endPoint y: 196, distance: 37.9
click at [295, 196] on div "Boolean" at bounding box center [298, 196] width 124 height 12
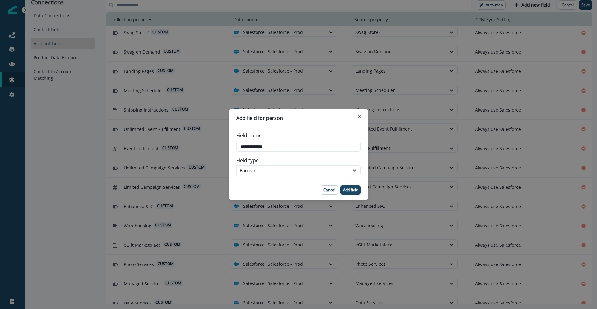
click at [351, 191] on button "Add field" at bounding box center [351, 189] width 20 height 9
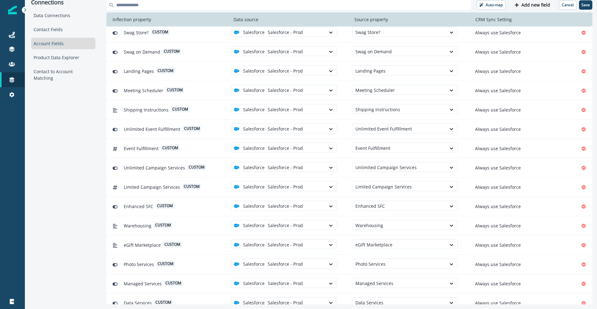
scroll to position [884, 0]
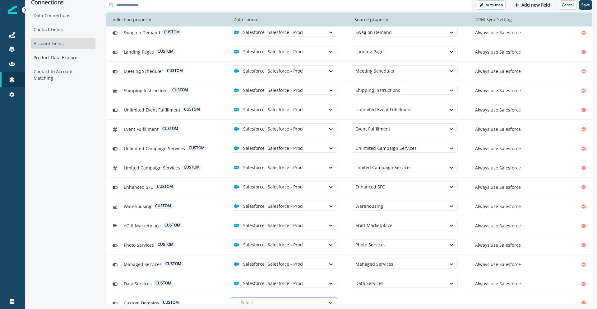
drag, startPoint x: 332, startPoint y: 292, endPoint x: 328, endPoint y: 292, distance: 3.4
click at [331, 299] on icon at bounding box center [331, 302] width 6 height 6
drag, startPoint x: 327, startPoint y: 280, endPoint x: 342, endPoint y: 286, distance: 17.2
click at [328, 281] on div "Salesforce - Prod" at bounding box center [286, 279] width 99 height 7
click at [360, 298] on div at bounding box center [400, 302] width 88 height 8
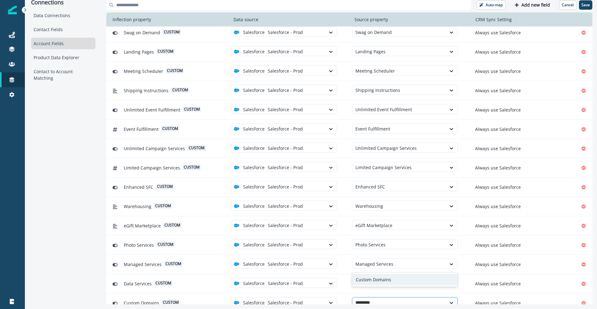
type input "**********"
click at [374, 280] on div "Custom Domains" at bounding box center [405, 279] width 106 height 12
click at [531, 6] on p "Add new field" at bounding box center [536, 4] width 29 height 5
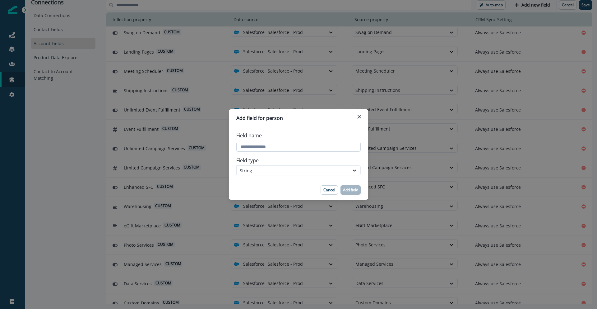
click at [259, 146] on input "Field name" at bounding box center [298, 147] width 124 height 10
type input "********"
click at [262, 171] on div "String" at bounding box center [293, 170] width 106 height 7
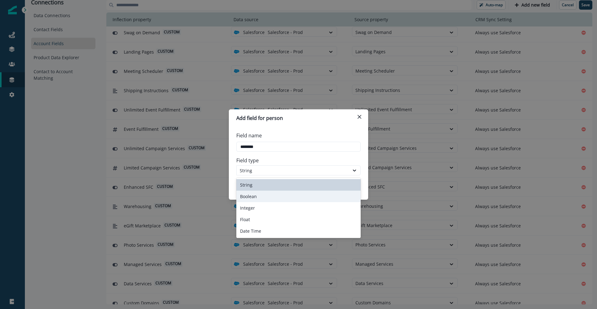
drag, startPoint x: 262, startPoint y: 191, endPoint x: 320, endPoint y: 190, distance: 58.2
click at [262, 191] on div "Boolean" at bounding box center [298, 196] width 124 height 12
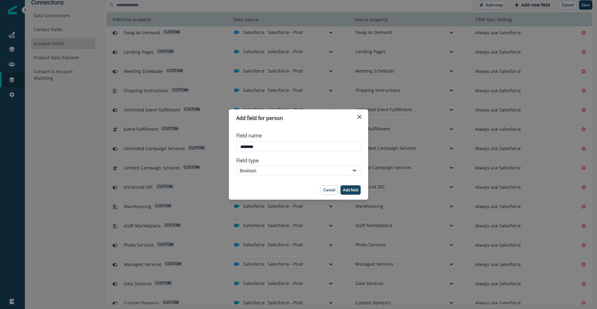
click at [348, 190] on p "Add field" at bounding box center [350, 190] width 15 height 4
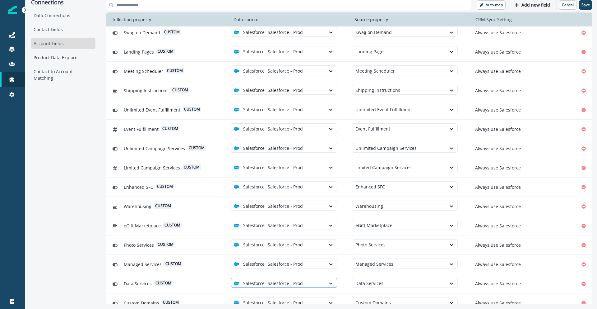
scroll to position [904, 0]
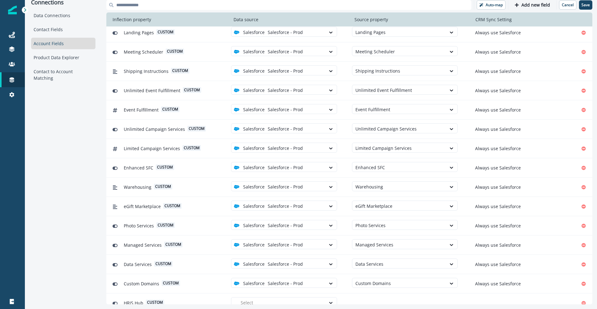
drag, startPoint x: 330, startPoint y: 290, endPoint x: 329, endPoint y: 286, distance: 3.8
click at [330, 297] on div at bounding box center [331, 302] width 11 height 10
drag, startPoint x: 327, startPoint y: 279, endPoint x: 343, endPoint y: 282, distance: 16.3
click at [327, 279] on div "Salesforce - Prod" at bounding box center [286, 279] width 99 height 7
click at [361, 298] on div at bounding box center [400, 302] width 88 height 8
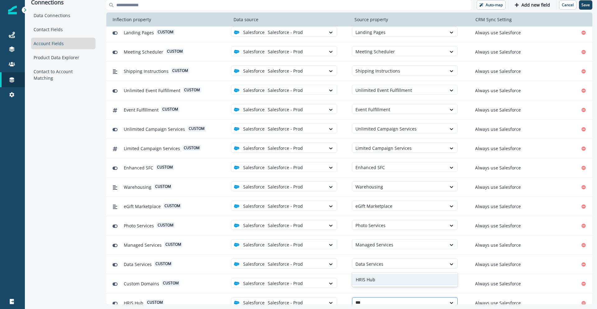
type input "****"
click at [374, 280] on div "HRIS Hub" at bounding box center [405, 279] width 106 height 12
click at [532, 8] on button "Add new field" at bounding box center [532, 4] width 43 height 9
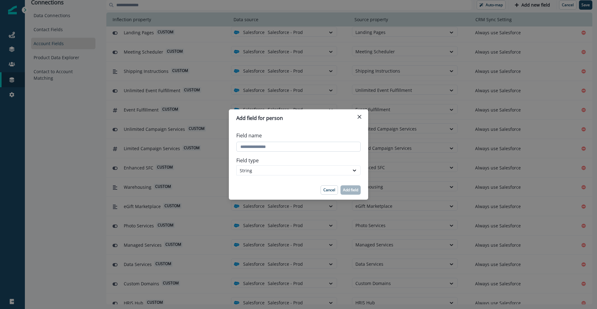
click at [256, 146] on input "Field name" at bounding box center [298, 147] width 124 height 10
type input "*********"
click at [267, 171] on div "String" at bounding box center [293, 170] width 106 height 7
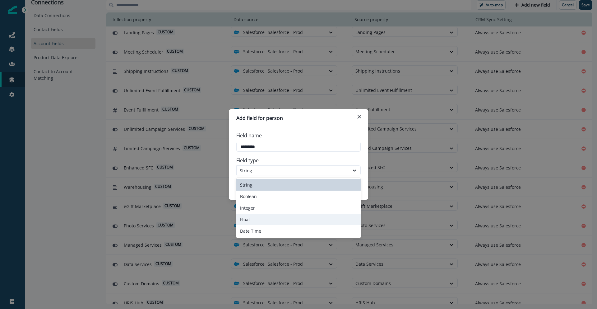
click at [265, 217] on div "Float" at bounding box center [298, 219] width 124 height 12
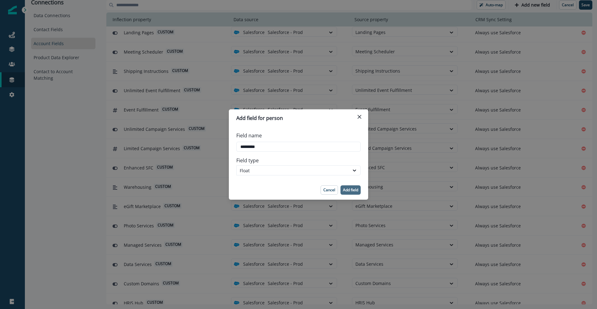
click at [355, 192] on button "Add field" at bounding box center [351, 189] width 20 height 9
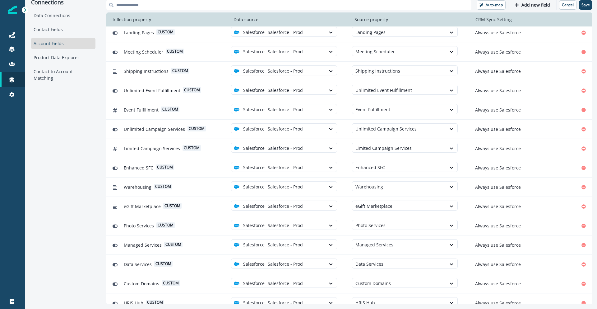
scroll to position [923, 0]
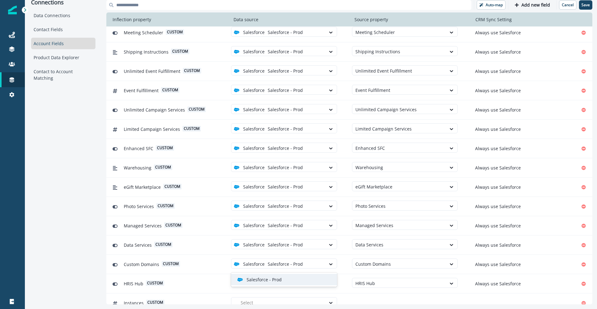
drag, startPoint x: 331, startPoint y: 291, endPoint x: 328, endPoint y: 286, distance: 5.6
click at [330, 299] on icon at bounding box center [331, 302] width 6 height 6
drag, startPoint x: 328, startPoint y: 283, endPoint x: 347, endPoint y: 286, distance: 20.1
click at [328, 283] on div "Salesforce - Prod" at bounding box center [284, 279] width 106 height 12
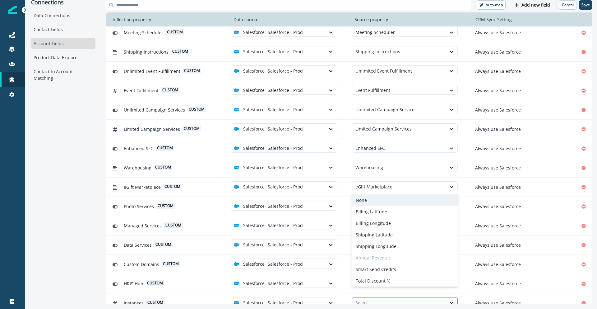
click at [367, 298] on div at bounding box center [400, 302] width 88 height 8
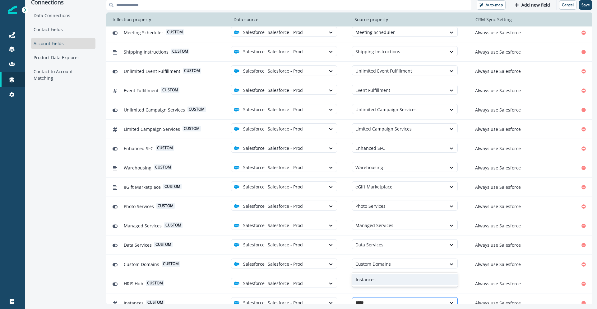
type input "******"
click at [536, 5] on p "Add new field" at bounding box center [536, 4] width 29 height 5
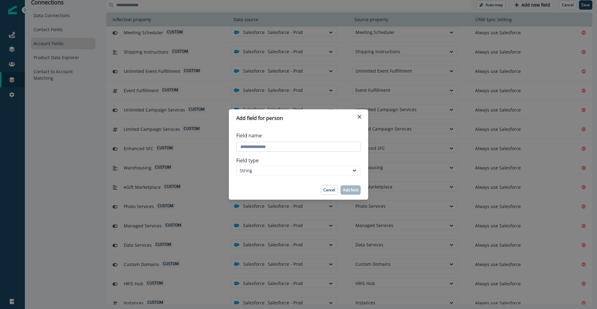
click at [261, 148] on input "Field name" at bounding box center [298, 147] width 124 height 10
type input "**********"
click at [291, 173] on div "String" at bounding box center [293, 170] width 113 height 8
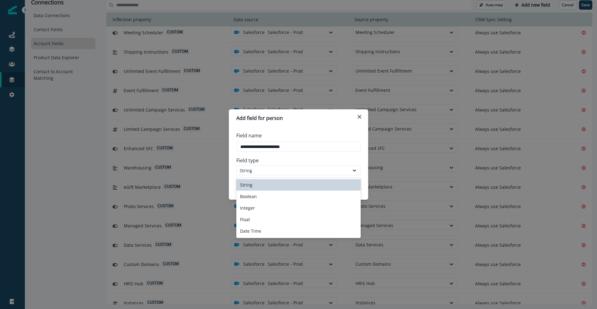
click at [289, 185] on div "String" at bounding box center [298, 185] width 124 height 12
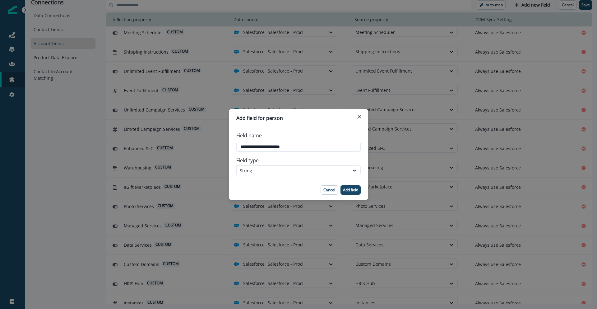
click at [356, 188] on p "Add field" at bounding box center [350, 190] width 15 height 4
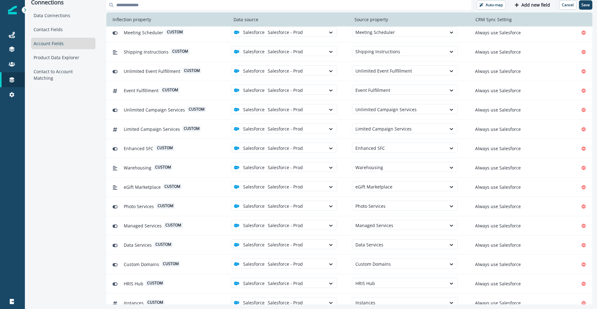
scroll to position [942, 0]
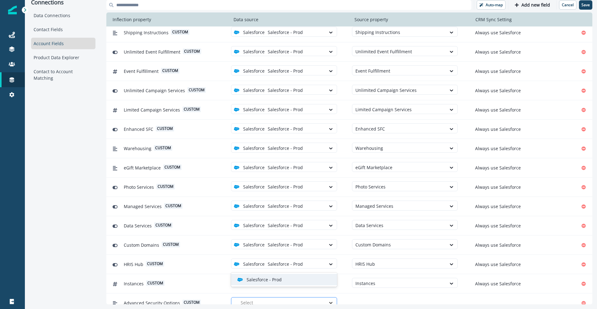
click at [326, 299] on div at bounding box center [331, 302] width 11 height 6
click at [323, 281] on div "Salesforce - Prod" at bounding box center [286, 279] width 99 height 7
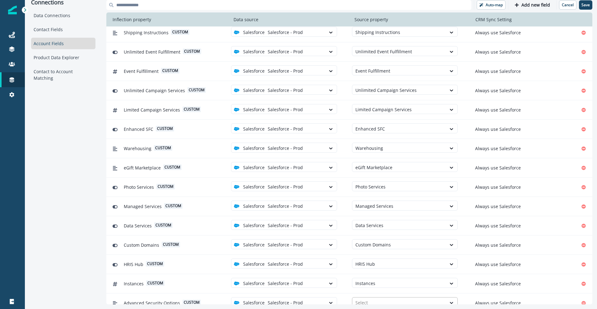
click at [369, 298] on div at bounding box center [400, 302] width 88 height 8
type input "********"
click at [365, 283] on div "Advanced Security Options" at bounding box center [405, 279] width 106 height 12
click at [523, 8] on button "Add new field" at bounding box center [532, 4] width 43 height 9
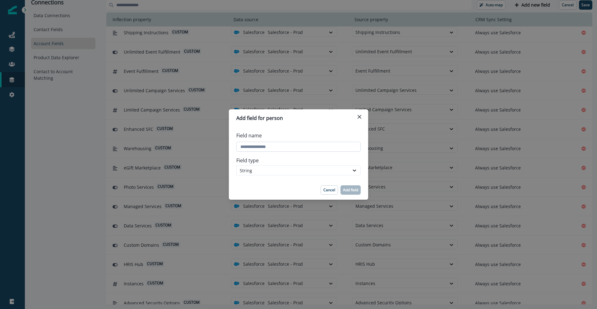
click at [288, 149] on input "Field name" at bounding box center [298, 147] width 124 height 10
type input "**********"
drag, startPoint x: 304, startPoint y: 167, endPoint x: 302, endPoint y: 171, distance: 4.5
click at [304, 167] on div "String" at bounding box center [293, 170] width 106 height 7
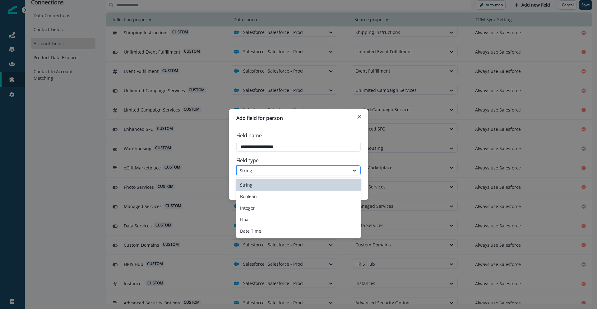
click at [300, 170] on div "String" at bounding box center [293, 170] width 106 height 7
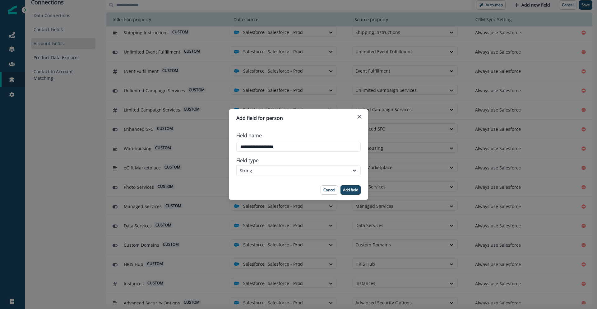
click at [347, 188] on p "Add field" at bounding box center [350, 190] width 15 height 4
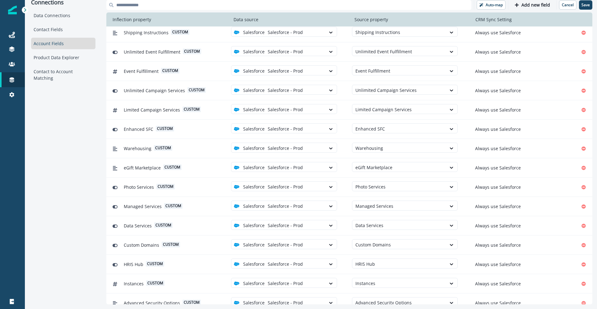
scroll to position [961, 0]
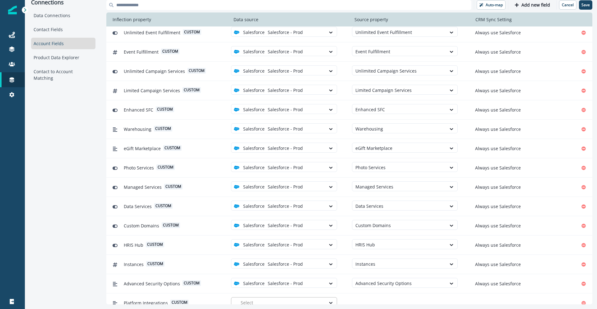
click at [330, 297] on div at bounding box center [331, 302] width 11 height 10
drag, startPoint x: 326, startPoint y: 279, endPoint x: 355, endPoint y: 287, distance: 30.3
click at [326, 279] on div "Salesforce - Prod" at bounding box center [286, 279] width 99 height 7
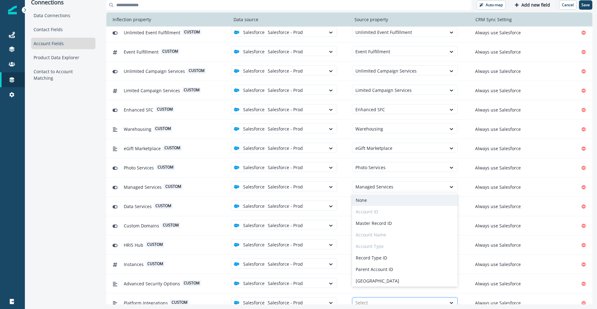
click at [359, 298] on div at bounding box center [400, 302] width 88 height 8
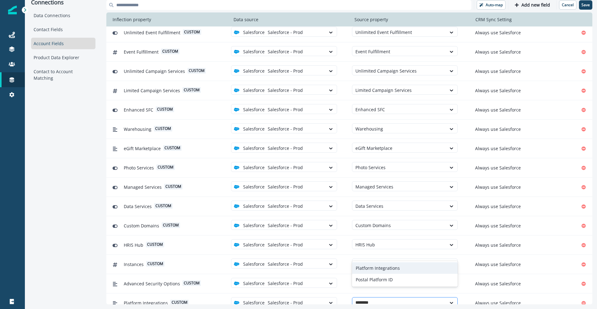
type input "********"
click at [536, 7] on p "Add new field" at bounding box center [536, 4] width 29 height 5
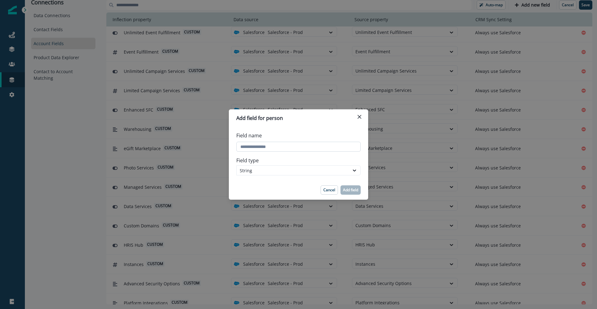
click at [329, 143] on input "Field name" at bounding box center [298, 147] width 124 height 10
type input "**********"
drag, startPoint x: 288, startPoint y: 167, endPoint x: 286, endPoint y: 174, distance: 7.9
click at [288, 167] on div "String" at bounding box center [293, 170] width 106 height 7
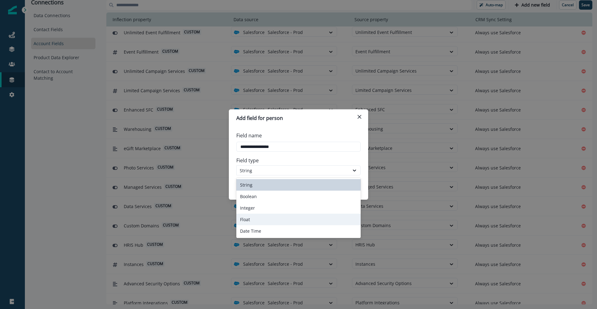
drag, startPoint x: 266, startPoint y: 220, endPoint x: 326, endPoint y: 202, distance: 62.8
click at [266, 219] on div "Float" at bounding box center [298, 219] width 124 height 12
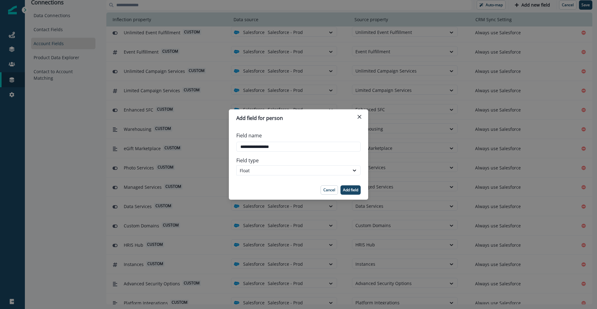
click at [350, 188] on p "Add field" at bounding box center [350, 190] width 15 height 4
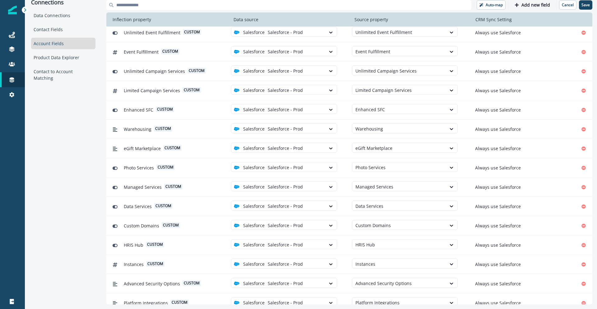
scroll to position [981, 0]
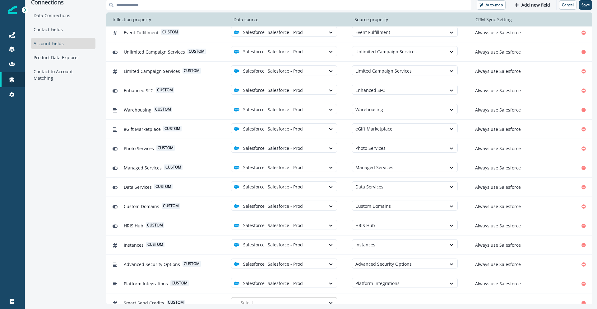
drag, startPoint x: 330, startPoint y: 295, endPoint x: 329, endPoint y: 290, distance: 5.4
click at [330, 299] on icon at bounding box center [331, 302] width 6 height 6
click at [328, 280] on div "Salesforce - Prod" at bounding box center [286, 279] width 99 height 7
click at [356, 298] on div at bounding box center [400, 302] width 88 height 8
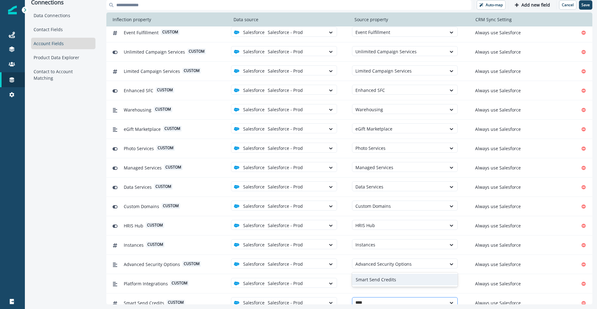
type input "*****"
click at [370, 280] on div "Smart Send Credits" at bounding box center [405, 279] width 106 height 12
click at [539, 9] on button "Add new field" at bounding box center [532, 4] width 43 height 9
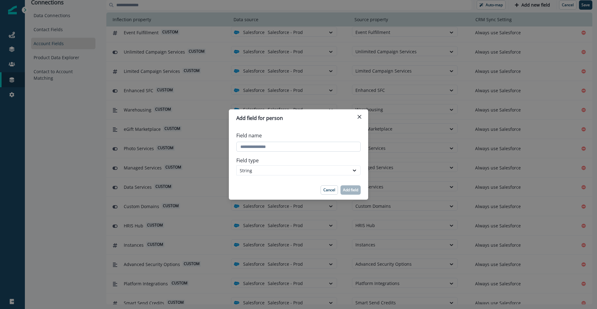
click at [254, 147] on input "Field name" at bounding box center [298, 147] width 124 height 10
type input "**********"
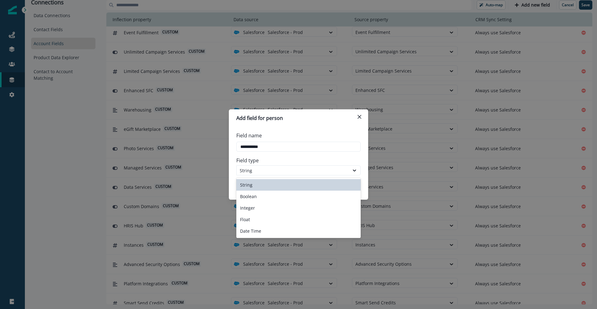
drag, startPoint x: 258, startPoint y: 169, endPoint x: 258, endPoint y: 178, distance: 9.3
click at [258, 169] on div "String" at bounding box center [293, 170] width 106 height 7
drag, startPoint x: 255, startPoint y: 194, endPoint x: 307, endPoint y: 197, distance: 51.7
click at [255, 194] on div "Boolean" at bounding box center [298, 196] width 124 height 12
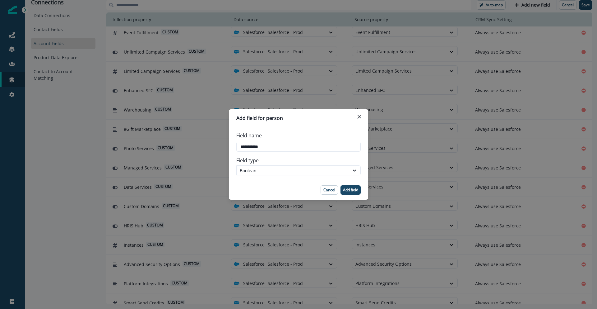
click at [351, 190] on p "Add field" at bounding box center [350, 190] width 15 height 4
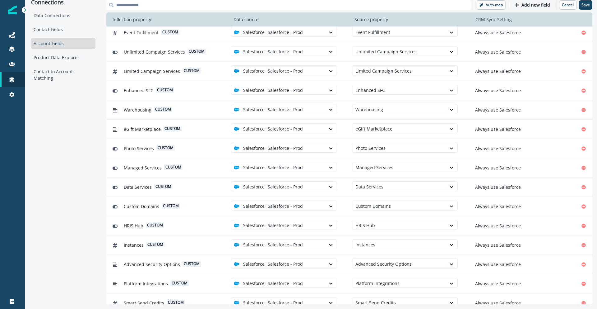
scroll to position [1000, 0]
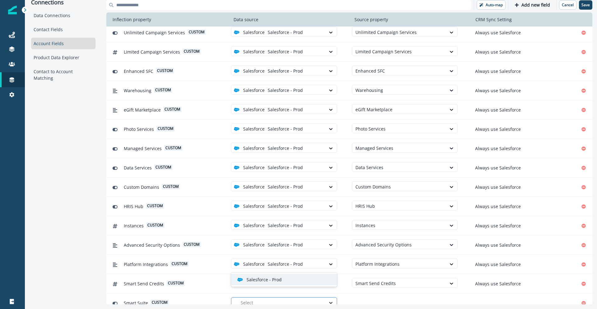
click at [331, 299] on icon at bounding box center [331, 302] width 6 height 6
drag, startPoint x: 325, startPoint y: 280, endPoint x: 346, endPoint y: 289, distance: 22.9
click at [326, 280] on div "Salesforce - Prod" at bounding box center [286, 279] width 99 height 7
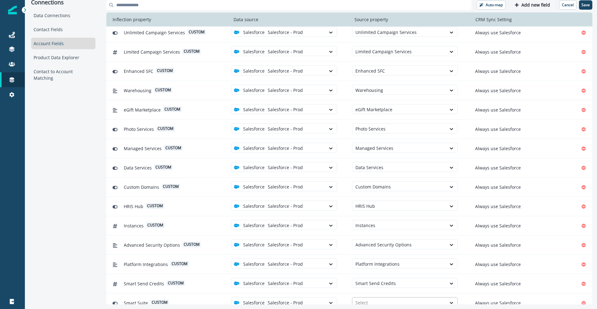
click at [365, 298] on div at bounding box center [400, 302] width 88 height 8
type input "*******"
click at [522, 7] on button "Add new field" at bounding box center [532, 4] width 43 height 9
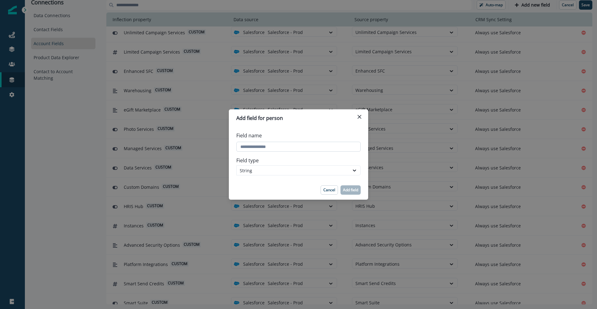
click at [292, 146] on input "Field name" at bounding box center [298, 147] width 124 height 10
type input "**********"
drag, startPoint x: 288, startPoint y: 171, endPoint x: 286, endPoint y: 177, distance: 5.8
click at [288, 171] on div "String" at bounding box center [293, 170] width 106 height 7
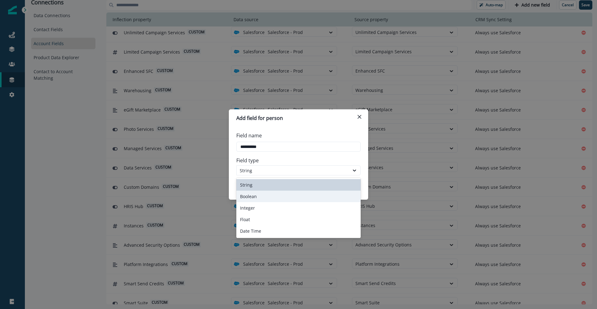
drag, startPoint x: 280, startPoint y: 193, endPoint x: 286, endPoint y: 192, distance: 6.3
click at [281, 193] on div "Boolean" at bounding box center [298, 196] width 124 height 12
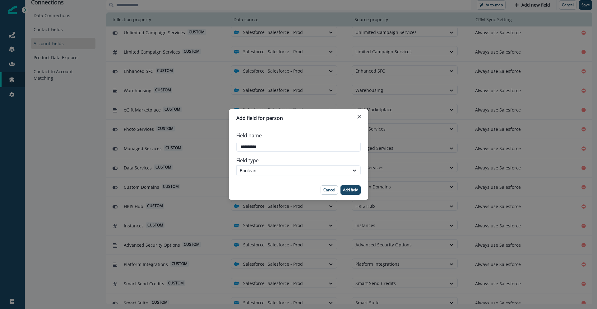
drag, startPoint x: 352, startPoint y: 188, endPoint x: 339, endPoint y: 220, distance: 34.7
click at [352, 188] on p "Add field" at bounding box center [350, 190] width 15 height 4
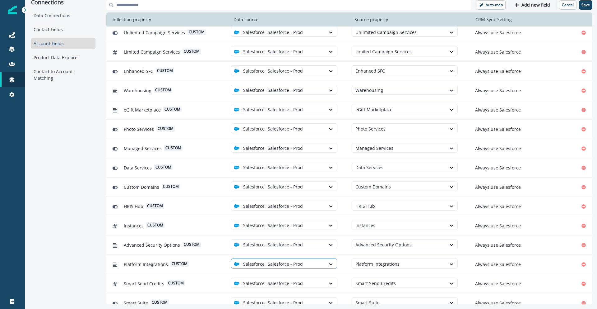
scroll to position [1019, 0]
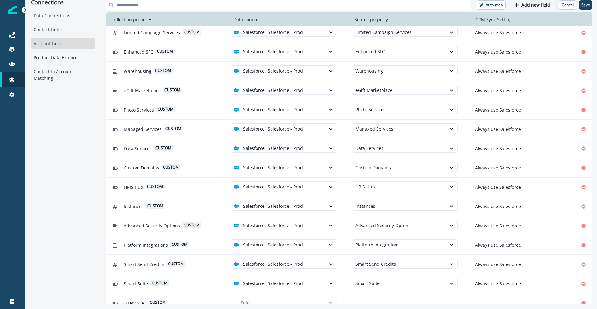
click at [330, 299] on icon at bounding box center [331, 302] width 6 height 6
drag, startPoint x: 328, startPoint y: 283, endPoint x: 345, endPoint y: 288, distance: 17.5
click at [328, 283] on div "Salesforce - Prod" at bounding box center [284, 279] width 106 height 12
click at [362, 298] on div at bounding box center [400, 302] width 88 height 8
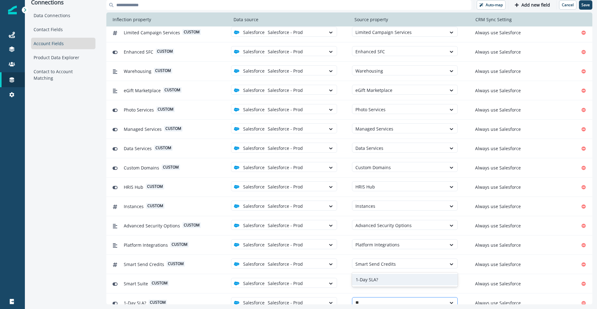
type input "*"
click at [388, 281] on div "1-Day SLA?" at bounding box center [405, 279] width 106 height 12
click at [523, 5] on p "Add new field" at bounding box center [536, 4] width 29 height 5
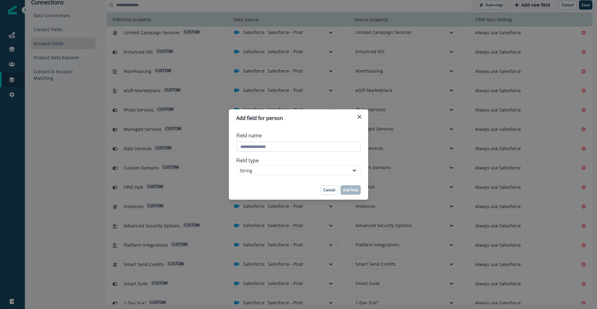
click at [276, 145] on input "Field name" at bounding box center [298, 147] width 124 height 10
type input "**********"
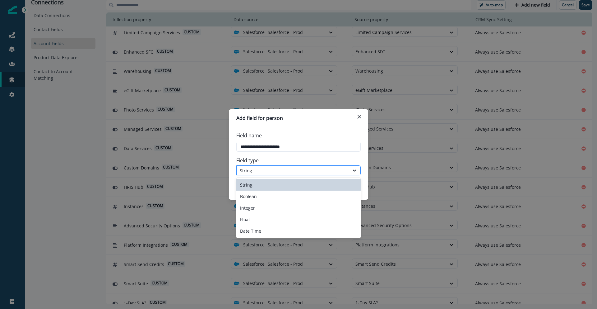
drag, startPoint x: 285, startPoint y: 170, endPoint x: 285, endPoint y: 173, distance: 3.4
click at [285, 170] on div "String" at bounding box center [293, 170] width 106 height 7
drag, startPoint x: 282, startPoint y: 183, endPoint x: 317, endPoint y: 188, distance: 35.6
click at [282, 183] on div "String" at bounding box center [298, 185] width 124 height 12
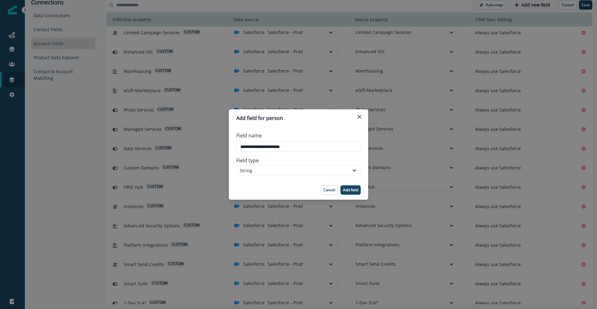
drag, startPoint x: 341, startPoint y: 189, endPoint x: 346, endPoint y: 204, distance: 15.8
click at [341, 189] on button "Add field" at bounding box center [351, 189] width 20 height 9
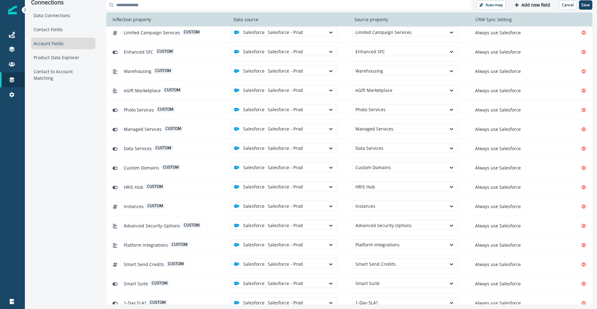
scroll to position [1039, 0]
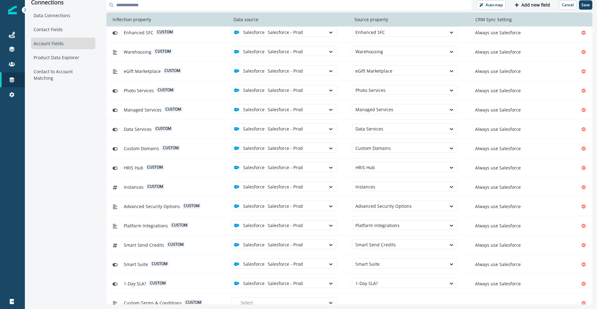
drag, startPoint x: 332, startPoint y: 294, endPoint x: 327, endPoint y: 288, distance: 7.9
click at [332, 301] on icon at bounding box center [330, 302] width 3 height 2
click at [327, 282] on div "Salesforce - Prod" at bounding box center [286, 279] width 99 height 7
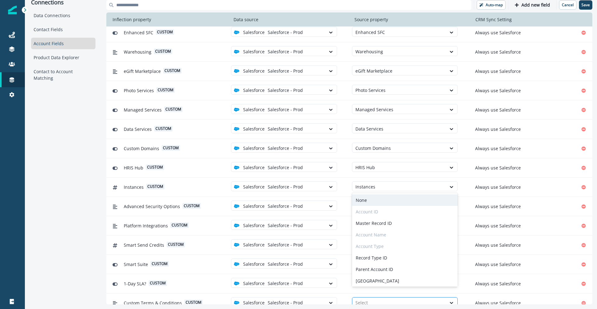
click at [364, 298] on div at bounding box center [400, 302] width 88 height 8
type input "******"
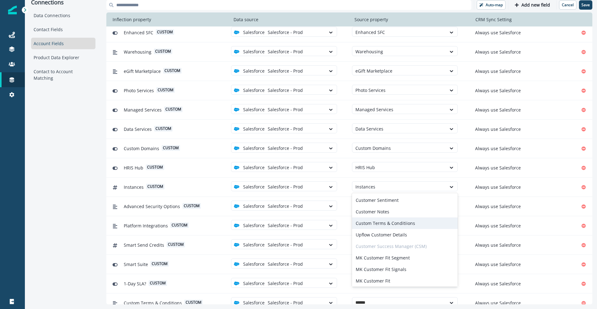
click at [387, 221] on div "Custom Terms & Conditiions" at bounding box center [405, 223] width 106 height 12
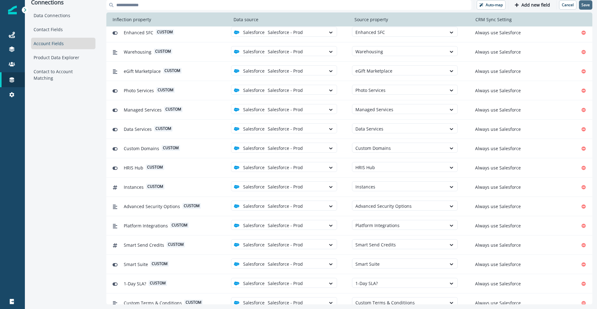
click at [586, 7] on p "Save" at bounding box center [586, 5] width 8 height 4
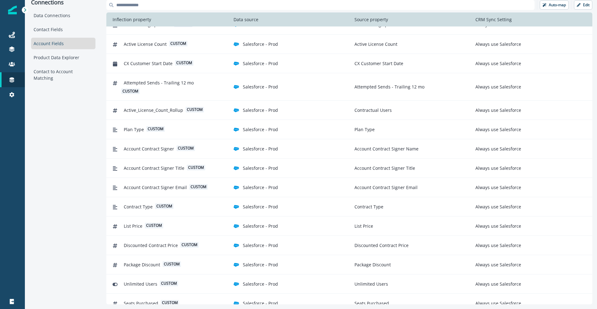
scroll to position [498, 0]
